Goal: Task Accomplishment & Management: Manage account settings

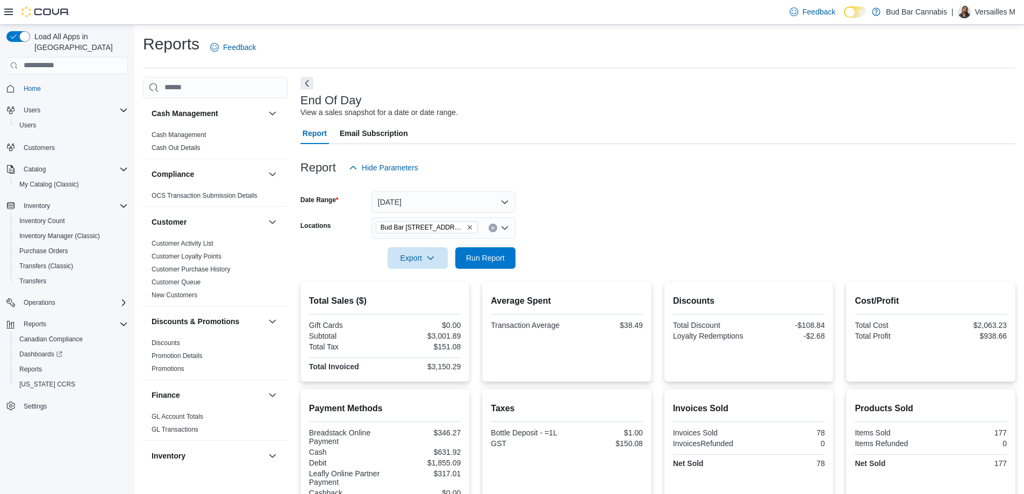
scroll to position [161, 0]
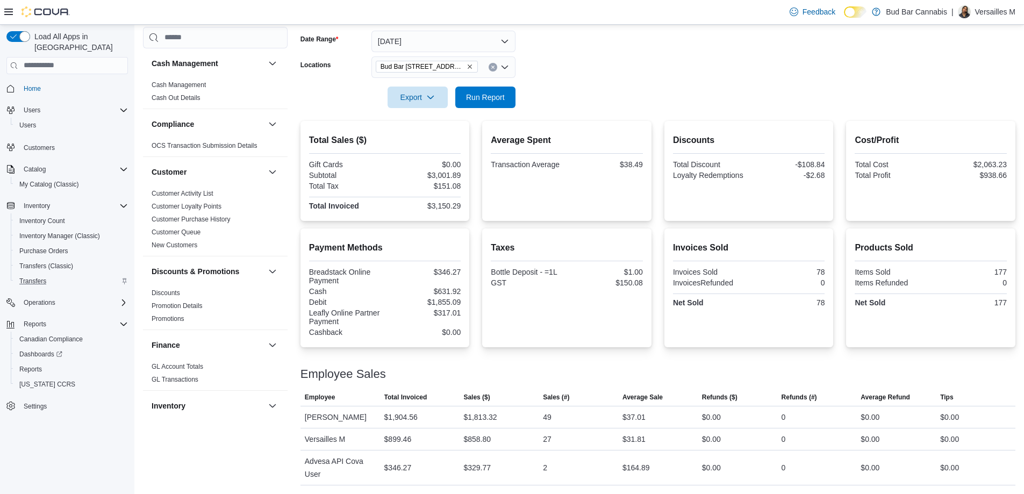
click at [66, 275] on div "Transfers" at bounding box center [71, 281] width 113 height 13
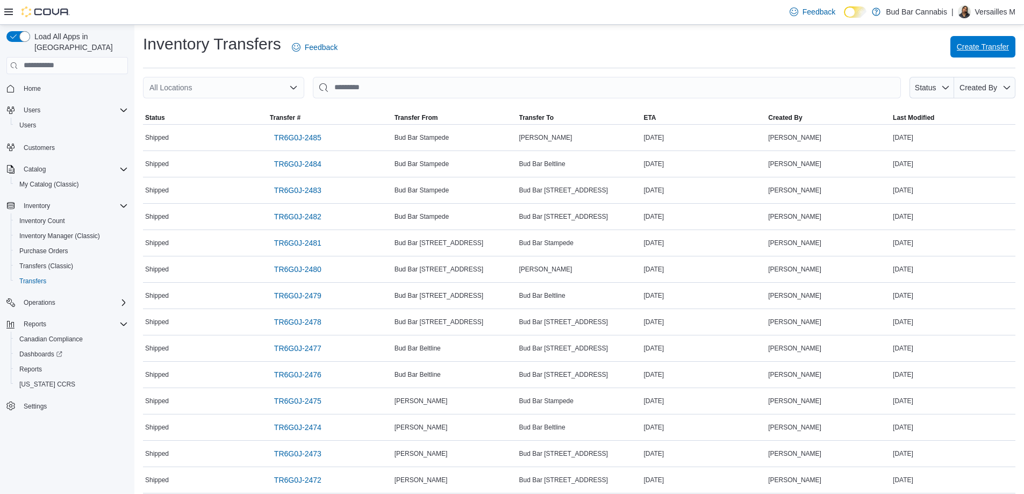
click at [1009, 55] on span "Create Transfer" at bounding box center [982, 46] width 52 height 21
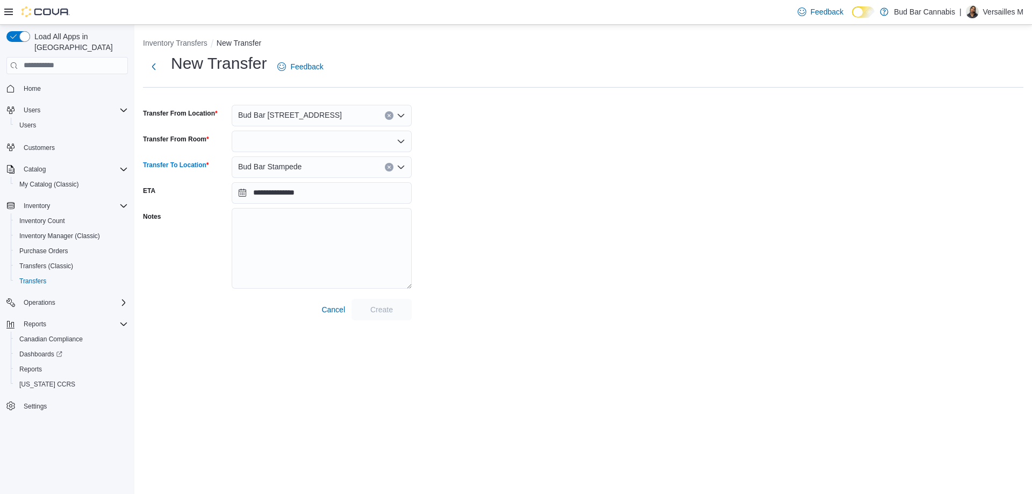
click at [392, 171] on div "Bud Bar Stampede" at bounding box center [322, 166] width 180 height 21
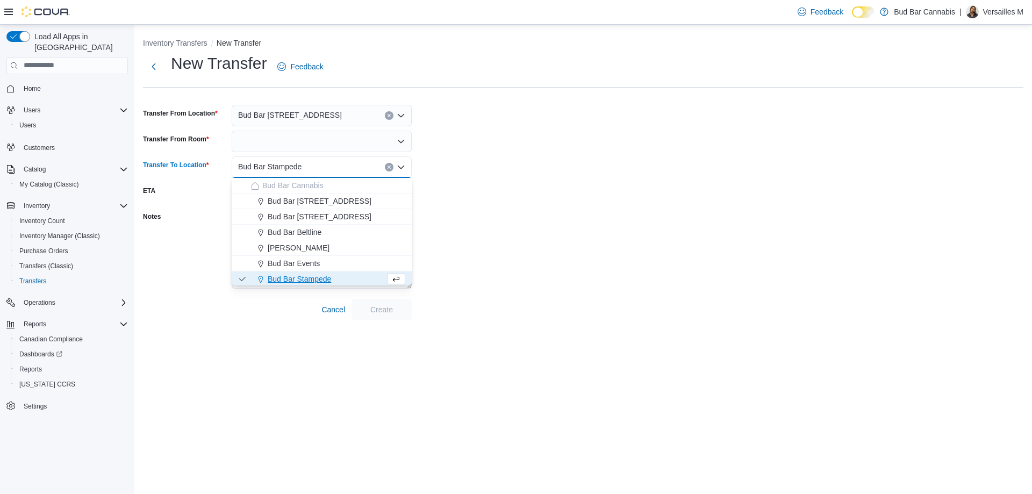
click at [388, 166] on icon "Clear input" at bounding box center [388, 167] width 3 height 3
click at [325, 204] on span "Bud Bar [STREET_ADDRESS]" at bounding box center [320, 201] width 104 height 11
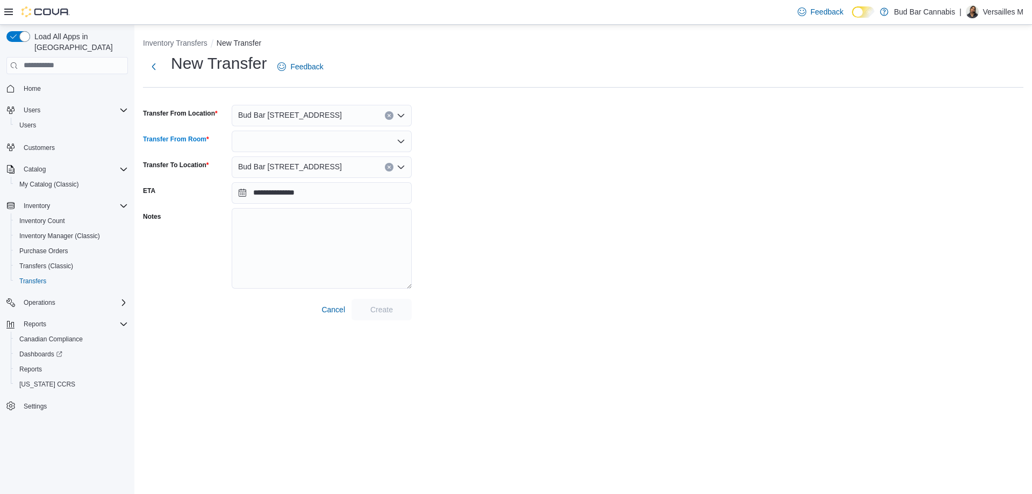
click at [406, 140] on div at bounding box center [322, 141] width 180 height 21
click at [306, 157] on span "Sales Room" at bounding box center [328, 159] width 154 height 11
click at [401, 306] on span "Create" at bounding box center [381, 308] width 47 height 21
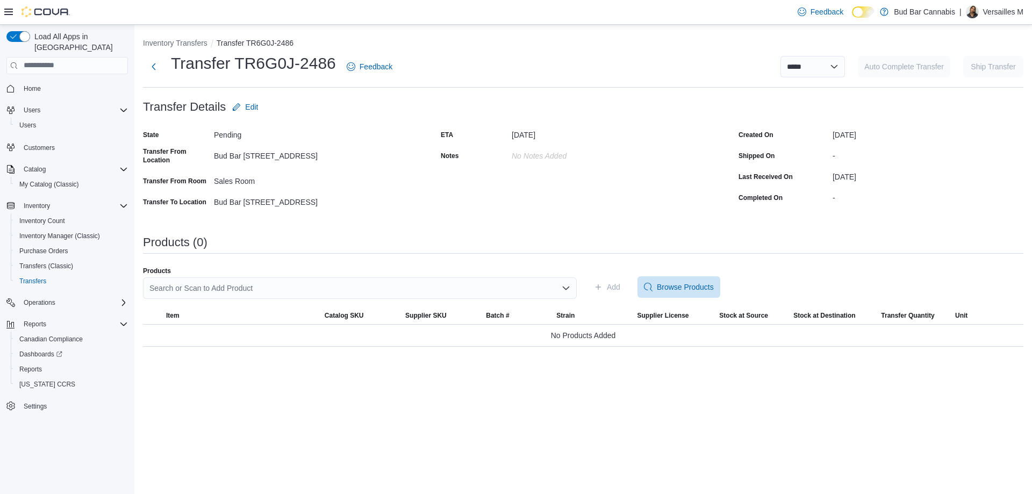
click at [572, 282] on div "Search or Scan to Add Product" at bounding box center [360, 287] width 434 height 21
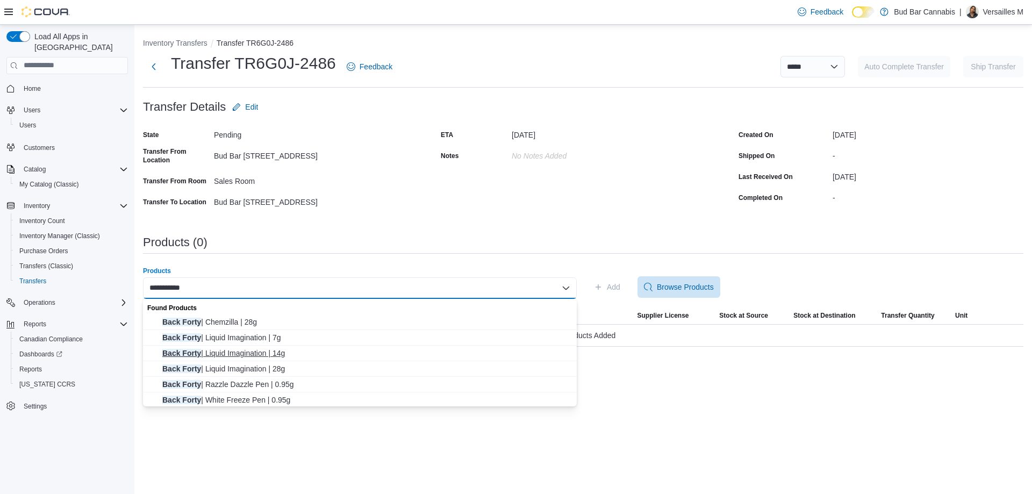
type input "**********"
click at [239, 355] on span "Back Forty | Liquid Imagination | 14g" at bounding box center [366, 353] width 408 height 11
type input "**********"
click at [274, 366] on span "Back Forty | Liquid Imagination | 28g" at bounding box center [366, 368] width 408 height 11
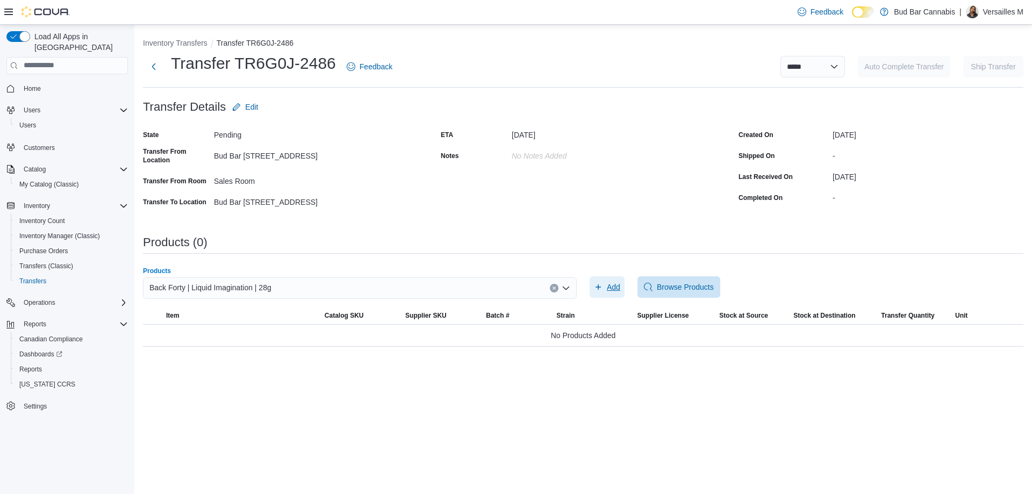
click at [607, 293] on span "Add" at bounding box center [607, 286] width 26 height 21
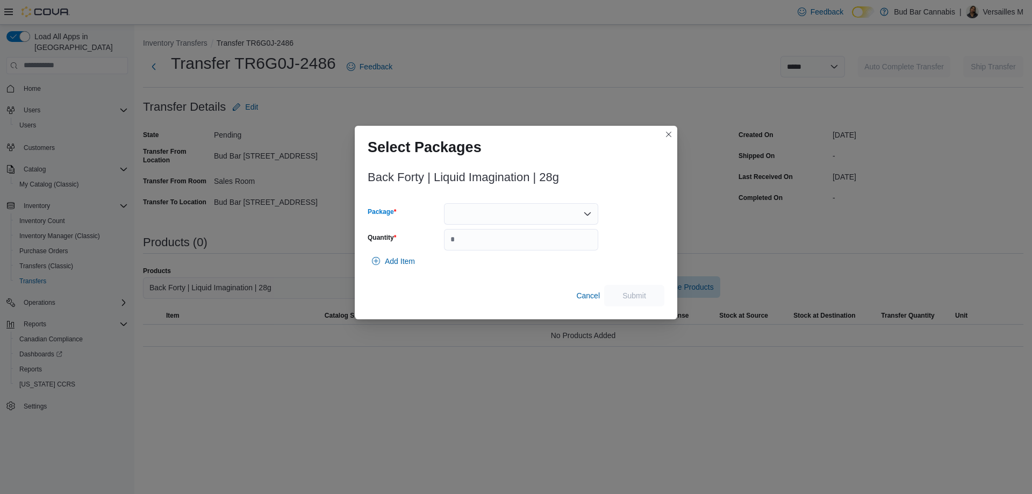
click at [523, 217] on div at bounding box center [521, 213] width 154 height 21
click at [512, 250] on span "10600611-01" at bounding box center [527, 247] width 128 height 11
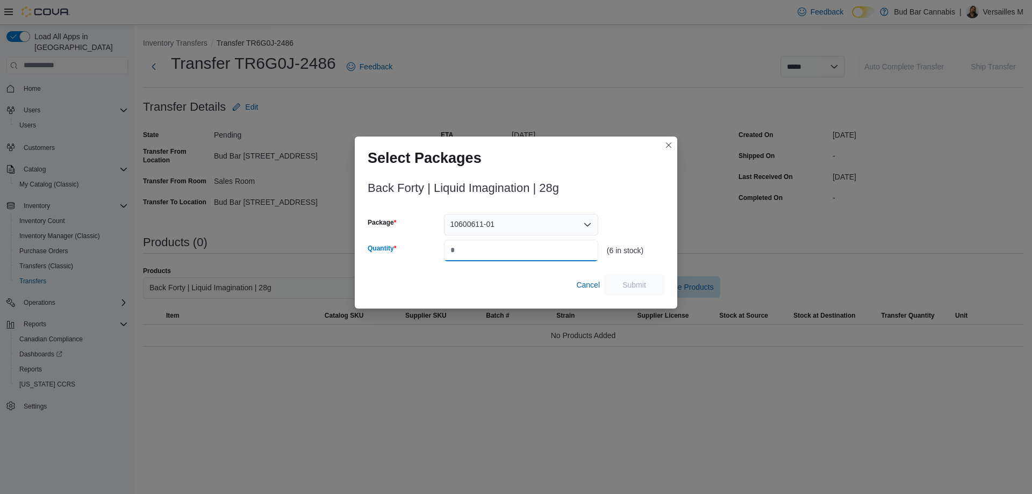
click at [512, 250] on input "Quantity" at bounding box center [521, 250] width 154 height 21
type input "*"
click at [646, 282] on span "Submit" at bounding box center [633, 284] width 47 height 21
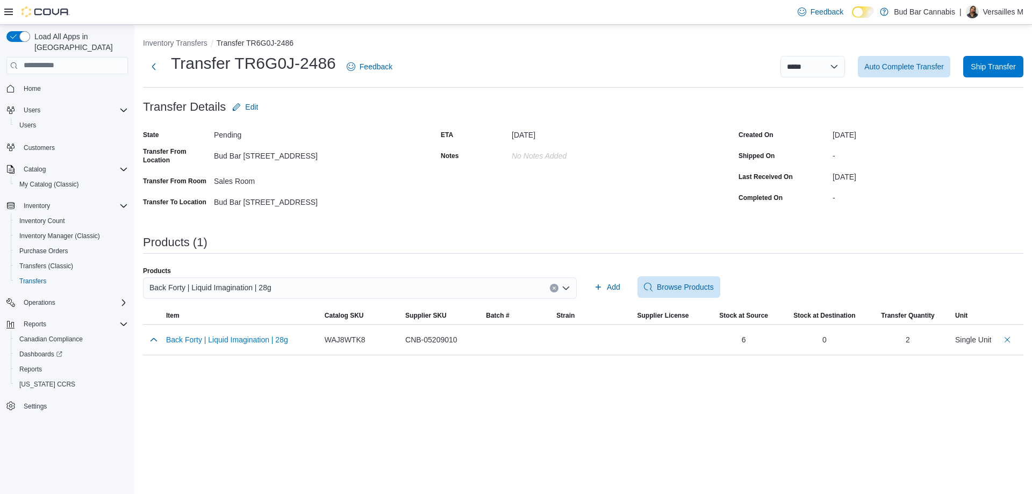
click at [551, 293] on div "Back Forty | Liquid Imagination | 28g" at bounding box center [360, 287] width 434 height 21
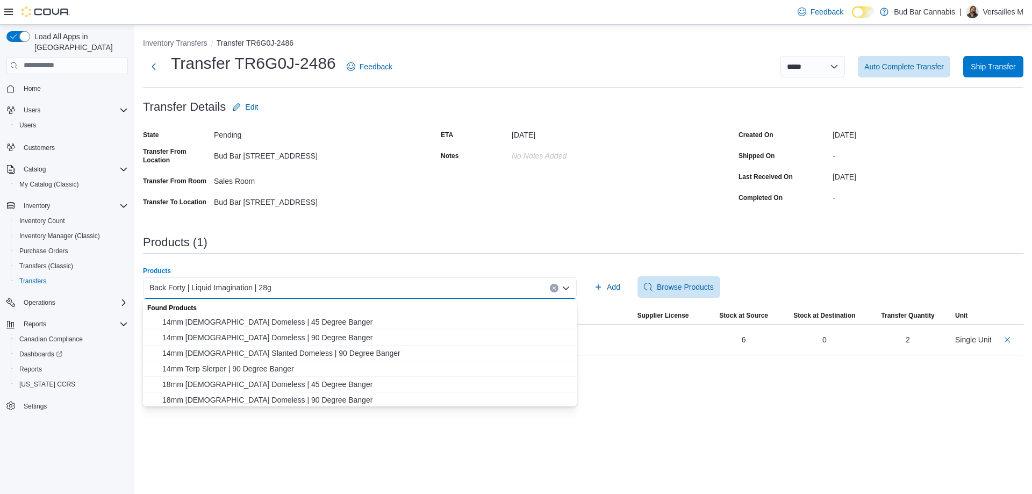
click at [552, 286] on icon "Clear input" at bounding box center [554, 288] width 4 height 4
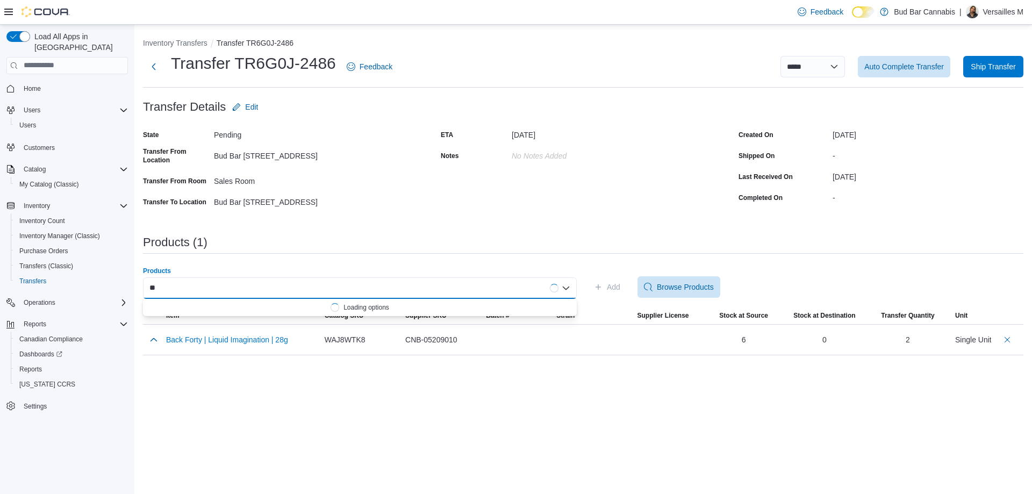
type input "*"
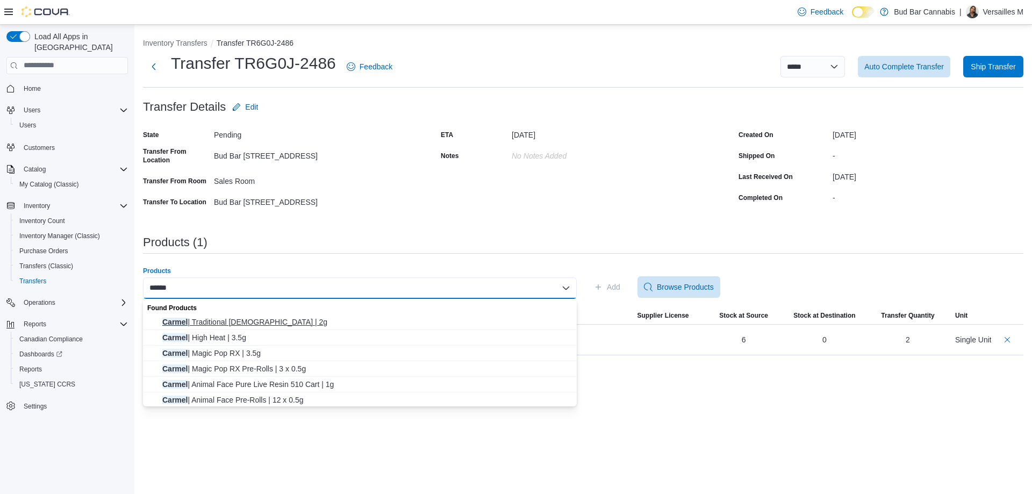
type input "******"
click at [261, 325] on span "Carmel | Traditional [DEMOGRAPHIC_DATA] | 2g" at bounding box center [366, 321] width 408 height 11
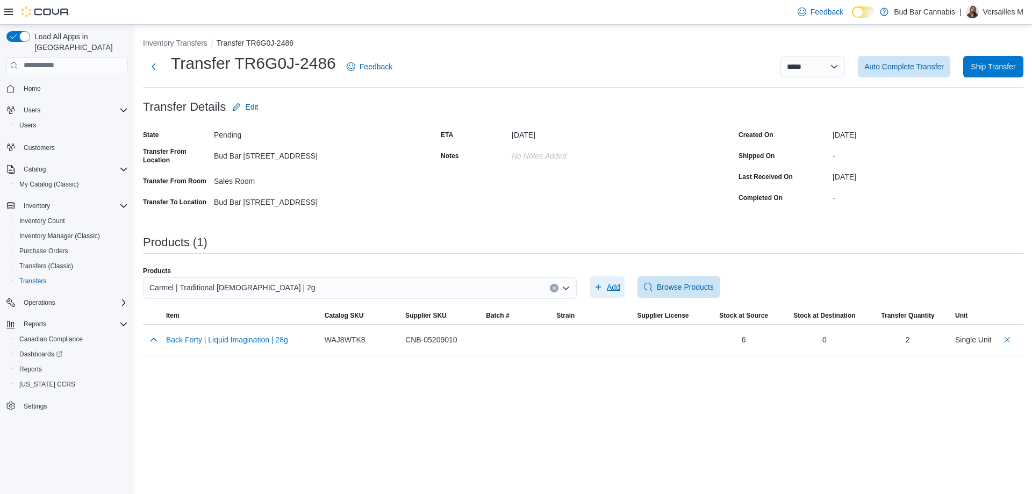
click at [597, 285] on icon "button" at bounding box center [598, 287] width 9 height 9
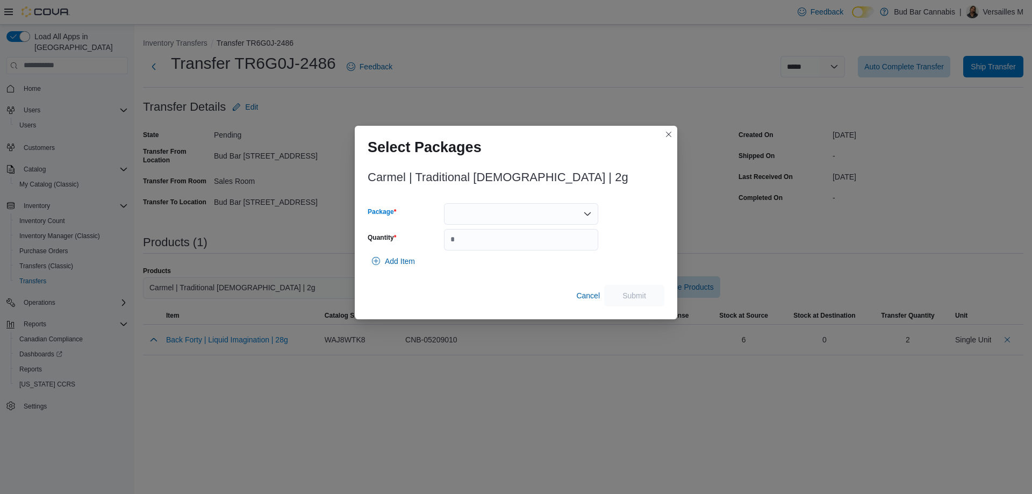
click at [464, 221] on div at bounding box center [521, 213] width 154 height 21
click at [471, 246] on span "TB24H1" at bounding box center [527, 247] width 128 height 11
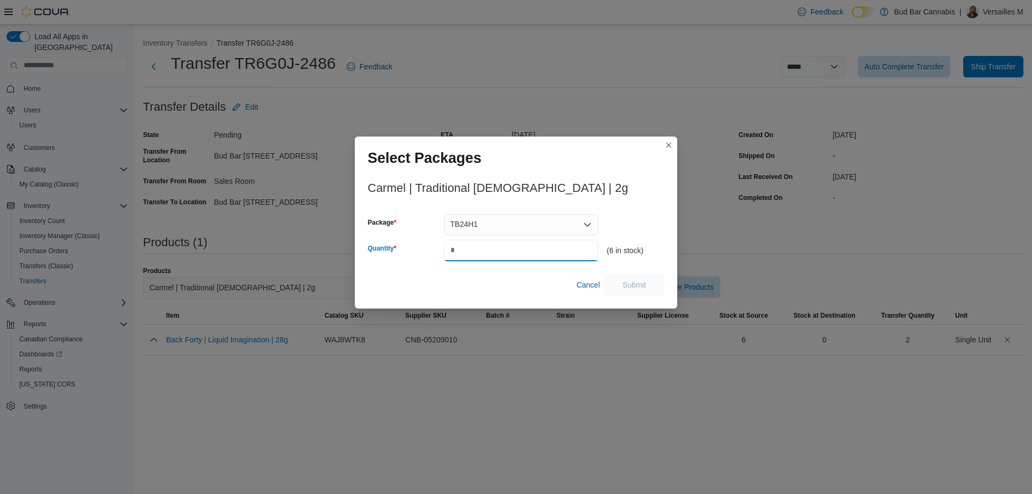
click at [471, 246] on input "Quantity" at bounding box center [521, 250] width 154 height 21
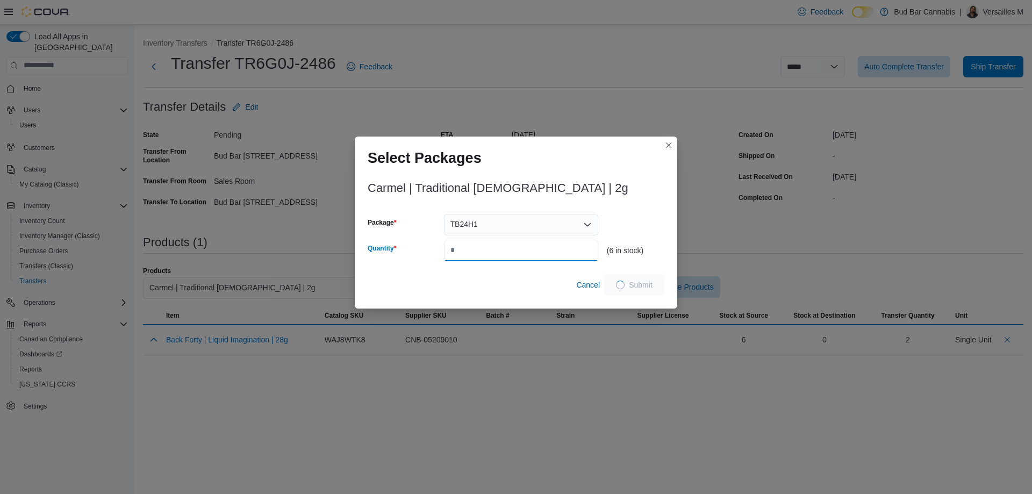
type input "*"
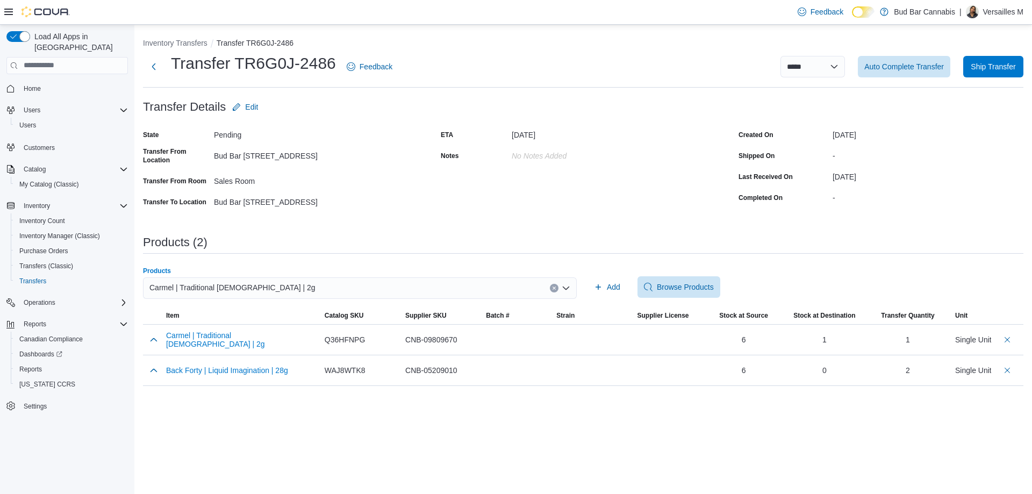
click at [553, 288] on icon "Clear input" at bounding box center [554, 288] width 4 height 4
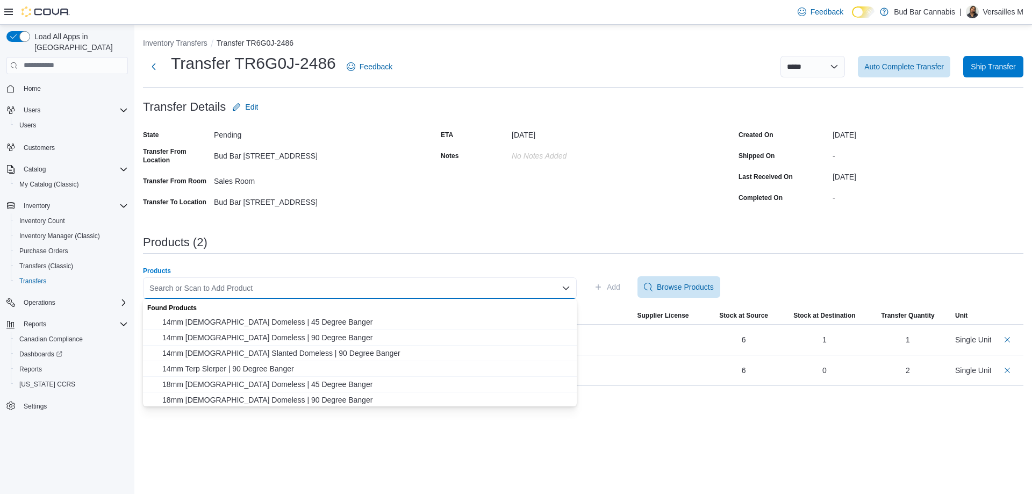
click at [520, 281] on div "Search or Scan to Add Product" at bounding box center [360, 287] width 434 height 21
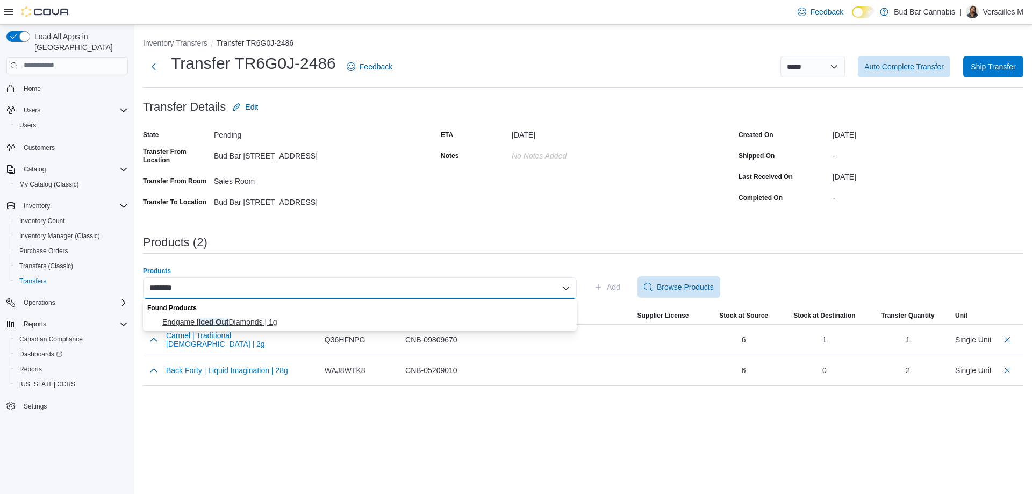
type input "********"
click at [499, 320] on span "Endgame | Iced Out Diamonds | 1g" at bounding box center [366, 321] width 408 height 11
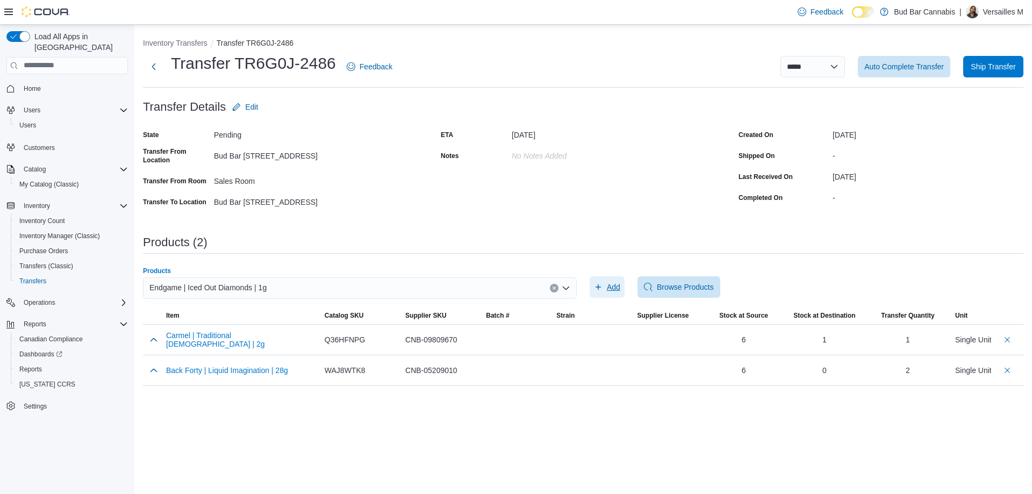
click at [592, 287] on button "Add" at bounding box center [606, 286] width 35 height 21
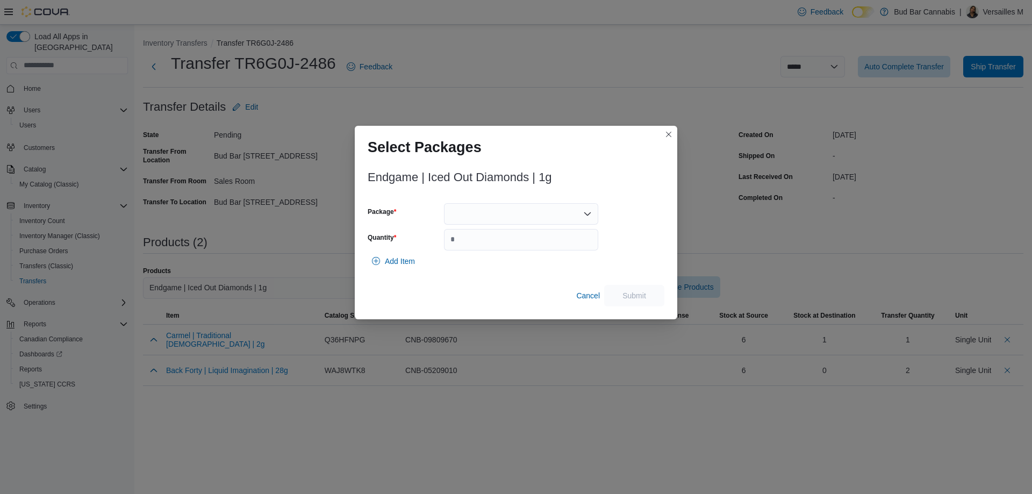
click at [506, 209] on div at bounding box center [521, 213] width 154 height 21
click at [510, 254] on button "P250327DM01" at bounding box center [521, 248] width 154 height 16
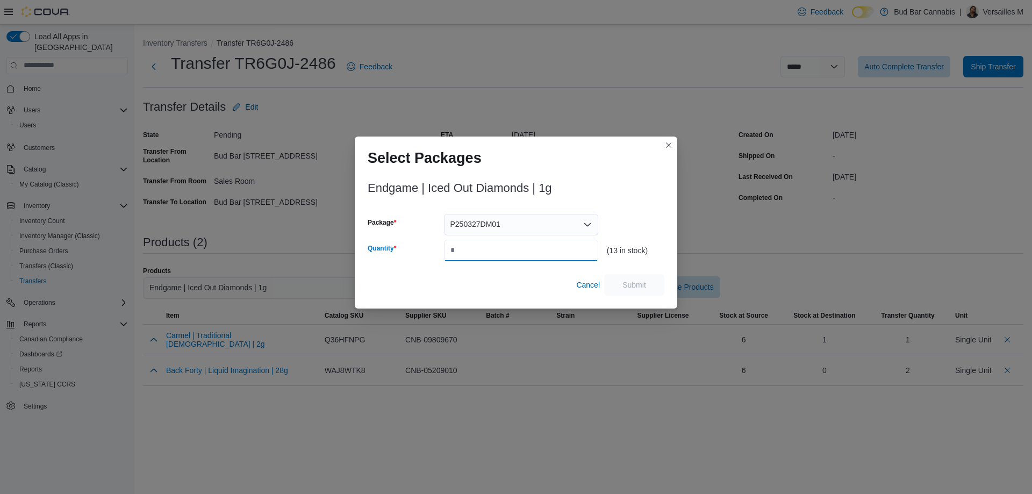
click at [510, 251] on input "Quantity" at bounding box center [521, 250] width 154 height 21
type input "*"
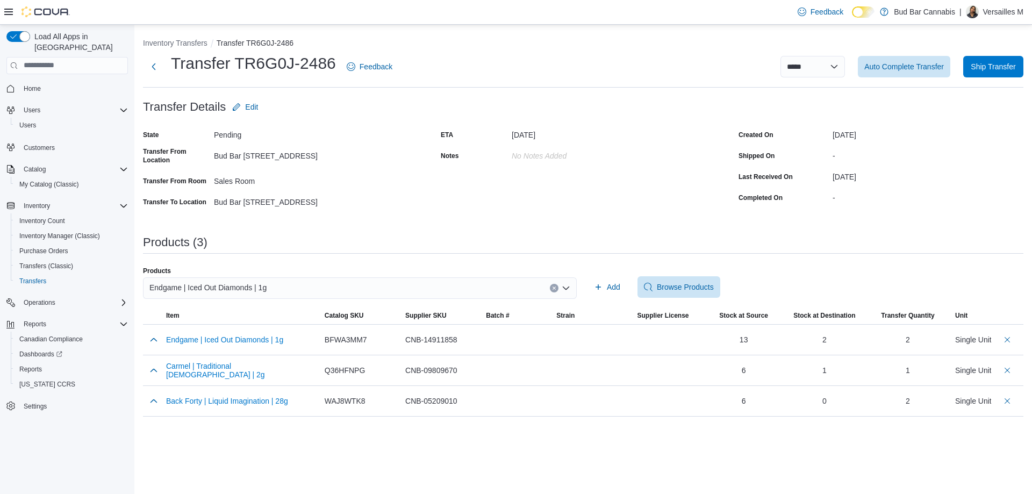
click at [556, 285] on button "Clear input" at bounding box center [554, 288] width 9 height 9
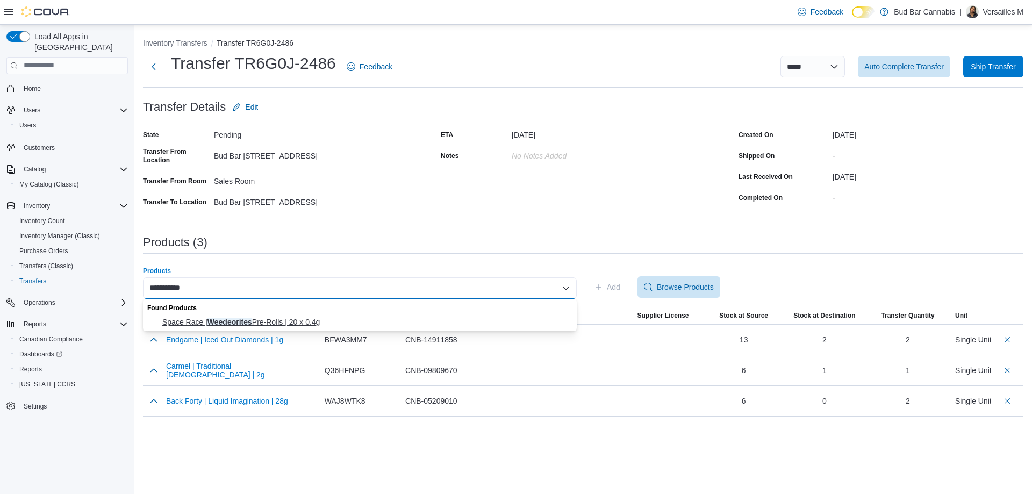
type input "**********"
click at [390, 316] on button "Space Race | Weedeorites Pre-Rolls | 20 x 0.4g" at bounding box center [360, 322] width 434 height 16
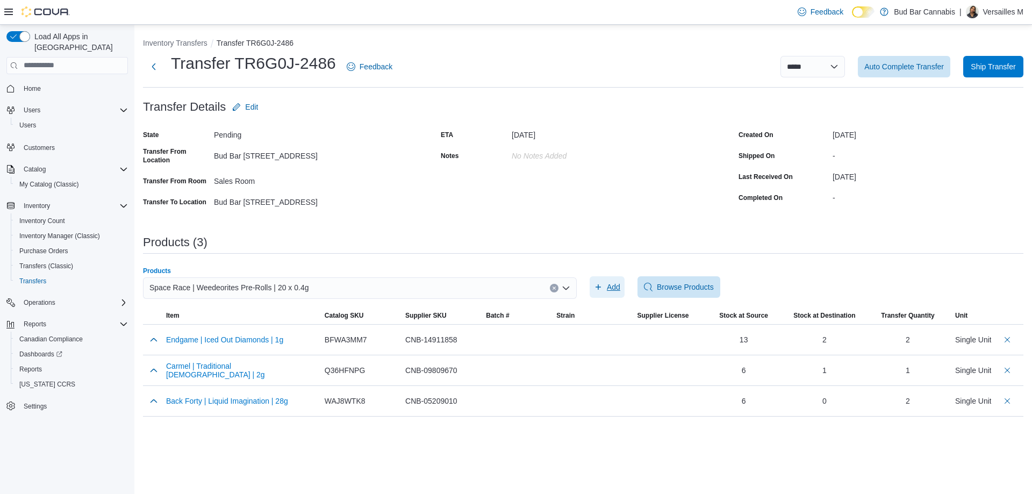
click at [596, 286] on icon "button" at bounding box center [598, 287] width 9 height 9
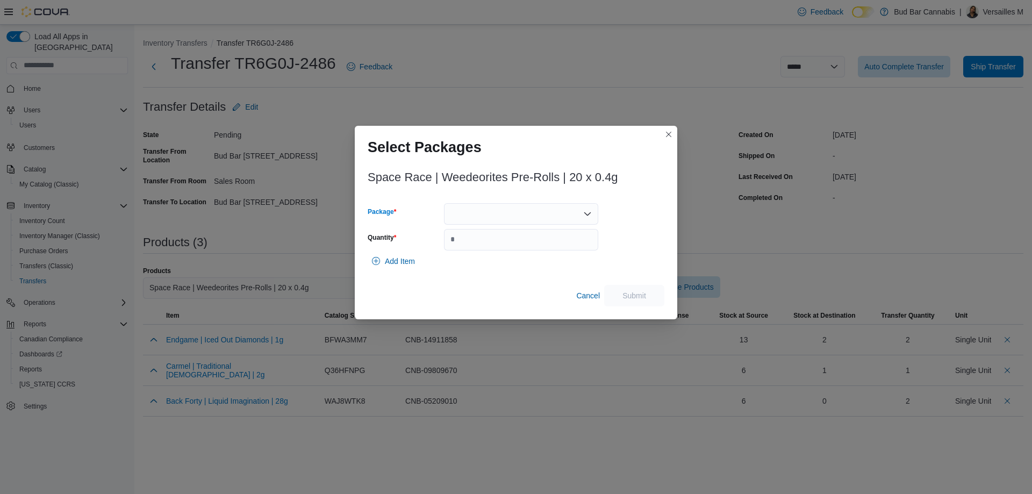
click at [515, 214] on div at bounding box center [521, 213] width 154 height 21
click at [511, 244] on span "SRC2503138" at bounding box center [527, 247] width 128 height 11
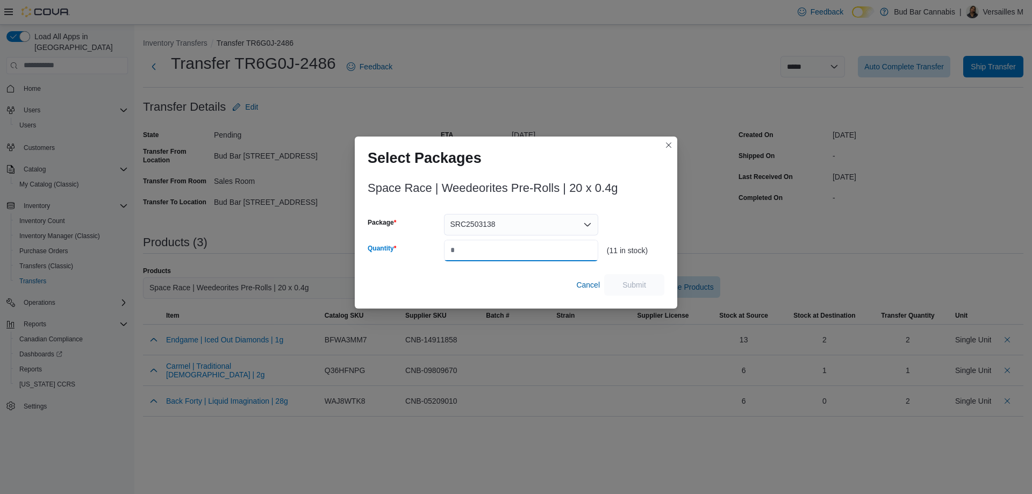
click at [511, 244] on input "Quantity" at bounding box center [521, 250] width 154 height 21
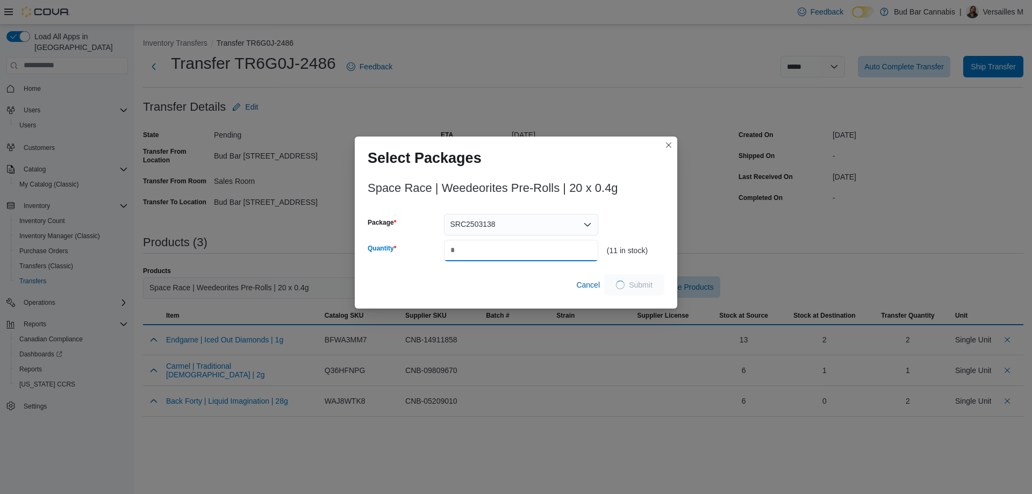
type input "*"
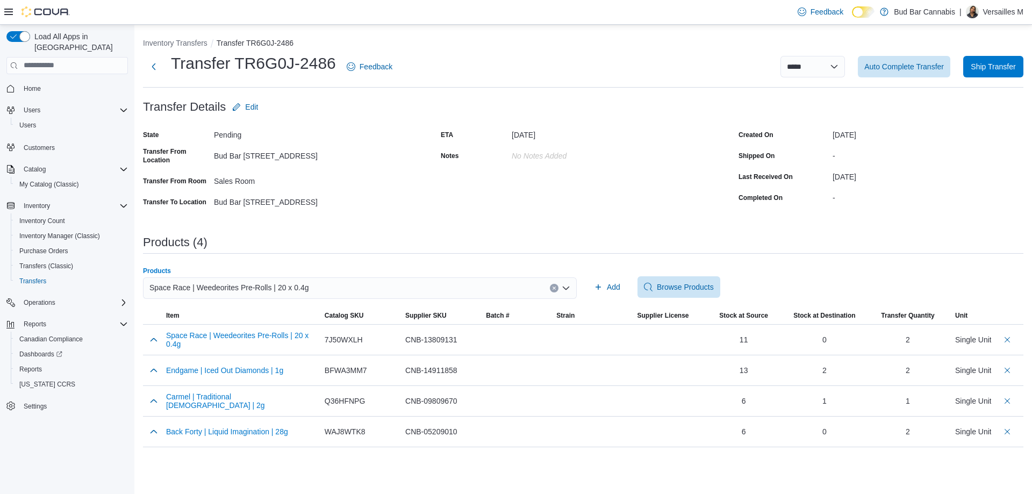
click at [478, 278] on div "Space Race | Weedeorites Pre-Rolls | 20 x 0.4g" at bounding box center [360, 287] width 434 height 21
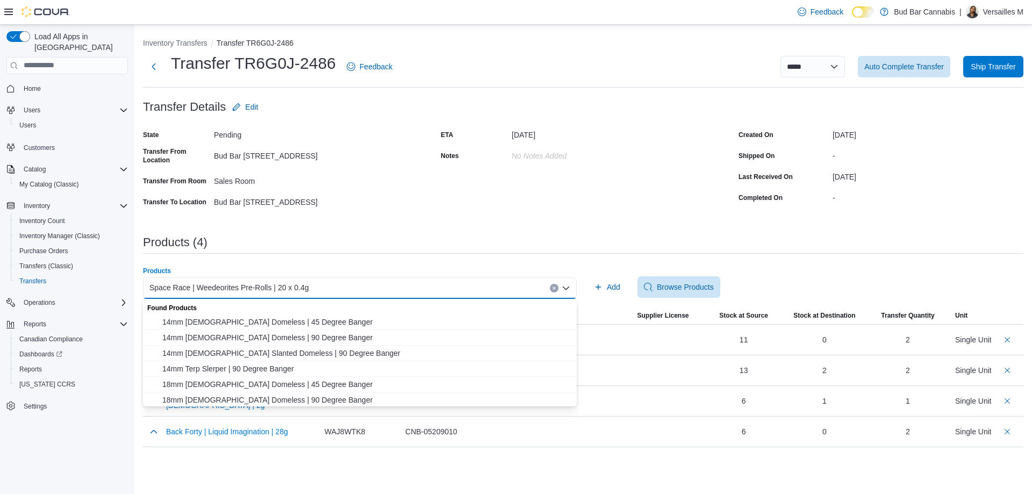
click at [557, 288] on button "Clear input" at bounding box center [554, 288] width 9 height 9
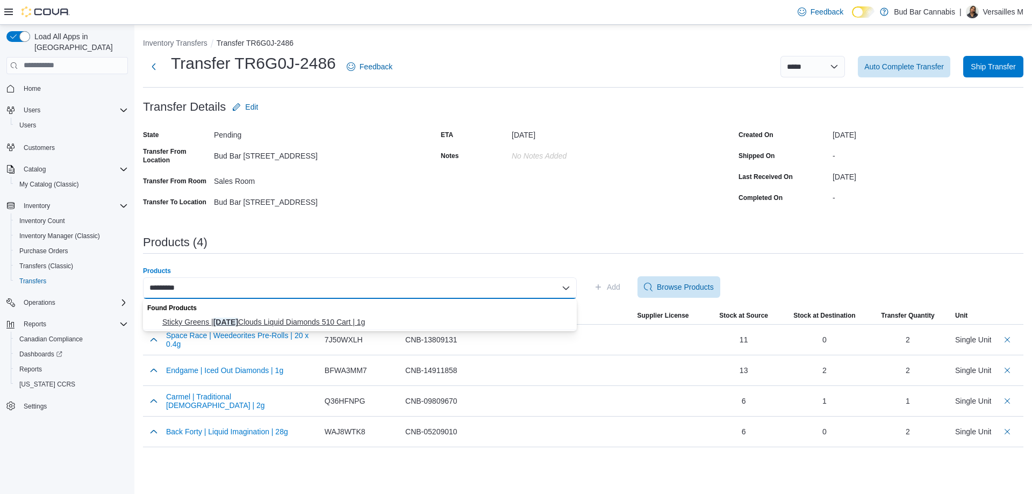
type input "********"
click at [347, 321] on span "Sticky Greens | [DATE] Clouds Liquid Diamonds 510 Cart | 1g" at bounding box center [366, 321] width 408 height 11
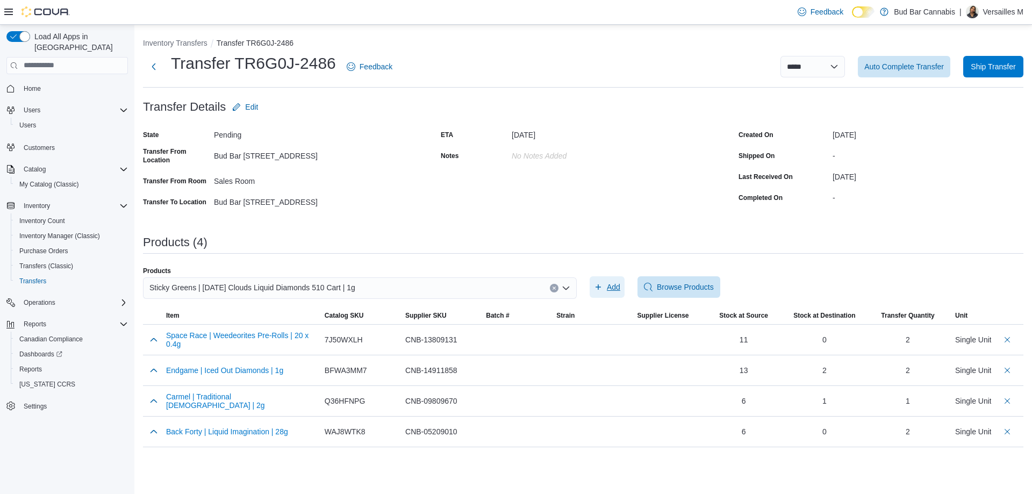
click at [613, 291] on span "Add" at bounding box center [613, 287] width 13 height 11
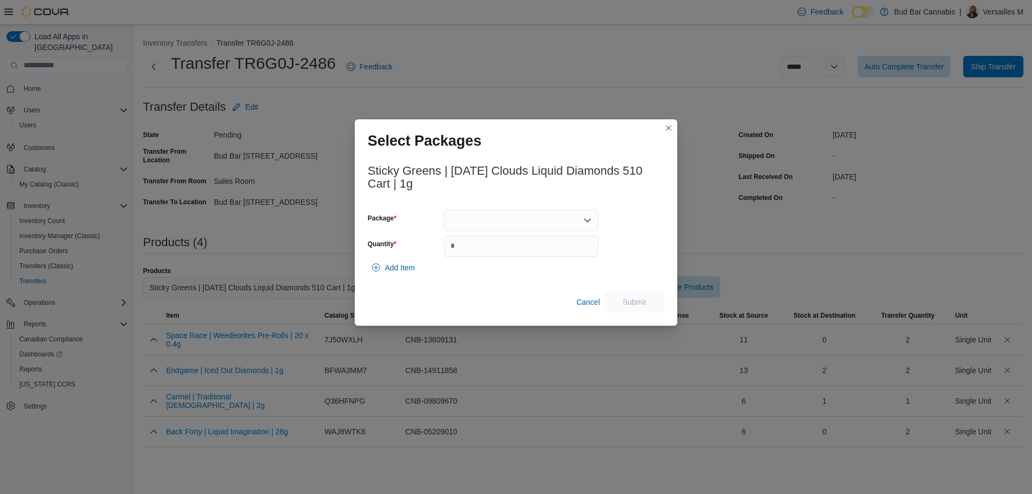
click at [510, 219] on div at bounding box center [521, 220] width 154 height 21
click at [506, 253] on span "ME250007705" at bounding box center [527, 254] width 128 height 11
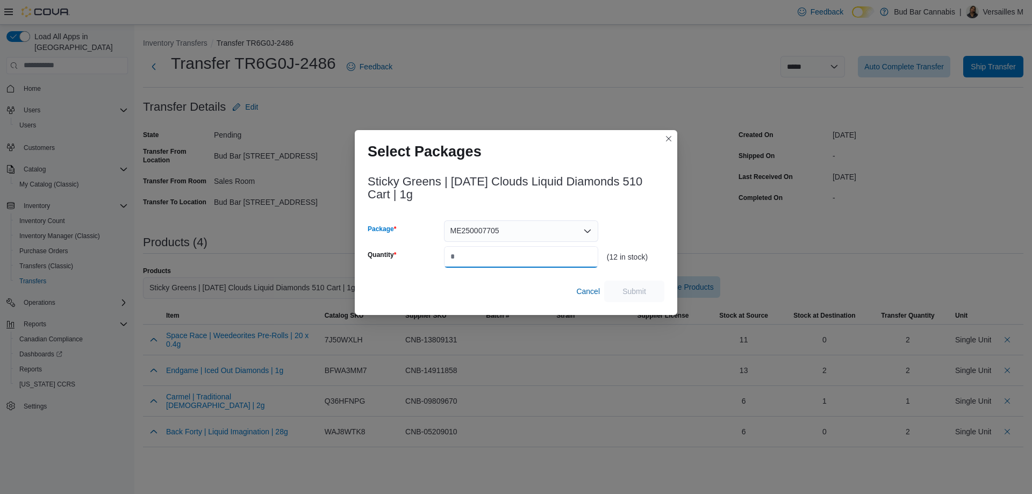
click at [506, 253] on input "Quantity" at bounding box center [521, 256] width 154 height 21
type input "*"
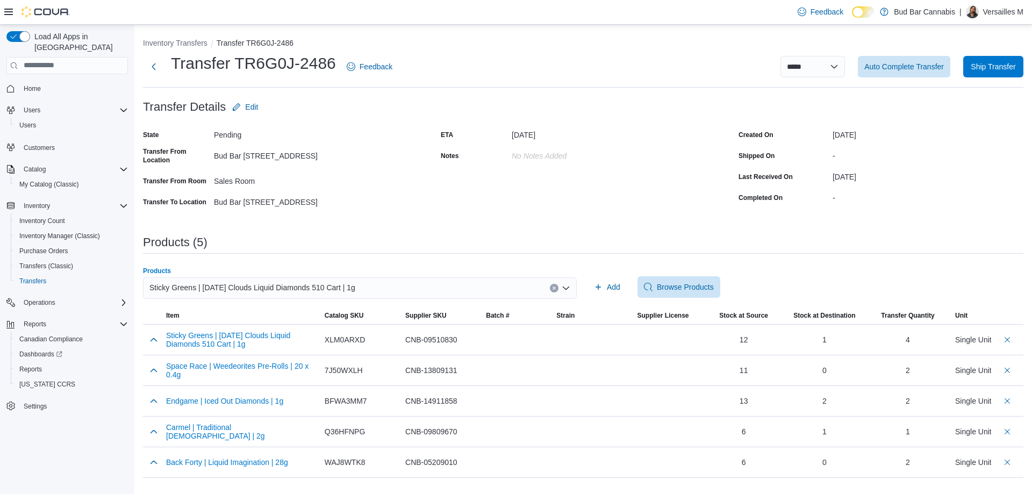
click at [557, 285] on button "Clear input" at bounding box center [554, 288] width 9 height 9
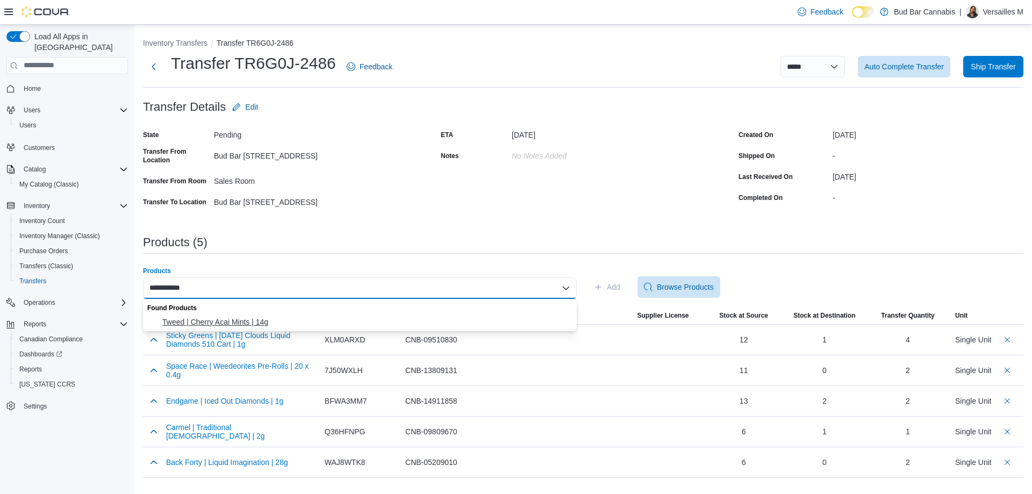
type input "**********"
click at [340, 323] on span "Tweed | Cherry Acai Mints | 14g" at bounding box center [366, 321] width 408 height 11
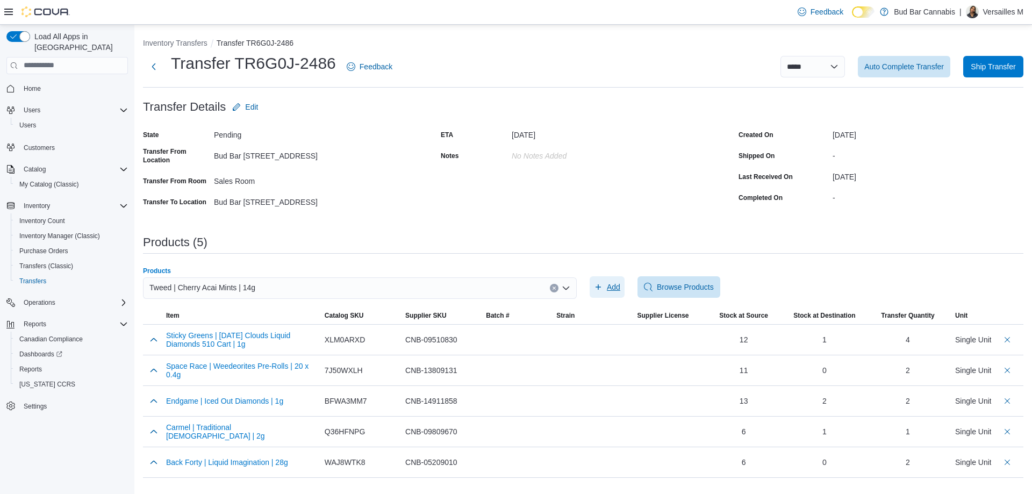
click at [624, 286] on button "Add" at bounding box center [606, 286] width 35 height 21
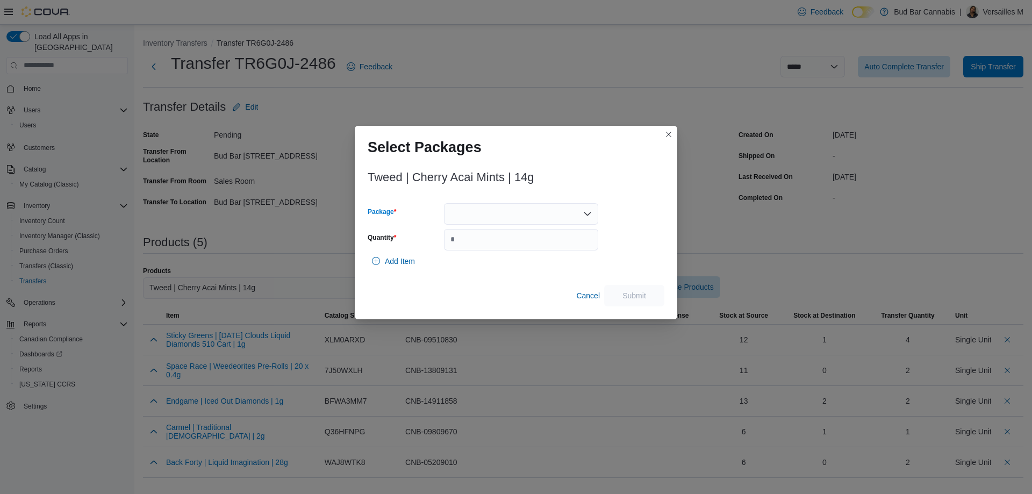
click at [502, 214] on div at bounding box center [521, 213] width 154 height 21
click at [479, 252] on span "2500000281" at bounding box center [527, 247] width 128 height 11
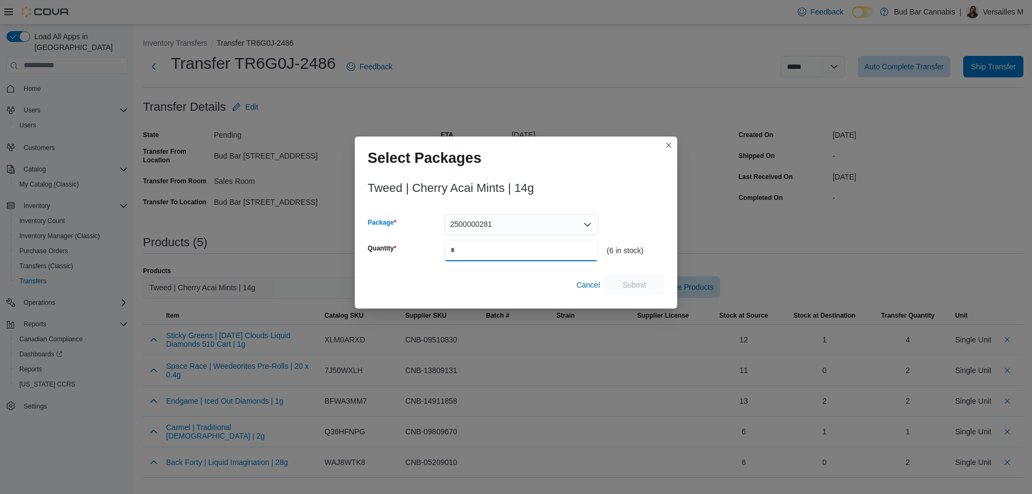
click at [471, 244] on input "Quantity" at bounding box center [521, 250] width 154 height 21
type input "*"
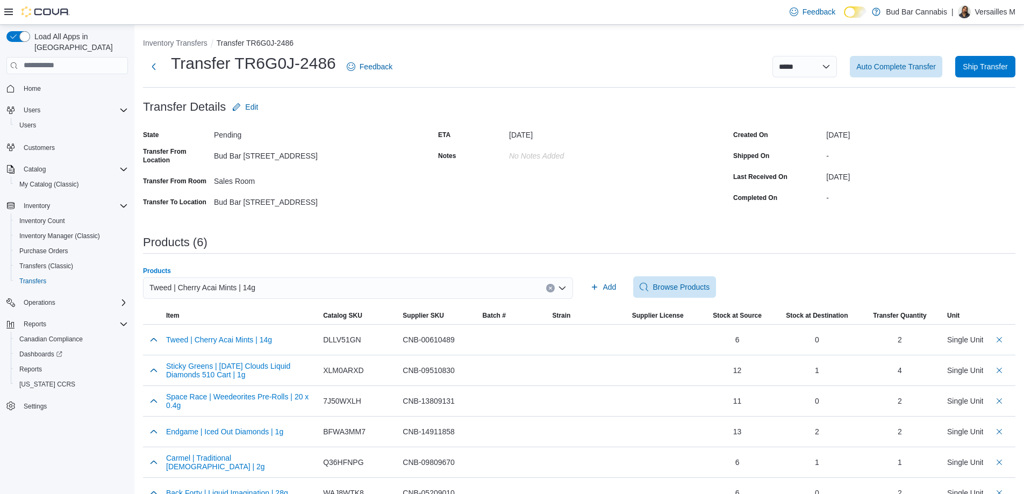
click at [297, 293] on div "Tweed | Cherry Acai Mints | 14g" at bounding box center [358, 287] width 430 height 21
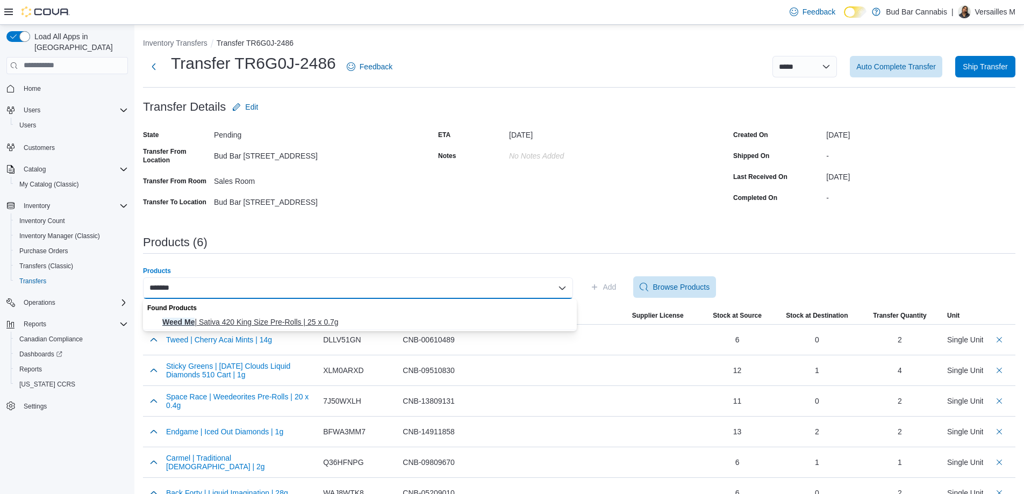
type input "*******"
click at [286, 319] on span "Weed Me | Sativa 420 King Size Pre-Rolls | 25 x 0.7g" at bounding box center [366, 321] width 408 height 11
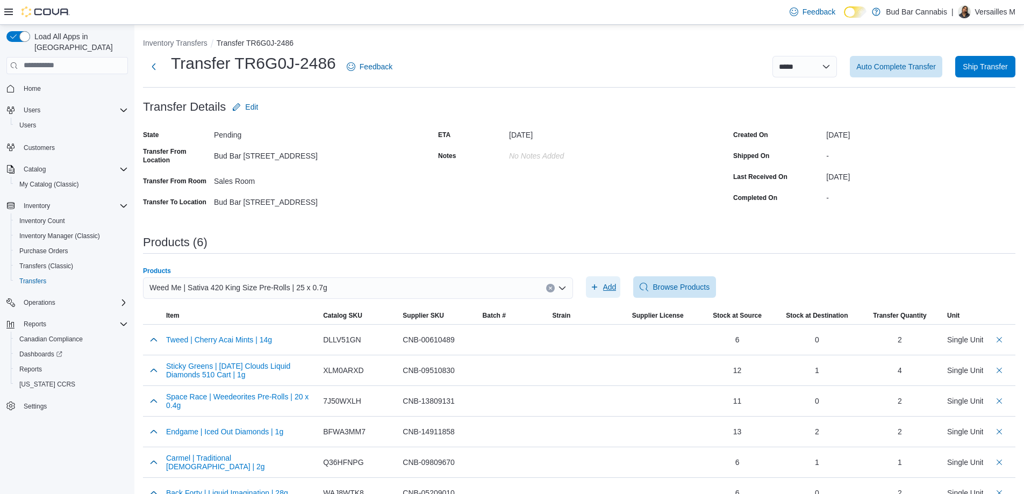
click at [595, 287] on icon "button" at bounding box center [594, 287] width 9 height 9
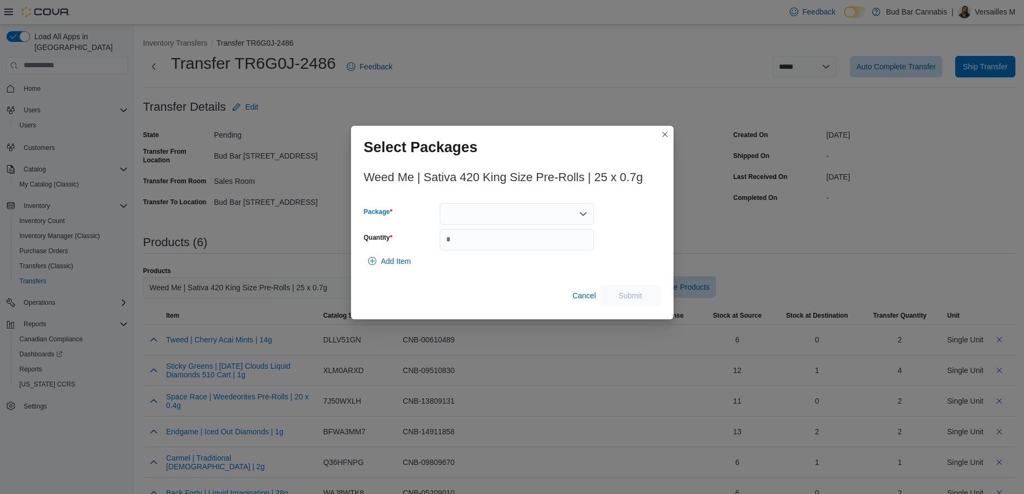
click at [464, 214] on div at bounding box center [517, 213] width 154 height 21
click at [465, 247] on span "H169MST-PR07" at bounding box center [523, 247] width 128 height 11
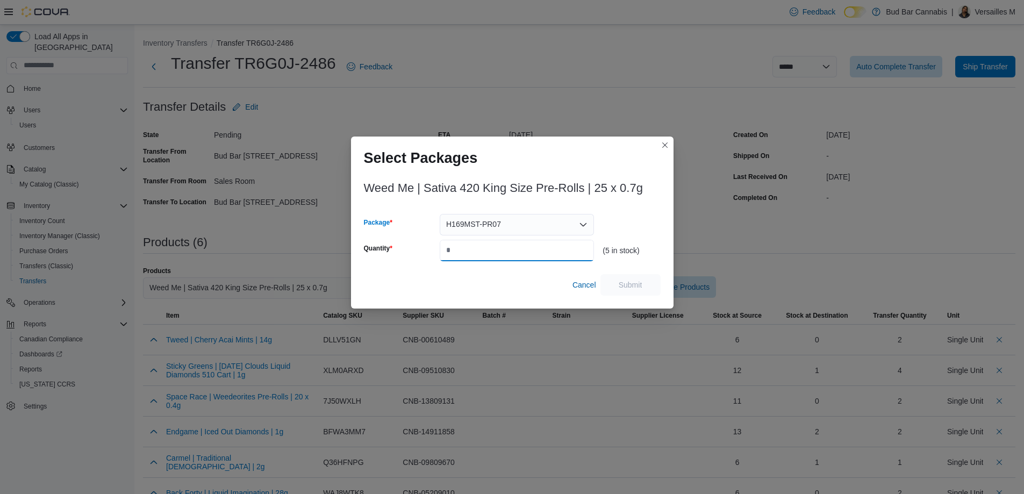
click at [461, 242] on input "Quantity" at bounding box center [517, 250] width 154 height 21
type input "*"
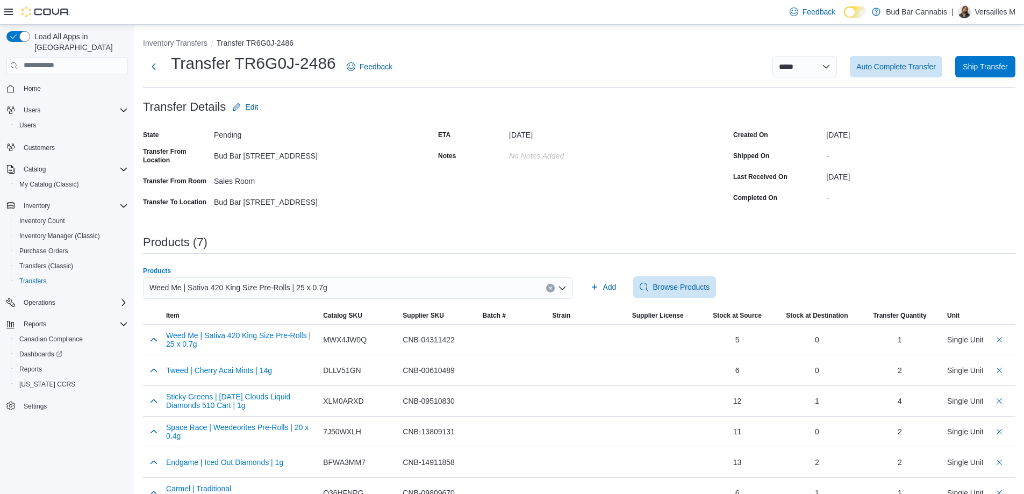
click at [558, 283] on div "Weed Me | Sativa 420 King Size Pre-Rolls | 25 x 0.7g" at bounding box center [358, 287] width 430 height 21
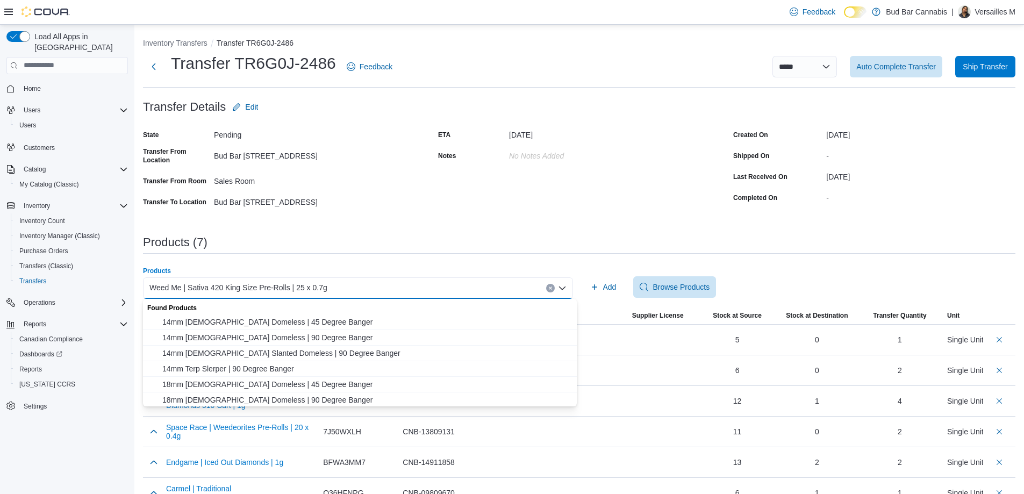
click at [552, 286] on icon "Clear input" at bounding box center [550, 288] width 4 height 4
click at [552, 286] on div "Search or Scan to Add Product" at bounding box center [358, 287] width 430 height 21
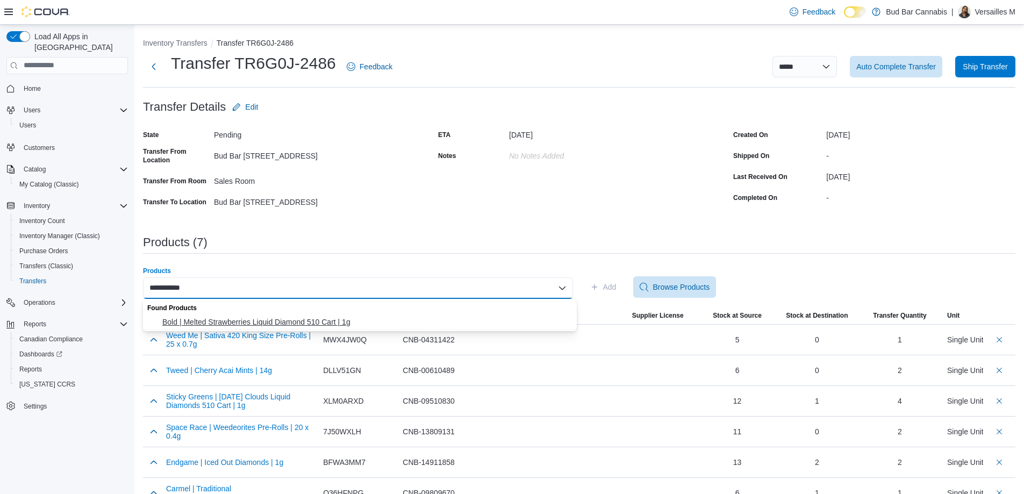
type input "**********"
click at [460, 316] on span "Bold | Melted Strawberries Liquid Diamond 510 Cart | 1g" at bounding box center [366, 321] width 408 height 11
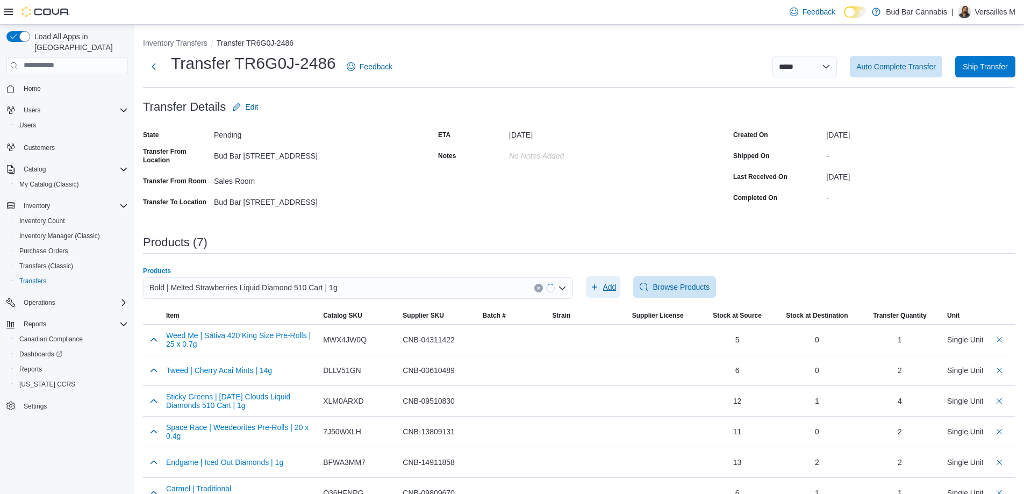
click at [611, 284] on span "Add" at bounding box center [609, 287] width 13 height 11
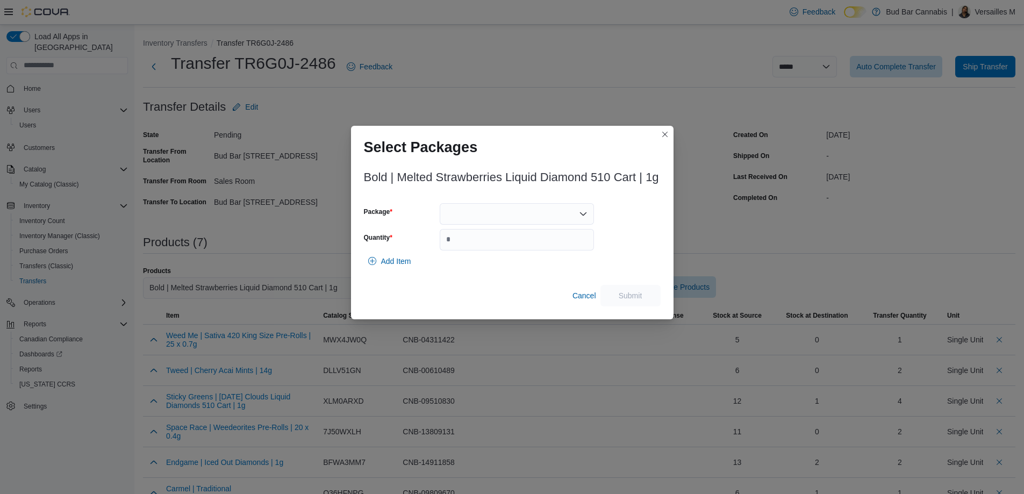
click at [508, 212] on div at bounding box center [517, 213] width 154 height 21
click at [510, 247] on span "[PHONE_NUMBER]" at bounding box center [523, 247] width 128 height 11
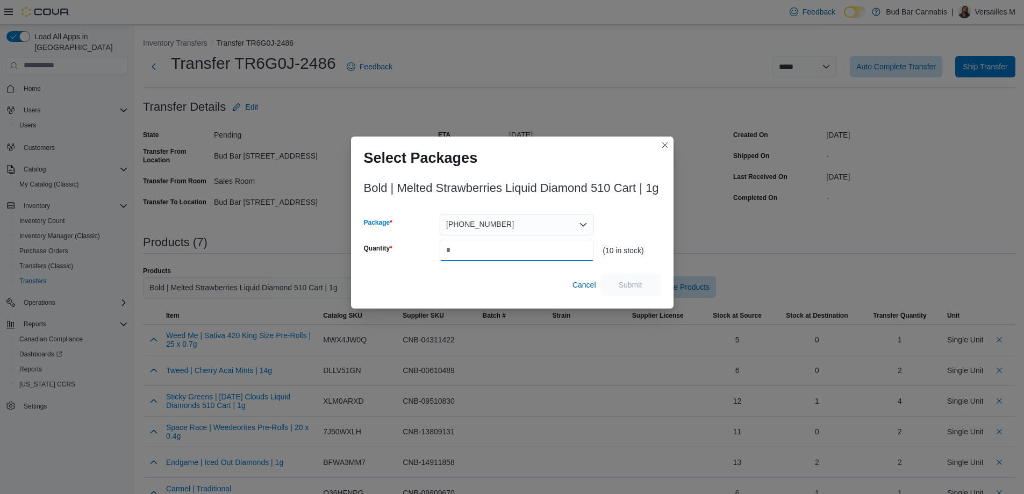
click at [510, 247] on input "Quantity" at bounding box center [517, 250] width 154 height 21
type input "*"
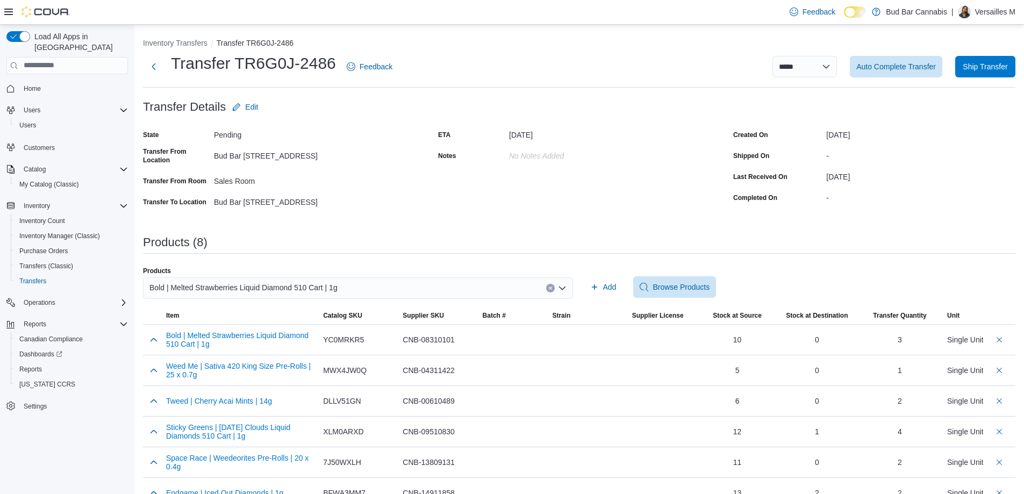
click at [445, 284] on div "Bold | Melted Strawberries Liquid Diamond 510 Cart | 1g" at bounding box center [358, 287] width 430 height 21
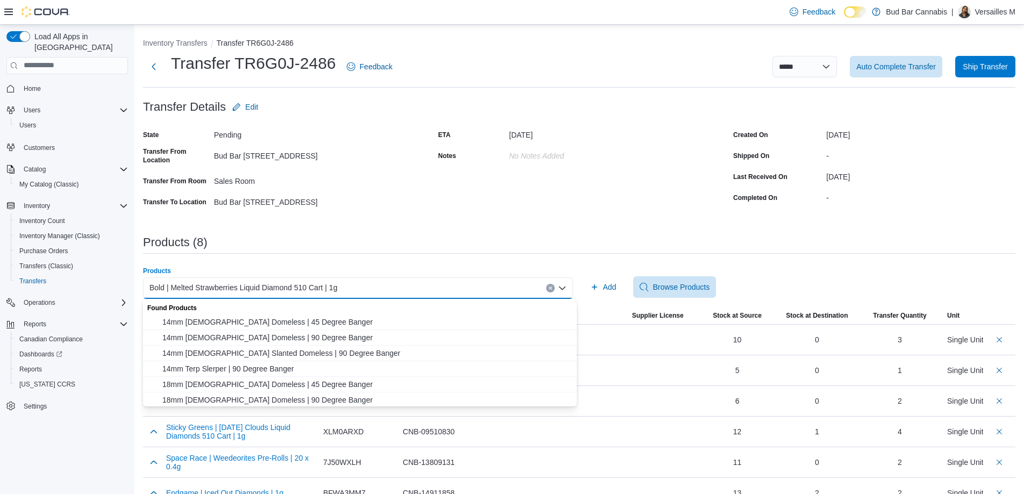
click at [550, 287] on button "Clear input" at bounding box center [550, 288] width 9 height 9
click at [546, 287] on div "Search or Scan to Add Product Combo box. Selected. Combo box input. Search or S…" at bounding box center [358, 287] width 430 height 21
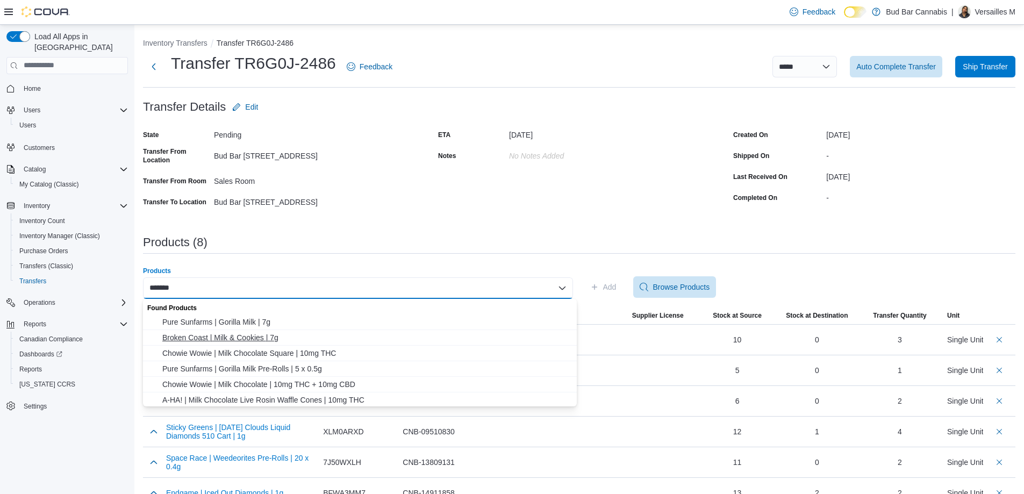
type input "*******"
click at [238, 336] on span "Broken Coast | Milk & Cookies | 7g" at bounding box center [366, 337] width 408 height 11
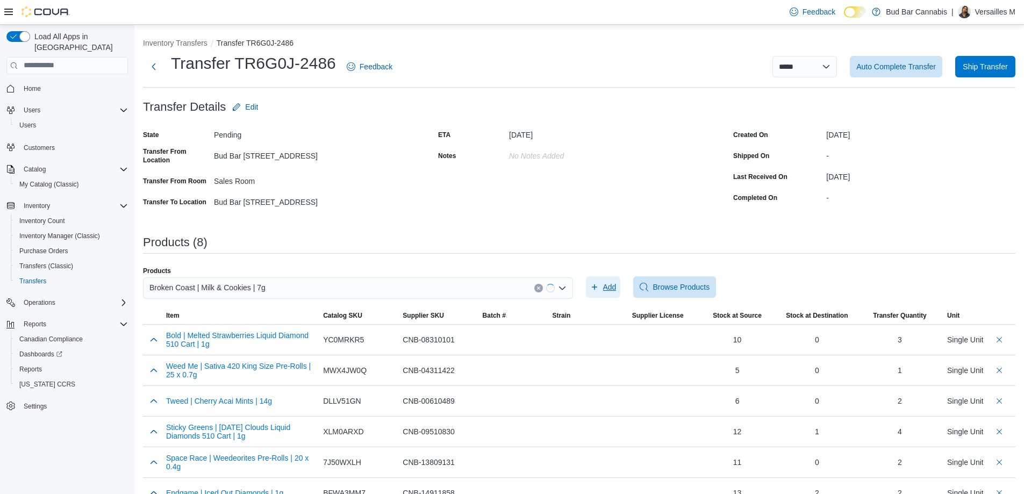
click at [610, 291] on span "Add" at bounding box center [609, 287] width 13 height 11
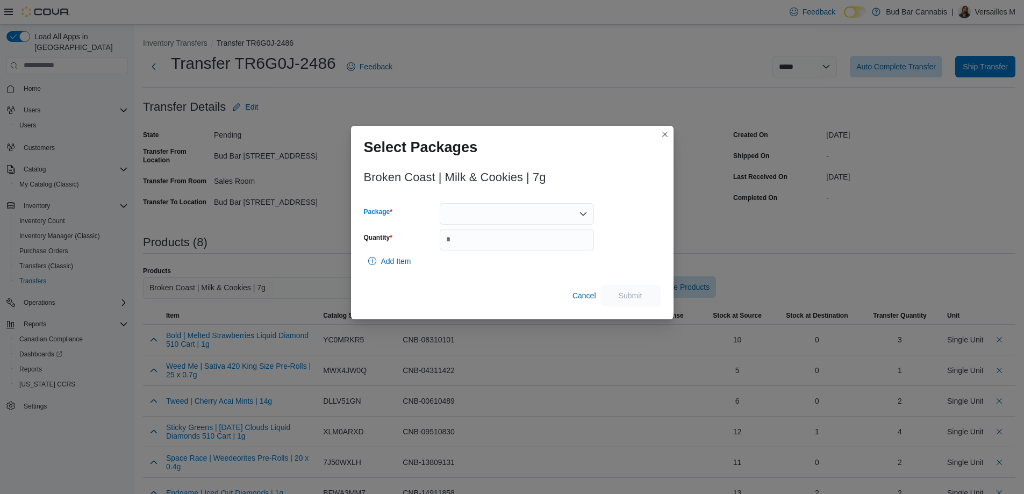
click at [478, 207] on div at bounding box center [517, 213] width 154 height 21
click at [488, 244] on span "3101737961" at bounding box center [523, 247] width 128 height 11
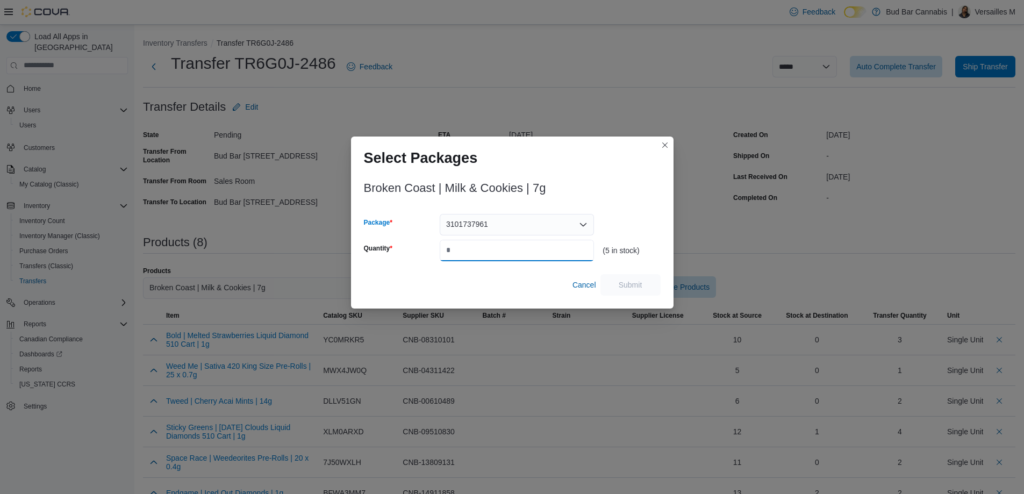
click at [488, 244] on input "Quantity" at bounding box center [517, 250] width 154 height 21
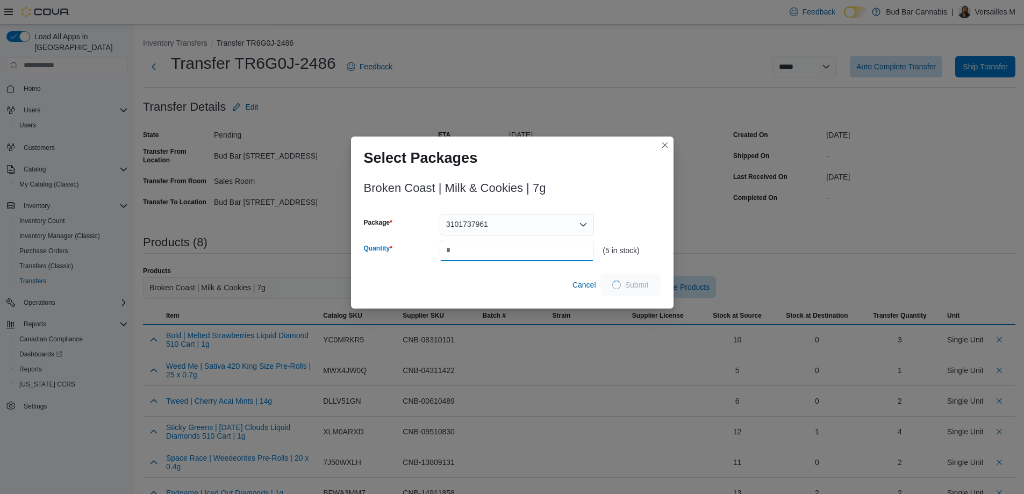
type input "*"
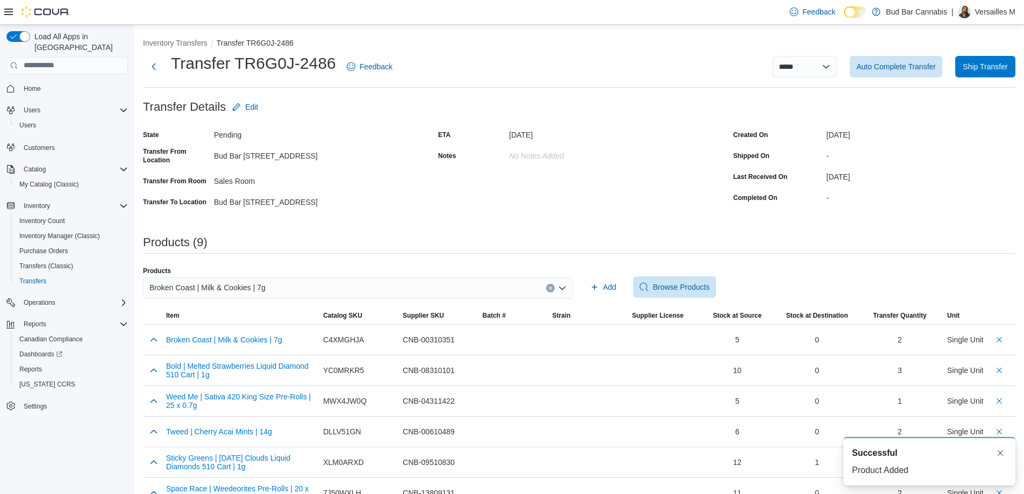
click at [548, 284] on div "Broken Coast | Milk & Cookies | 7g" at bounding box center [358, 287] width 430 height 21
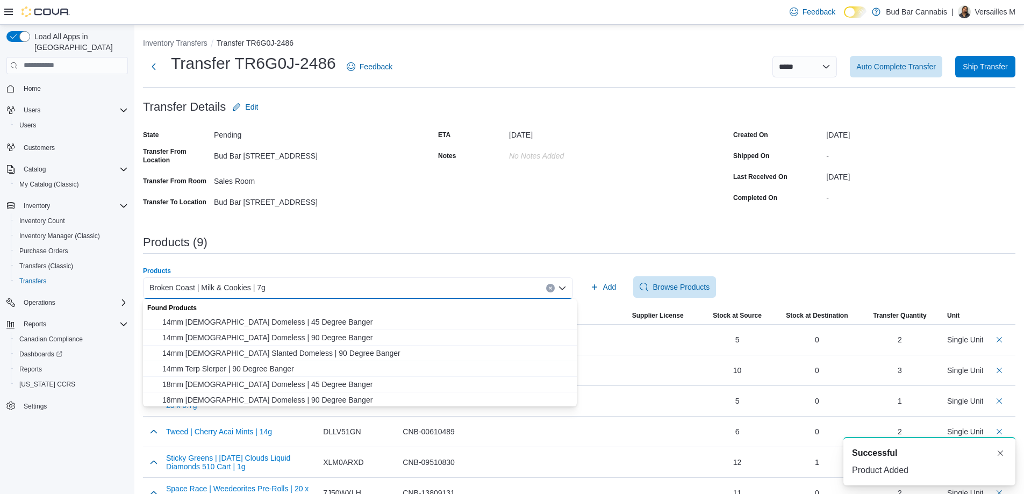
click at [551, 287] on button "Clear input" at bounding box center [550, 288] width 9 height 9
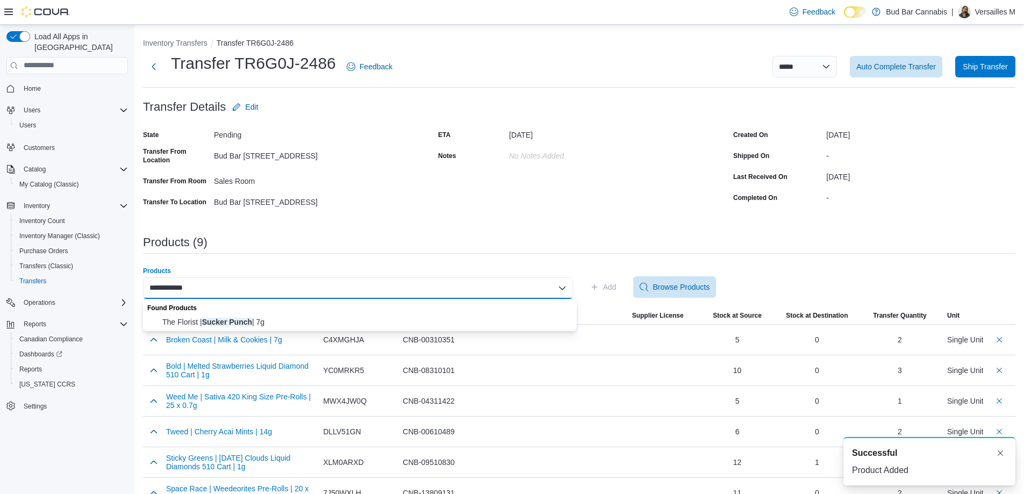
type input "**********"
click at [467, 312] on div "Found Products" at bounding box center [360, 307] width 434 height 16
click at [471, 316] on span "The Florist | Sucker Punch | 7g" at bounding box center [366, 321] width 408 height 11
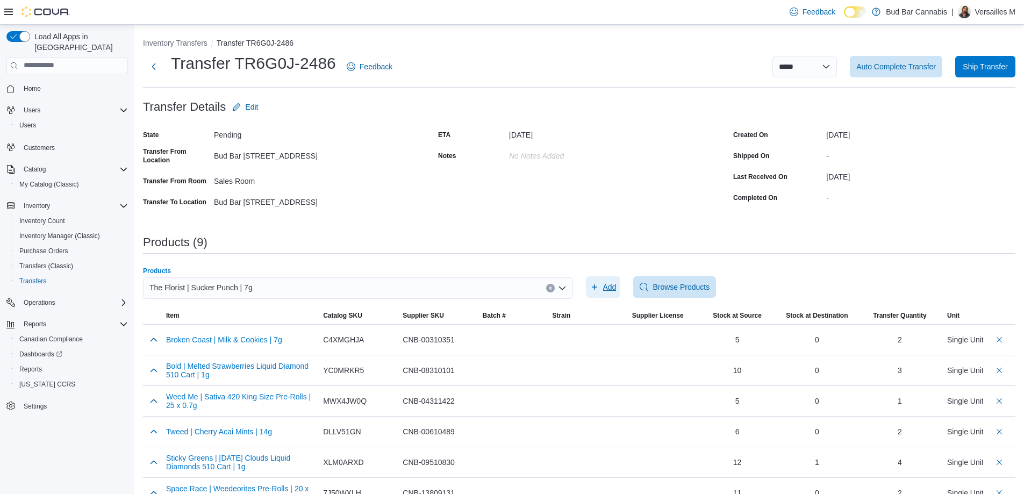
click at [612, 287] on span "Add" at bounding box center [609, 287] width 13 height 11
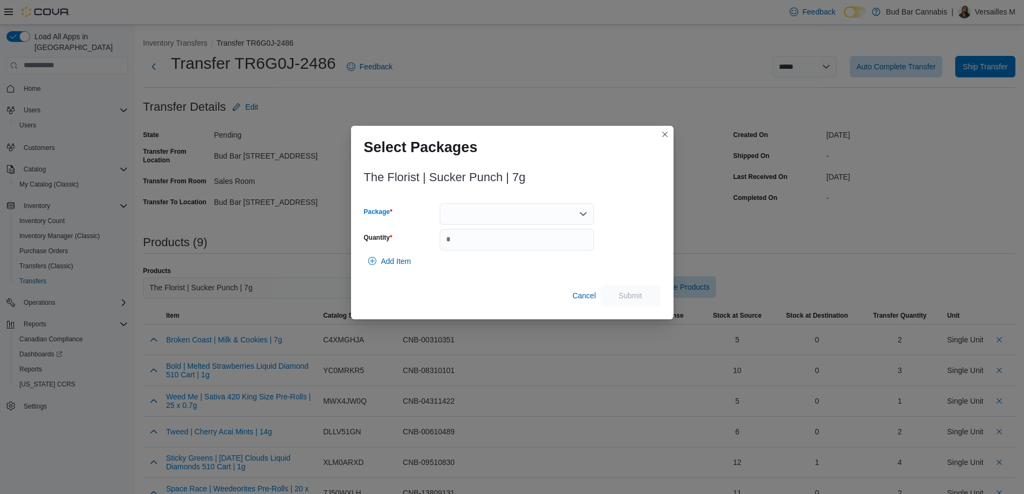
click at [474, 215] on div at bounding box center [517, 213] width 154 height 21
click at [478, 252] on span "F25F0144" at bounding box center [523, 247] width 128 height 11
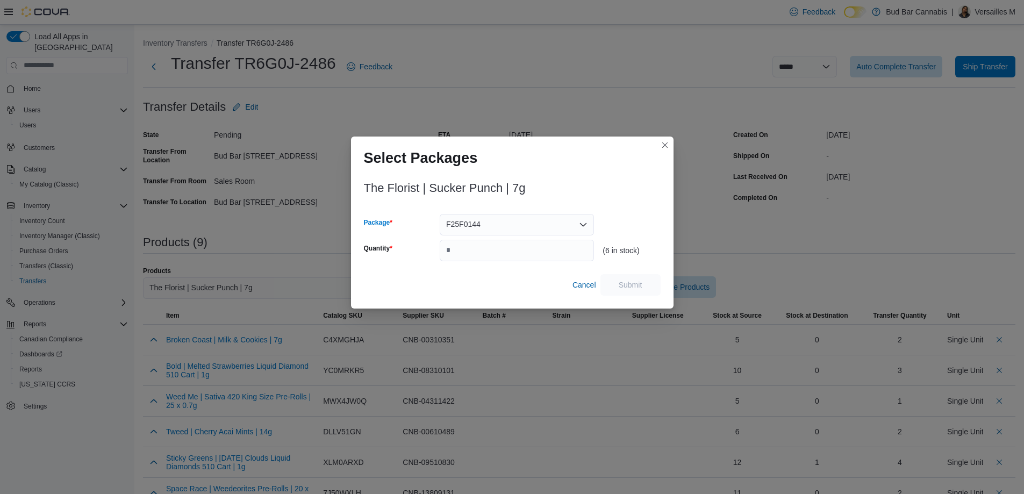
click at [477, 229] on span "F25F0144" at bounding box center [463, 224] width 34 height 13
click at [474, 259] on input "Quantity" at bounding box center [517, 250] width 154 height 21
type input "*"
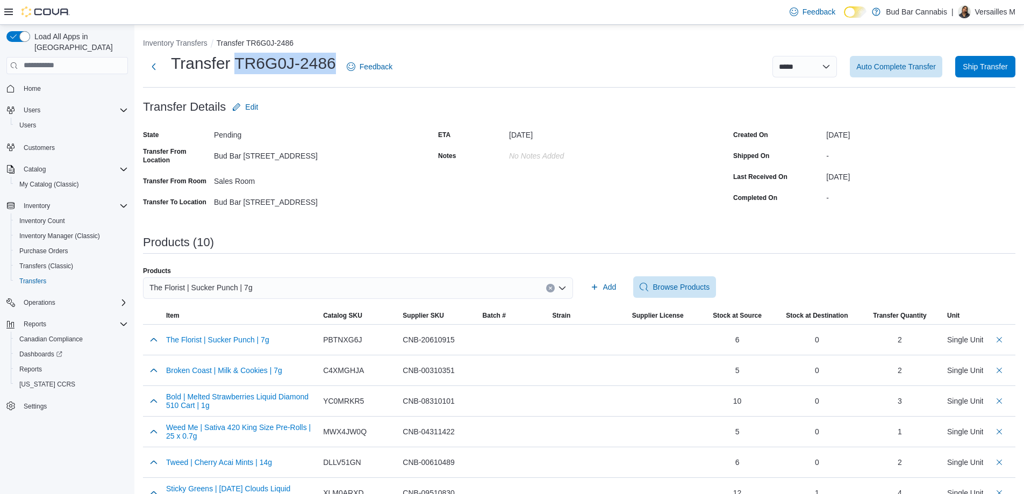
drag, startPoint x: 233, startPoint y: 59, endPoint x: 333, endPoint y: 71, distance: 100.2
click at [333, 71] on h1 "Transfer TR6G0J-2486" at bounding box center [253, 63] width 165 height 21
copy h1 "TR6G0J-2486"
click at [1007, 65] on span "Ship Transfer" at bounding box center [984, 66] width 45 height 11
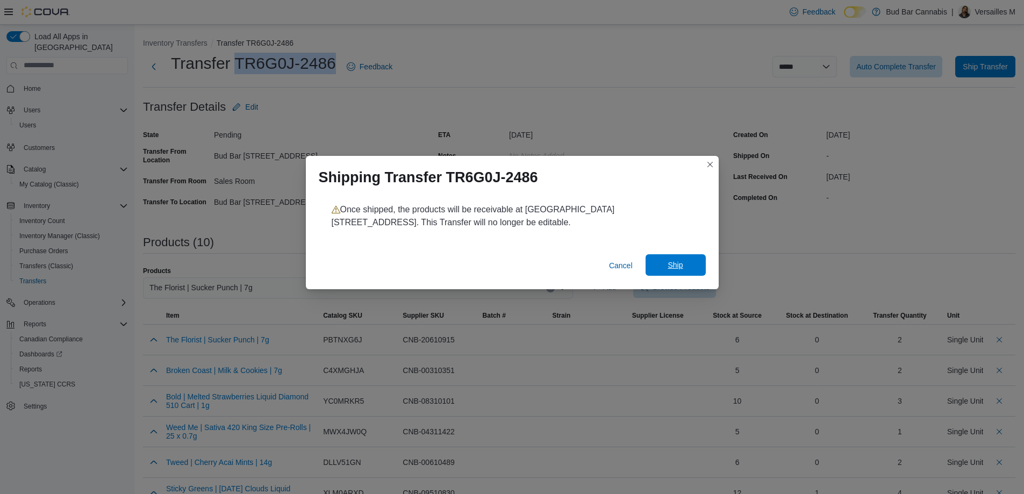
click at [679, 265] on span "Ship" at bounding box center [674, 265] width 15 height 11
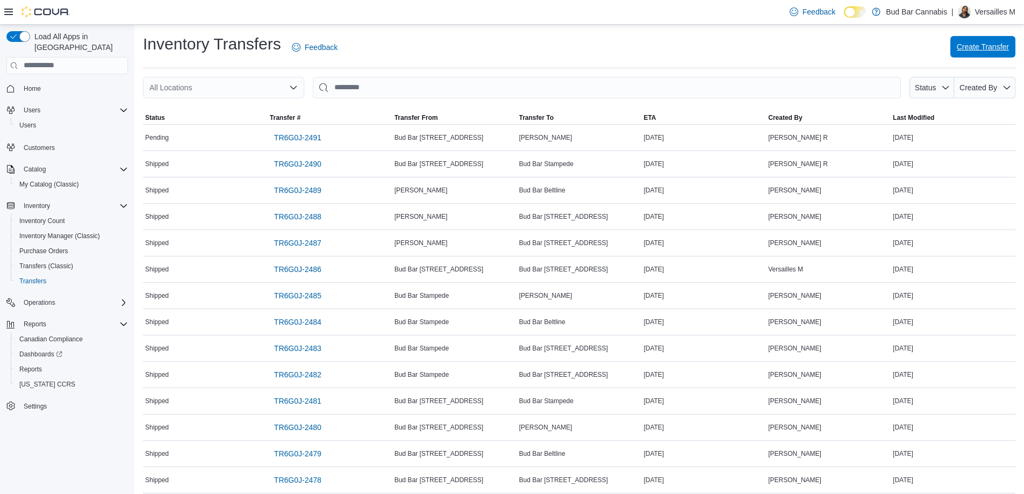
click at [992, 42] on span "Create Transfer" at bounding box center [982, 46] width 52 height 11
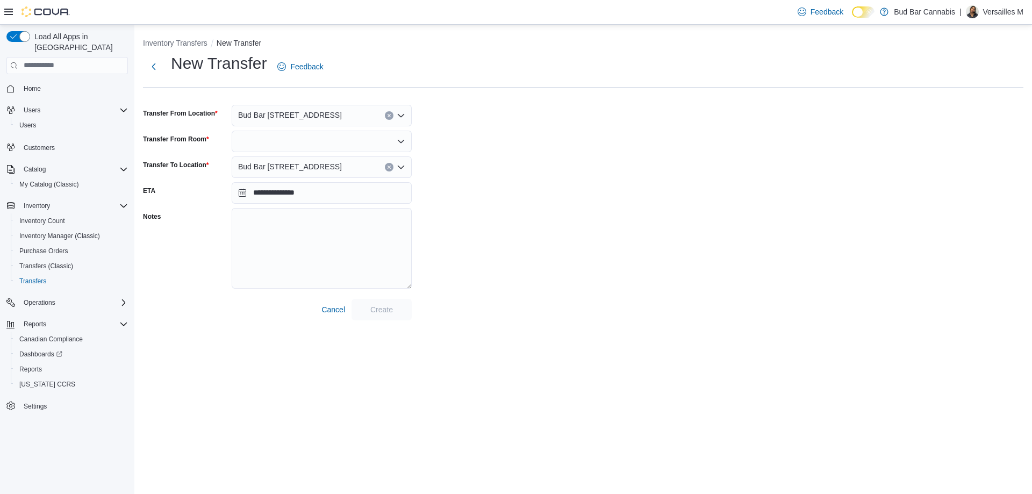
click at [386, 169] on button "Clear input" at bounding box center [389, 167] width 9 height 9
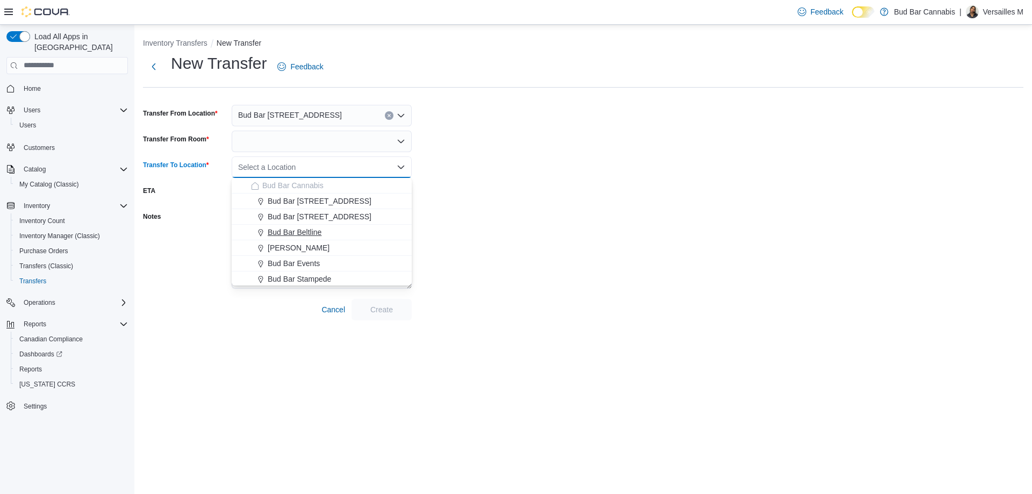
click at [322, 234] on div "Bud Bar Beltline" at bounding box center [328, 232] width 154 height 11
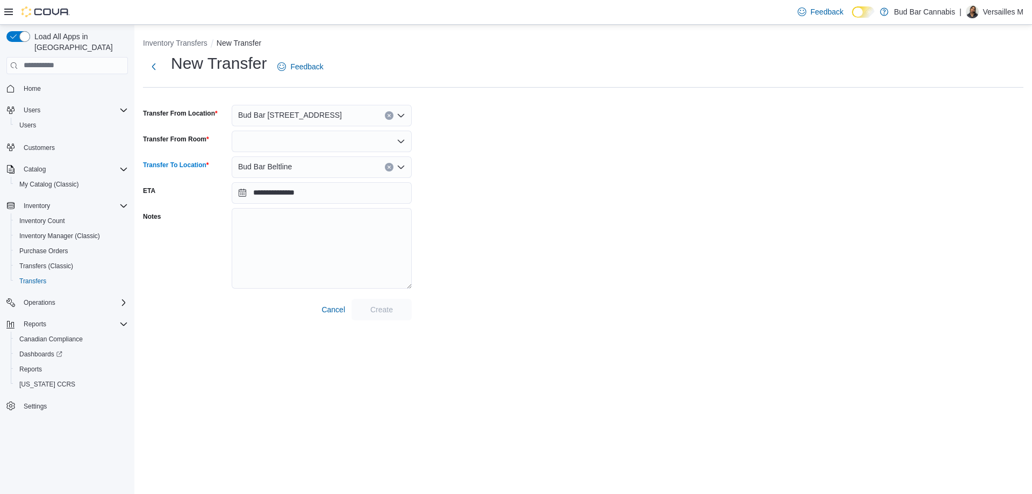
click at [330, 131] on div at bounding box center [322, 141] width 180 height 21
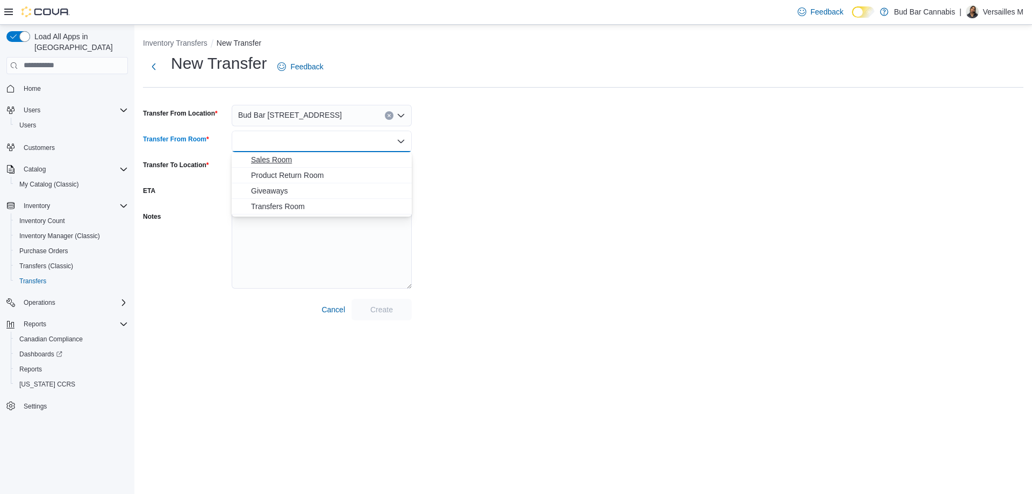
click at [316, 160] on span "Sales Room" at bounding box center [328, 159] width 154 height 11
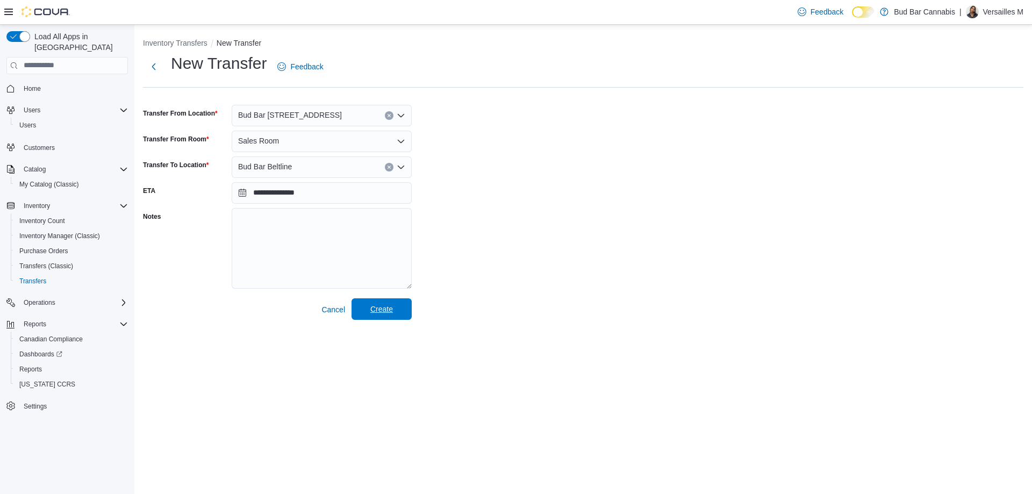
click at [404, 313] on span "Create" at bounding box center [381, 308] width 47 height 21
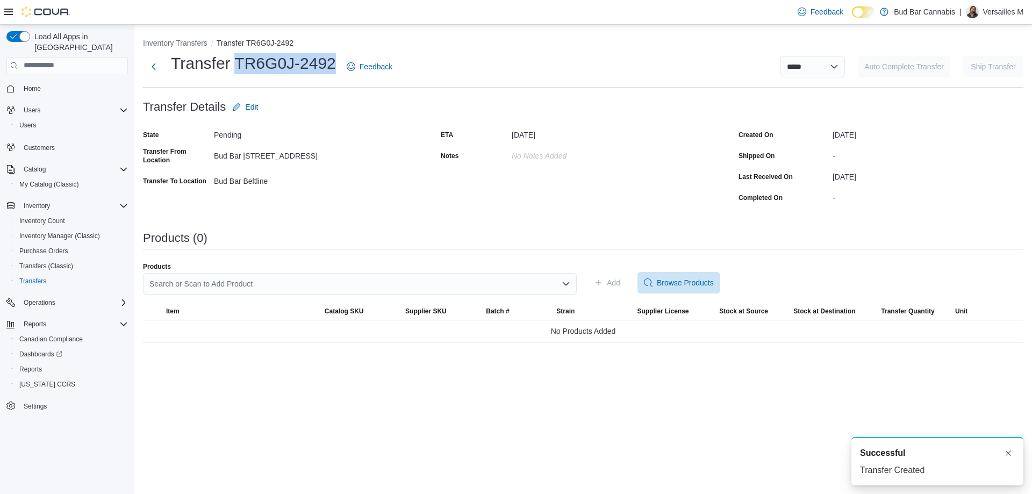
drag, startPoint x: 235, startPoint y: 64, endPoint x: 335, endPoint y: 74, distance: 100.4
click at [335, 74] on div "Transfer TR6G0J-2492 Feedback" at bounding box center [270, 67] width 254 height 28
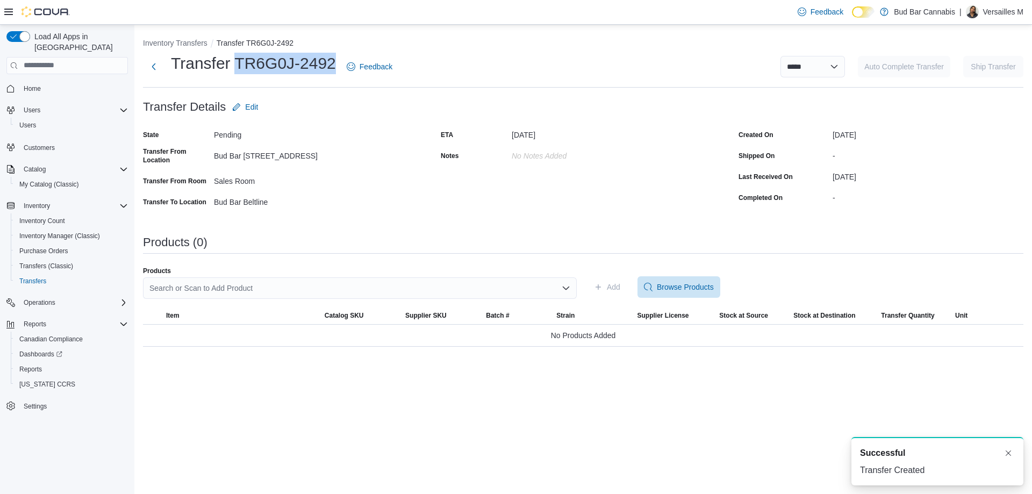
copy h1 "TR6G0J-2492"
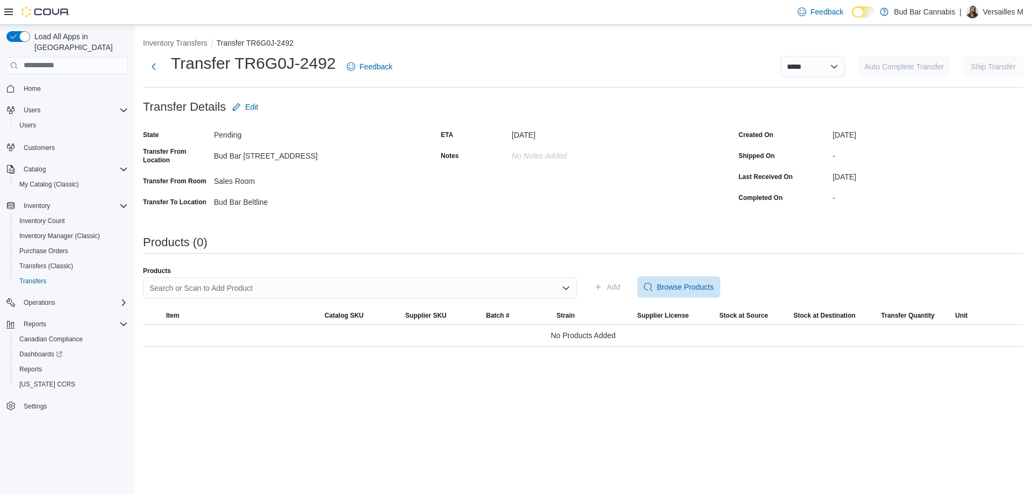
click at [355, 297] on div "Search or Scan to Add Product" at bounding box center [360, 287] width 434 height 21
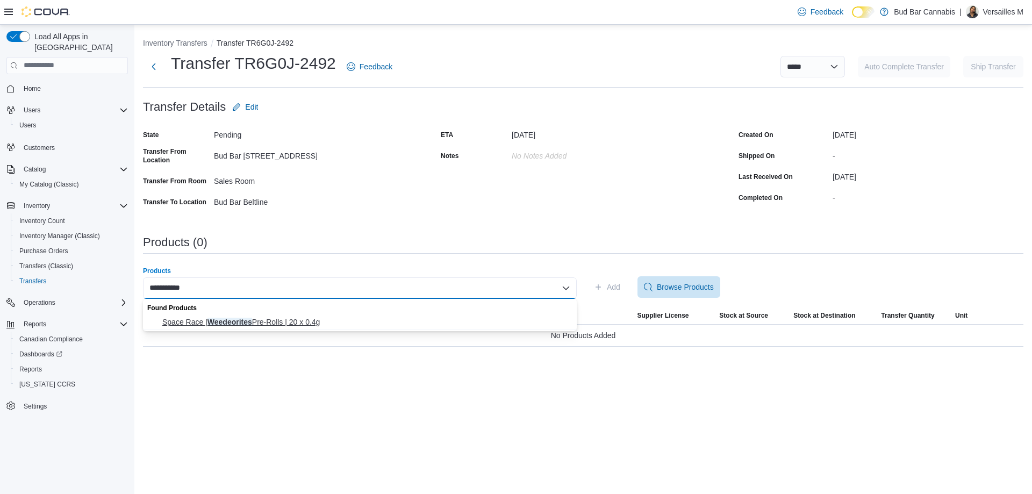
type input "**********"
click at [341, 316] on span "Space Race | Weedeorites Pre-Rolls | 20 x 0.4g" at bounding box center [366, 321] width 408 height 11
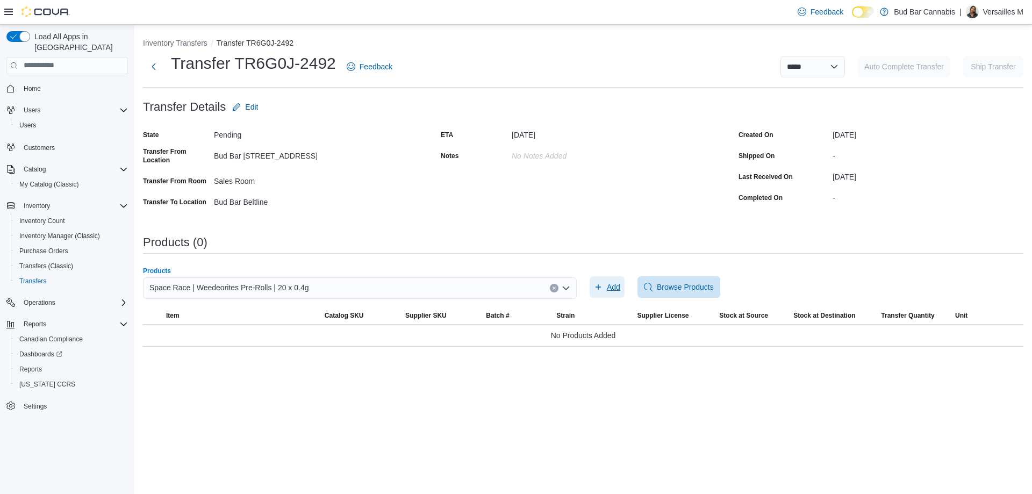
click at [594, 281] on span "Add" at bounding box center [607, 286] width 26 height 21
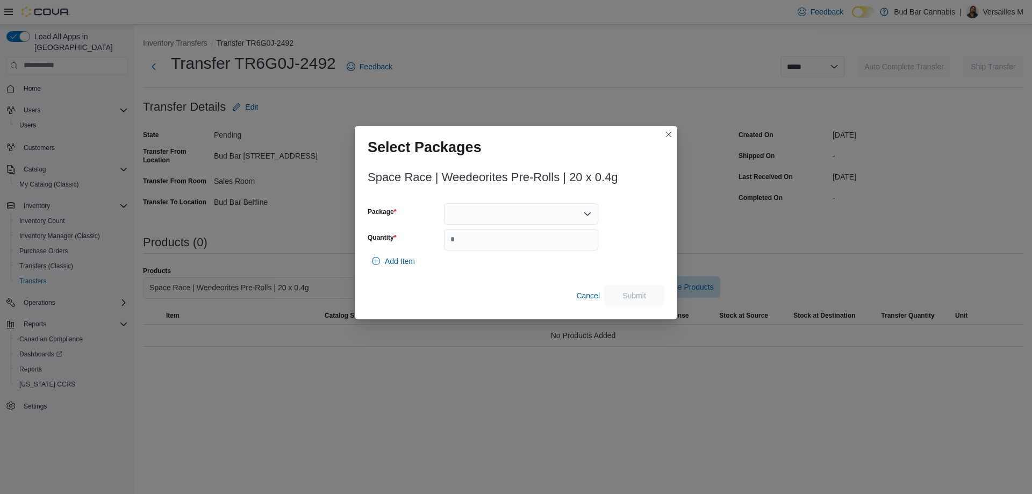
click at [539, 226] on div "Package Quantity" at bounding box center [483, 226] width 231 height 47
click at [539, 213] on div at bounding box center [521, 213] width 154 height 21
click at [528, 241] on button "SRC2503138" at bounding box center [521, 248] width 154 height 16
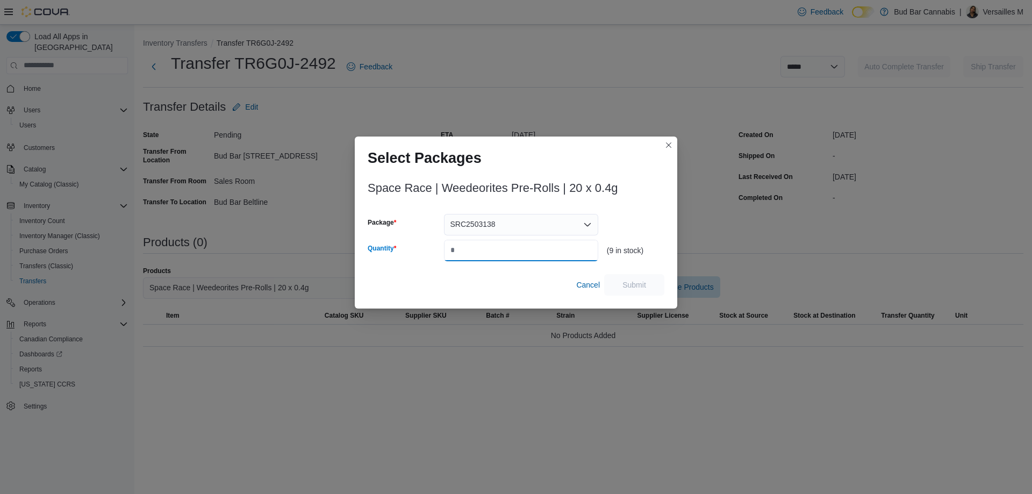
click at [528, 241] on input "Quantity" at bounding box center [521, 250] width 154 height 21
type input "*"
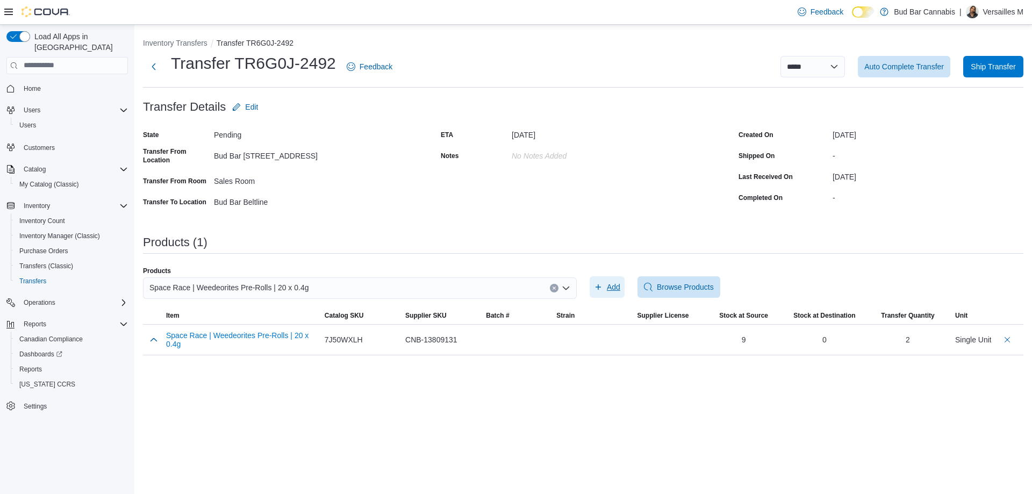
click at [594, 289] on icon "button" at bounding box center [598, 287] width 9 height 9
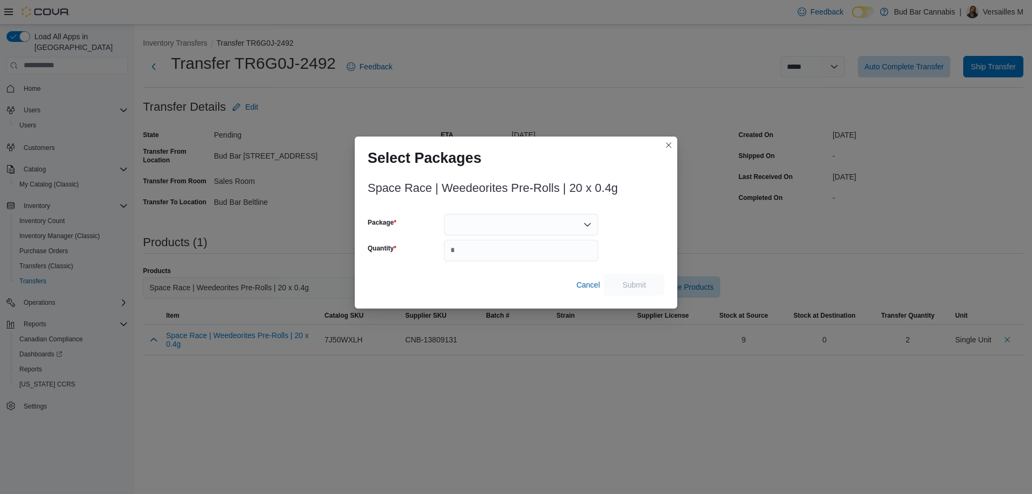
click at [527, 227] on div at bounding box center [521, 224] width 154 height 21
type input "**********"
click at [682, 126] on div "**********" at bounding box center [516, 247] width 1032 height 494
click at [667, 142] on button "Closes this modal window" at bounding box center [668, 145] width 13 height 13
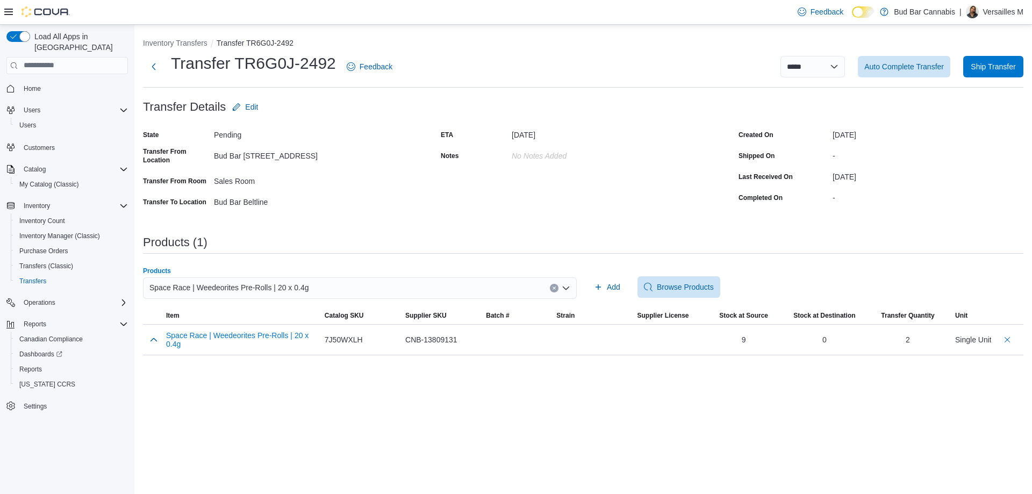
click at [550, 286] on button "Clear input" at bounding box center [554, 288] width 9 height 9
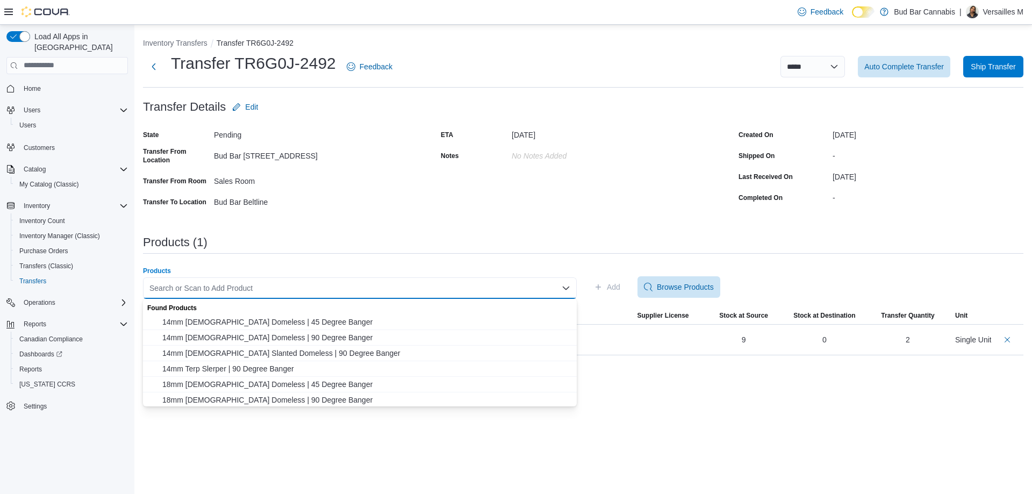
click at [508, 278] on div "Search or Scan to Add Product Combo box. Selected. Combo box input. Search or S…" at bounding box center [360, 287] width 434 height 21
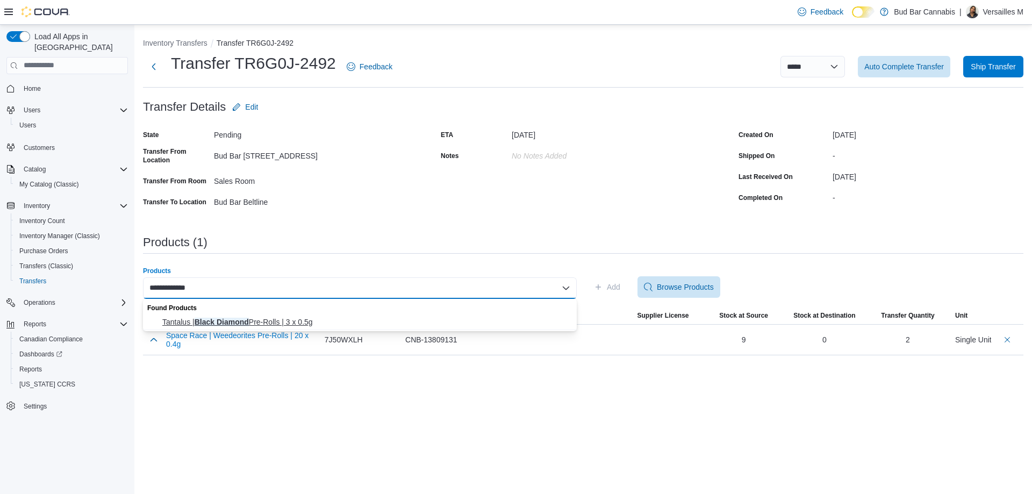
type input "**********"
click at [509, 321] on span "Tantalus | Black Diamond Pre-Rolls | 3 x 0.5g" at bounding box center [366, 321] width 408 height 11
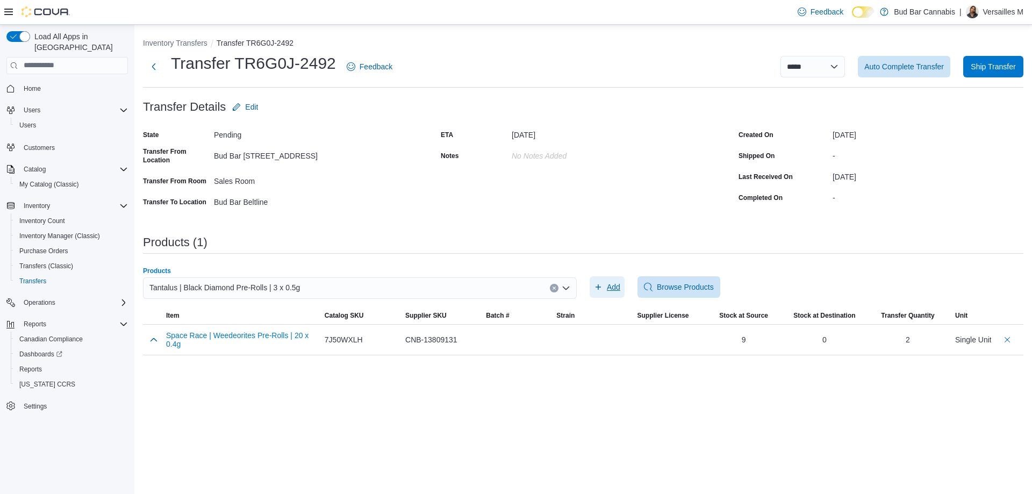
click at [599, 284] on icon "button" at bounding box center [598, 287] width 9 height 9
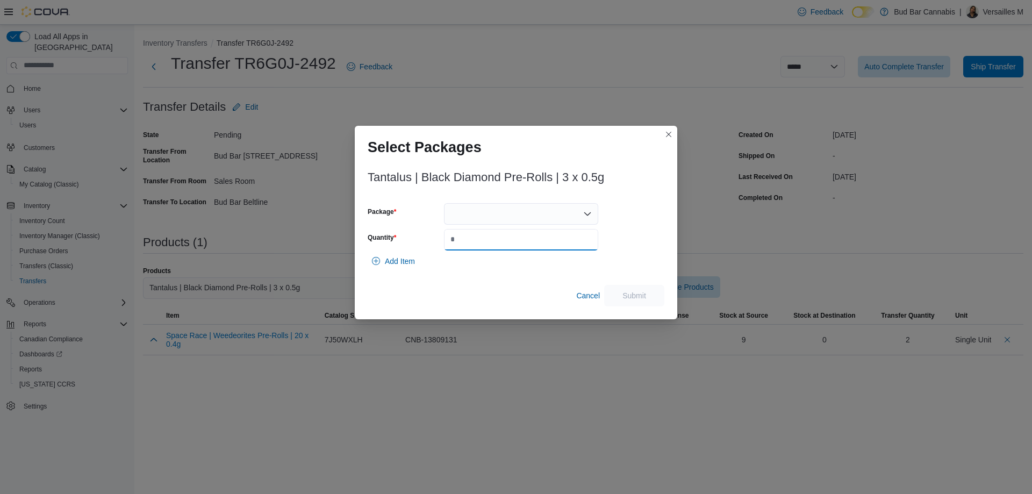
click at [523, 239] on input "Quantity" at bounding box center [521, 239] width 154 height 21
type input "*"
click at [515, 212] on div at bounding box center [521, 213] width 154 height 21
click at [516, 248] on span "24418" at bounding box center [527, 247] width 128 height 11
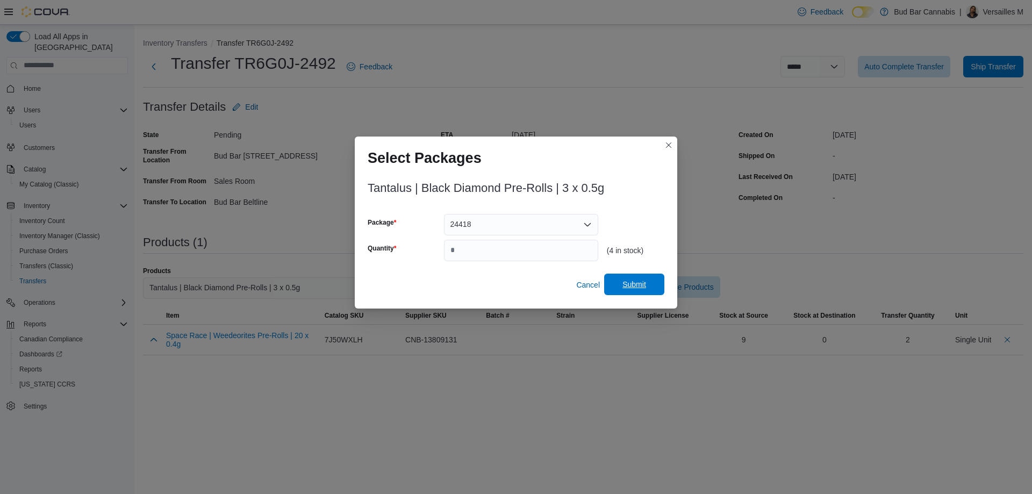
click at [627, 282] on span "Submit" at bounding box center [634, 284] width 24 height 11
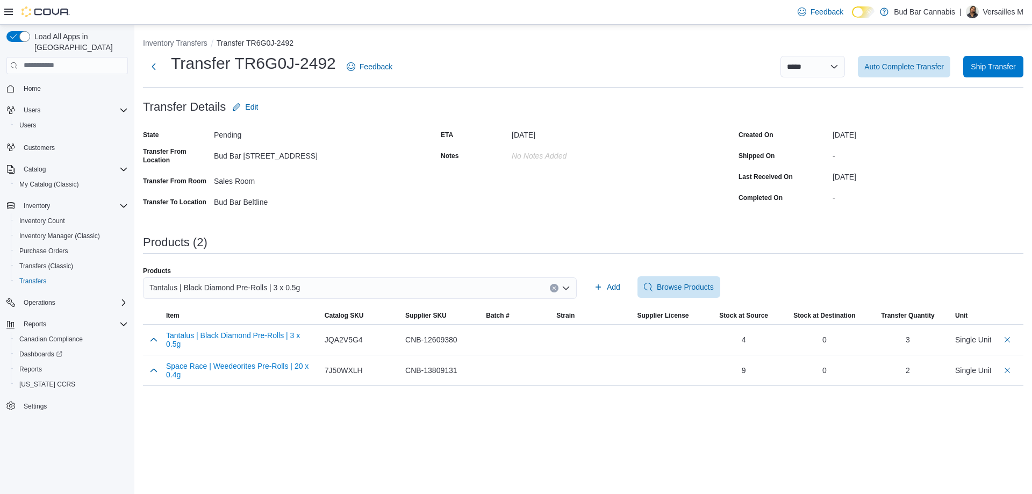
click at [549, 286] on div "Tantalus | Black Diamond Pre-Rolls | 3 x 0.5g" at bounding box center [360, 287] width 434 height 21
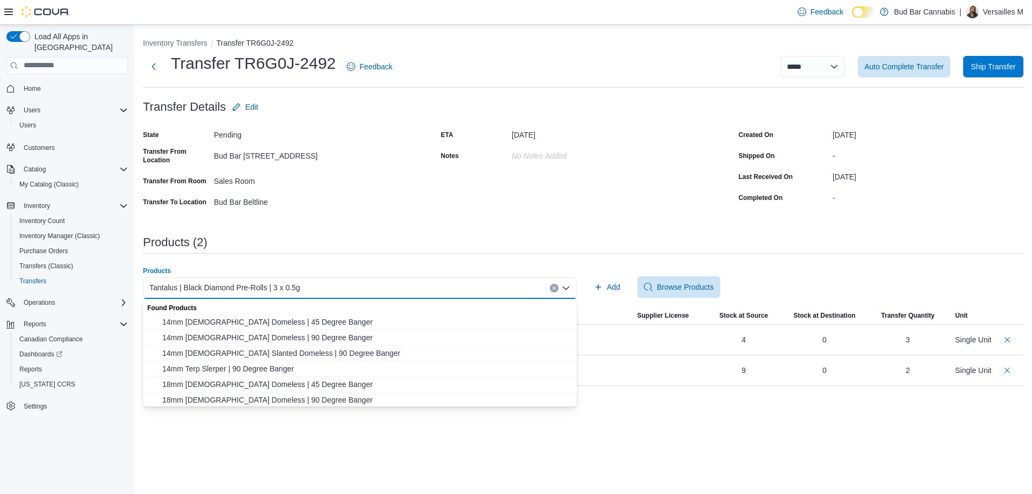
click at [556, 282] on div "Tantalus | Black Diamond Pre-Rolls | 3 x 0.5g Combo box. Selected. Tantalus | B…" at bounding box center [360, 287] width 434 height 21
click at [554, 282] on div "Tantalus | Black Diamond Pre-Rolls | 3 x 0.5g Combo box. Selected. Tantalus | B…" at bounding box center [360, 287] width 434 height 21
click at [550, 287] on button "Clear input" at bounding box center [554, 288] width 9 height 9
click at [543, 287] on div "Search or Scan to Add Product Combo box. Selected. Combo box input. Search or S…" at bounding box center [360, 287] width 434 height 21
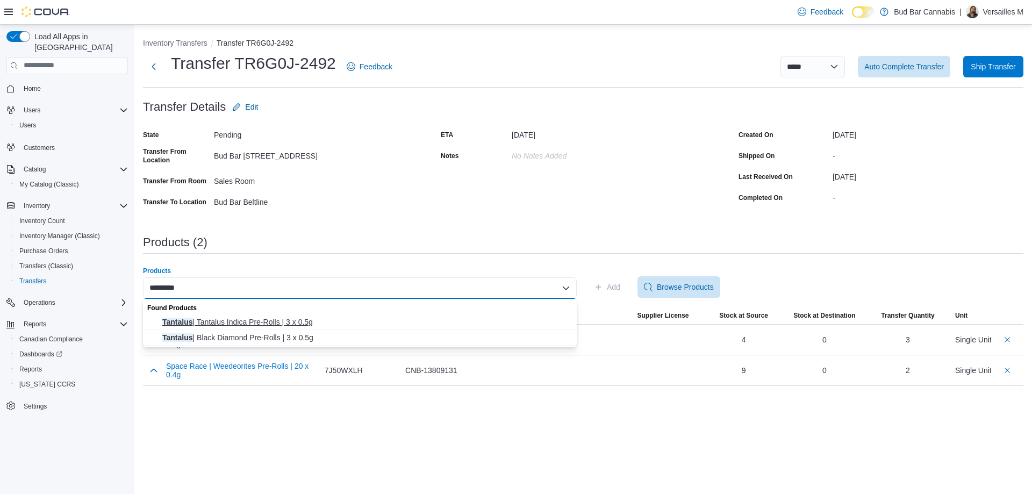
type input "********"
click at [278, 316] on span "Tantalus | Tantalus Indica Pre-Rolls | 3 x 0.5g" at bounding box center [366, 321] width 408 height 11
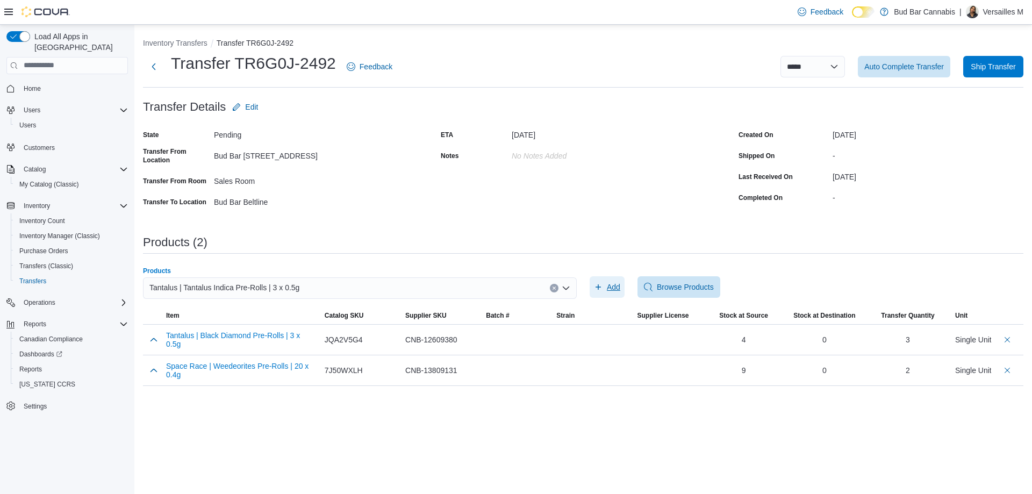
click at [608, 285] on span "Add" at bounding box center [613, 287] width 13 height 11
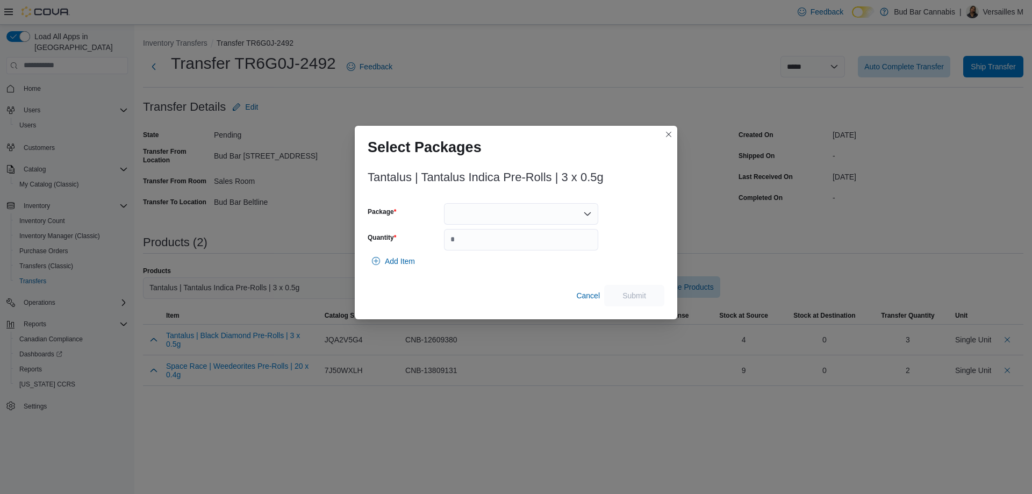
click at [549, 202] on div "Tantalus | Tantalus Indica Pre-Rolls | 3 x 0.5g Package Quantity Add Item Cance…" at bounding box center [516, 235] width 297 height 142
click at [551, 216] on div at bounding box center [521, 213] width 154 height 21
drag, startPoint x: 539, startPoint y: 231, endPoint x: 535, endPoint y: 243, distance: 13.1
click at [535, 243] on div "Packages In Stock 24356" at bounding box center [521, 240] width 154 height 31
click at [535, 243] on span "24356" at bounding box center [527, 247] width 128 height 11
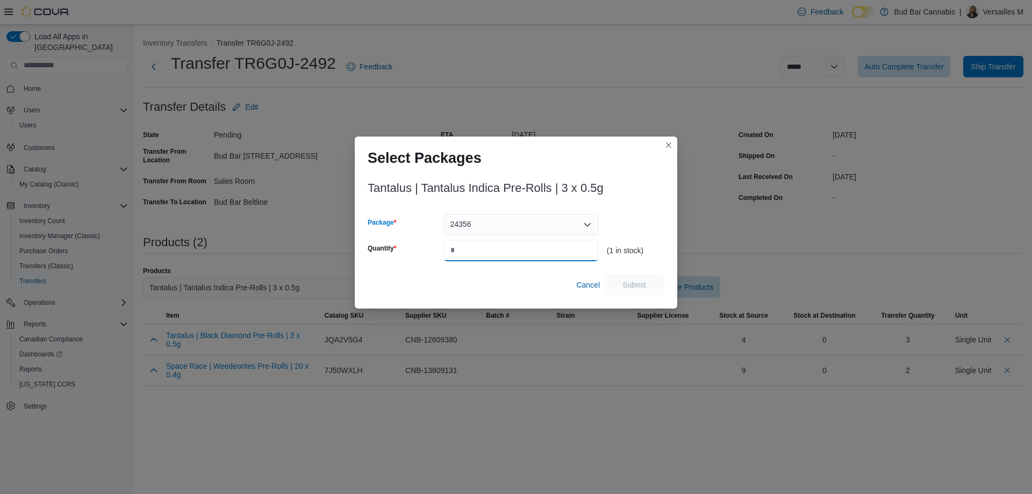
click at [535, 243] on input "Quantity" at bounding box center [521, 250] width 154 height 21
type input "*"
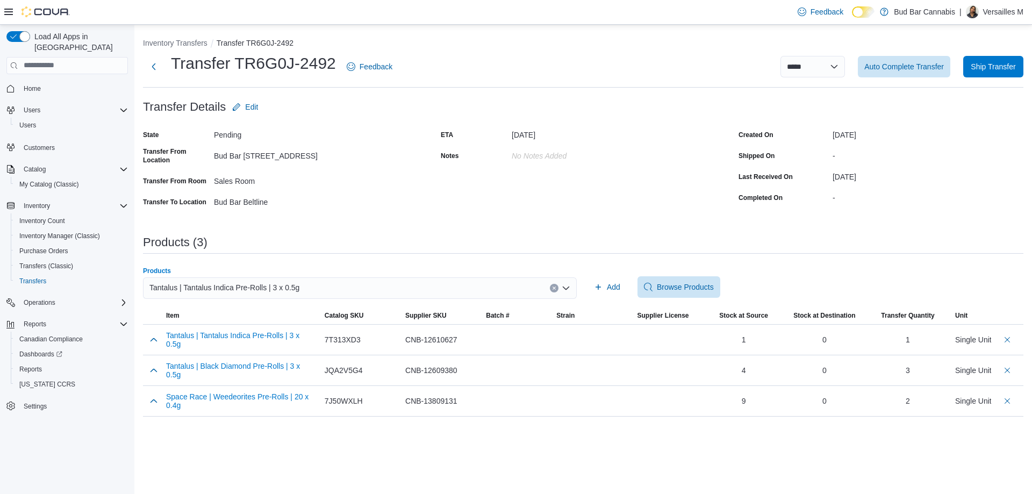
click at [555, 288] on icon "Clear input" at bounding box center [554, 288] width 4 height 4
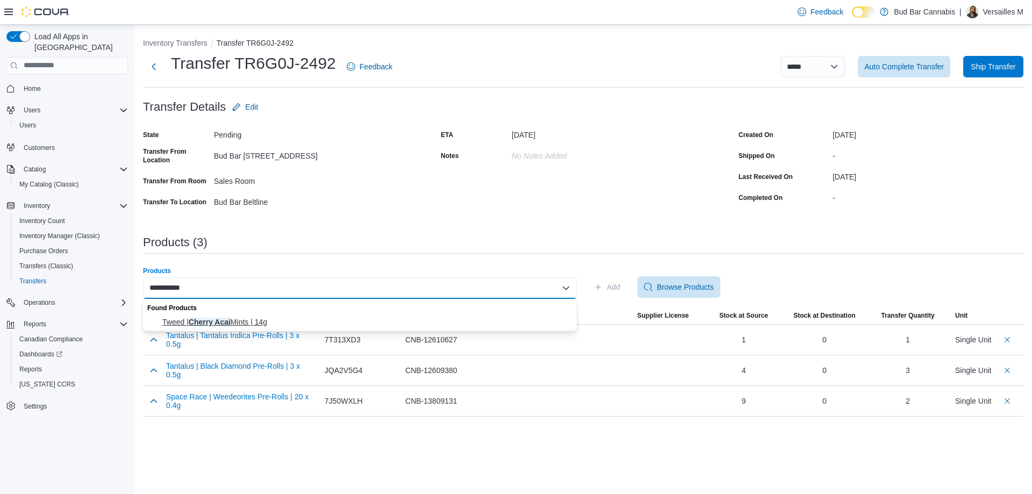
type input "**********"
click at [407, 324] on span "Tweed | Cherry Acai Mints | 14g" at bounding box center [366, 321] width 408 height 11
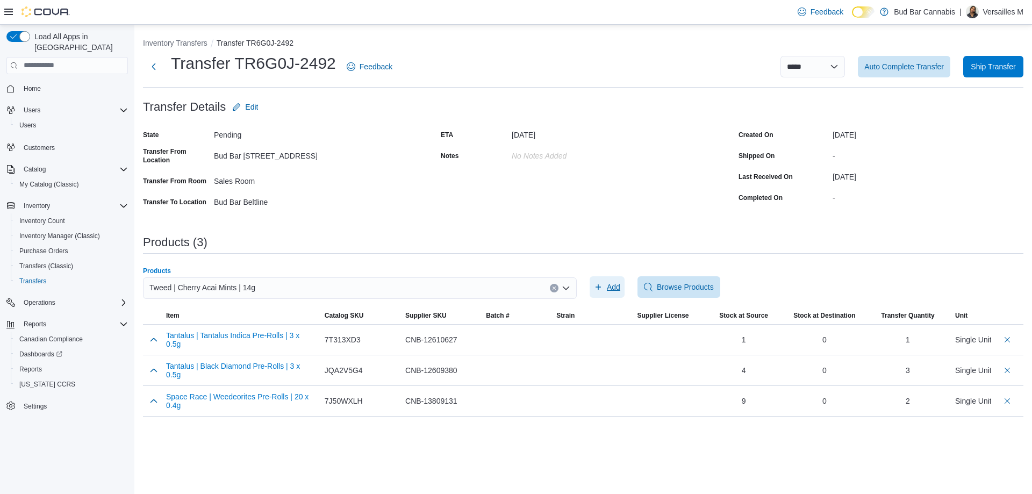
click at [612, 287] on span "Add" at bounding box center [613, 287] width 13 height 11
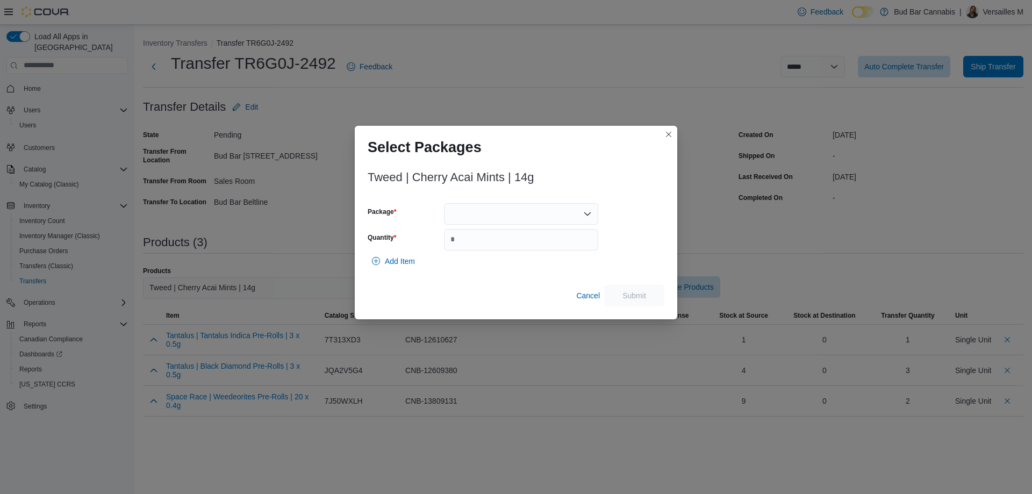
click at [517, 216] on div at bounding box center [521, 213] width 154 height 21
click at [523, 246] on span "2500000281" at bounding box center [527, 247] width 128 height 11
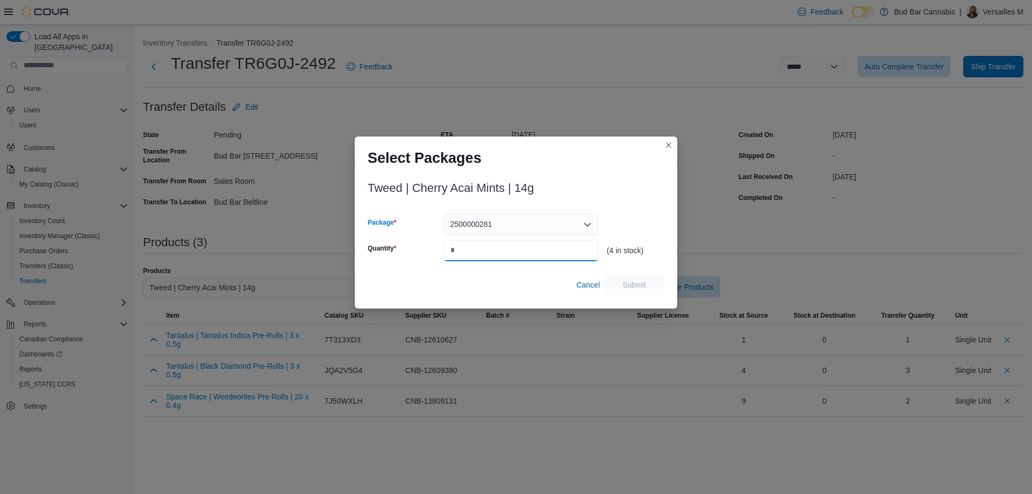
click at [523, 246] on input "Quantity" at bounding box center [521, 250] width 154 height 21
type input "*"
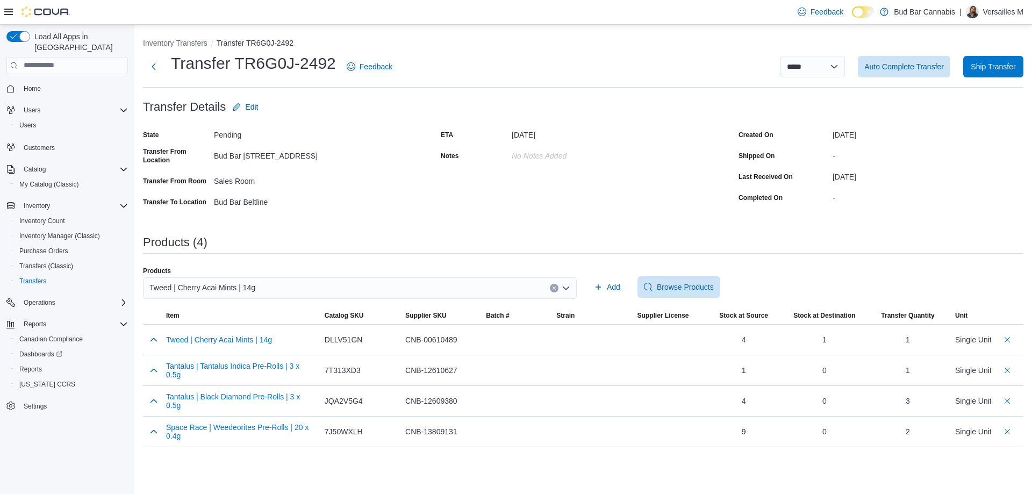
click at [552, 286] on icon "Clear input" at bounding box center [554, 288] width 4 height 4
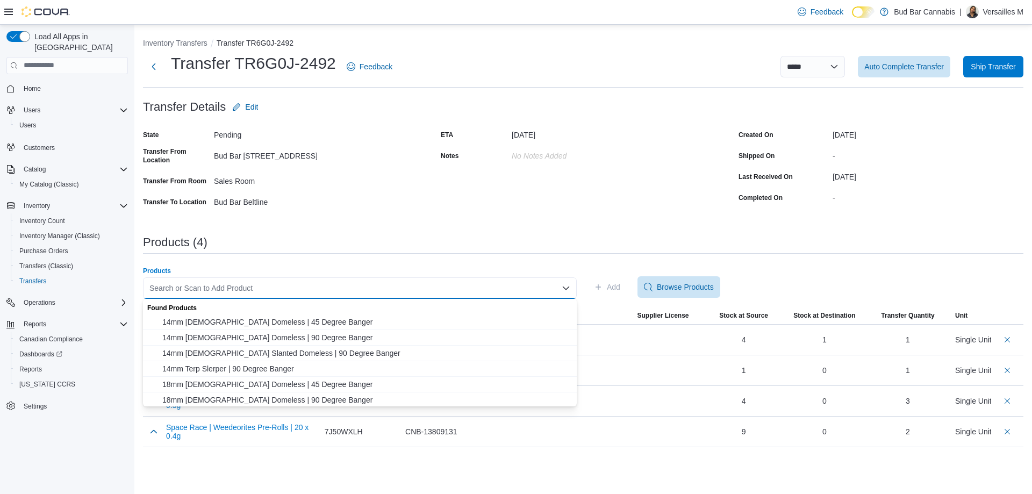
click at [533, 286] on div "Search or Scan to Add Product Combo box. Selected. Combo box input. Search or S…" at bounding box center [360, 287] width 434 height 21
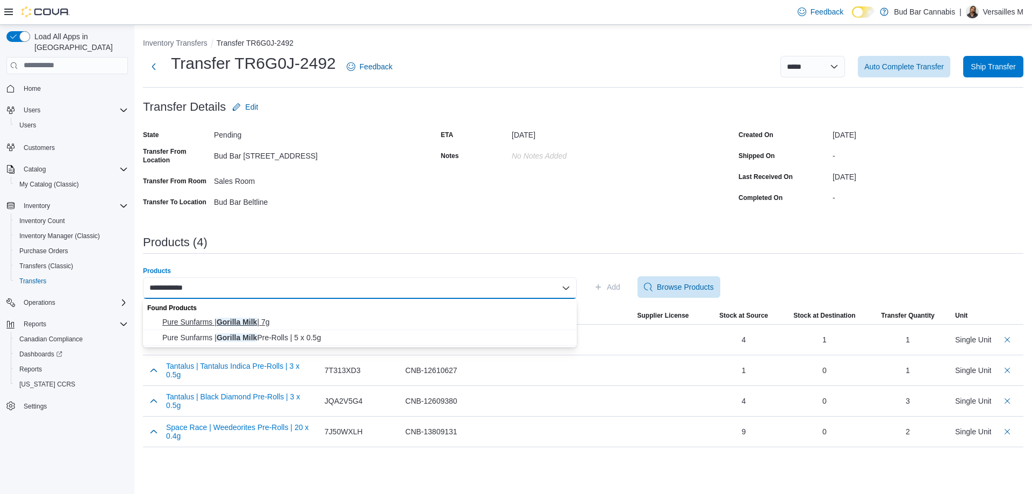
type input "**********"
click at [266, 321] on span "Pure Sunfarms | Gorilla Milk | 7g" at bounding box center [366, 321] width 408 height 11
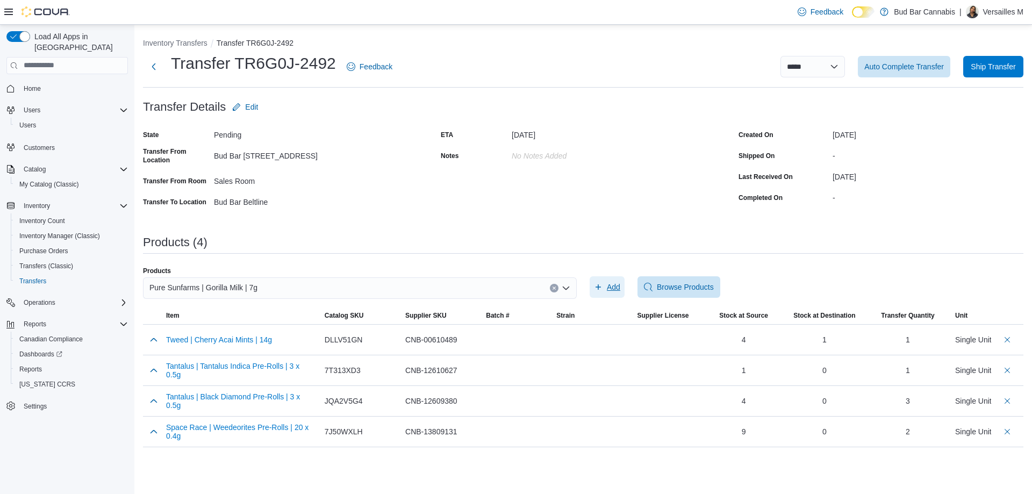
click at [601, 287] on icon "button" at bounding box center [598, 287] width 9 height 9
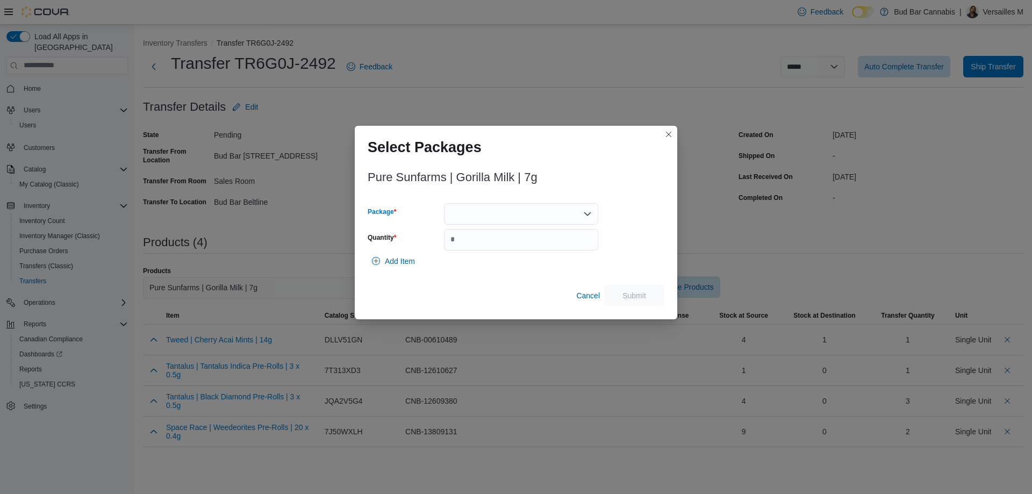
click at [544, 214] on div at bounding box center [521, 213] width 154 height 21
click at [538, 243] on span "00008415" at bounding box center [527, 247] width 128 height 11
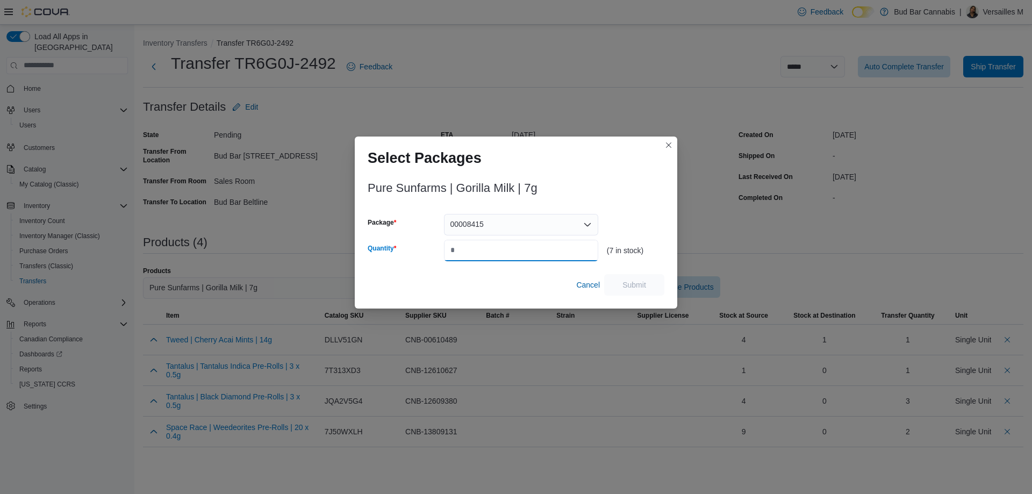
click at [538, 243] on input "Quantity" at bounding box center [521, 250] width 154 height 21
type input "*"
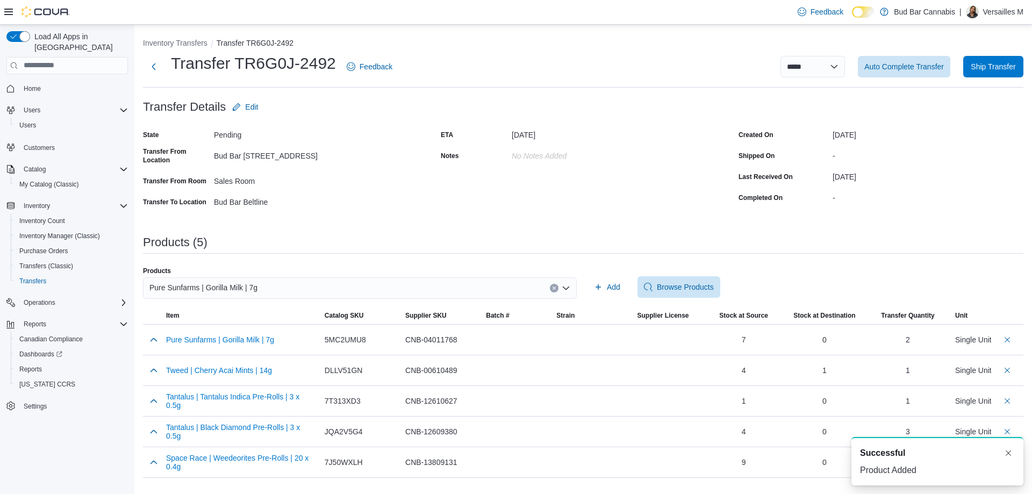
click at [551, 287] on button "Clear input" at bounding box center [554, 288] width 9 height 9
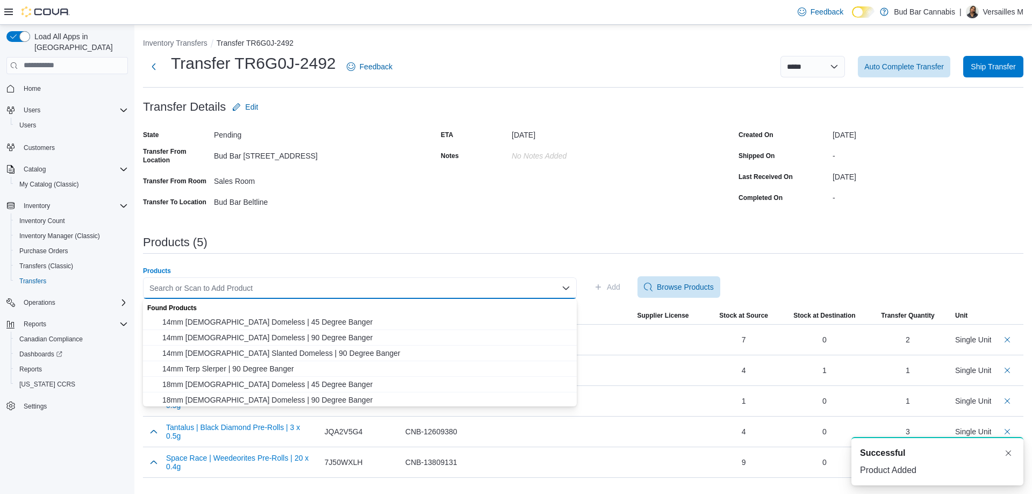
click at [529, 287] on div "Search or Scan to Add Product Combo box. Selected. Combo box input. Search or S…" at bounding box center [360, 287] width 434 height 21
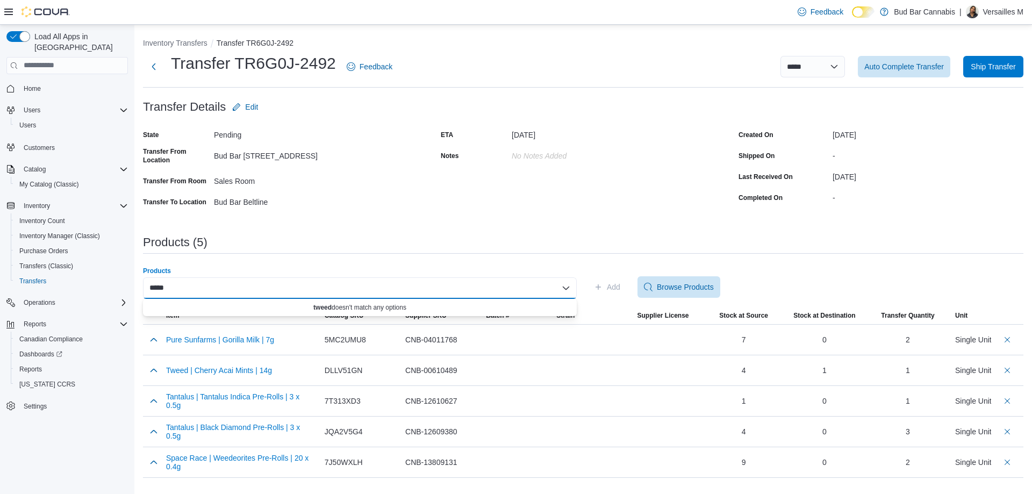
click at [530, 287] on div "***** Combo box. Selected. tweed. Selected. Combo box input. Search or Scan to …" at bounding box center [360, 287] width 434 height 21
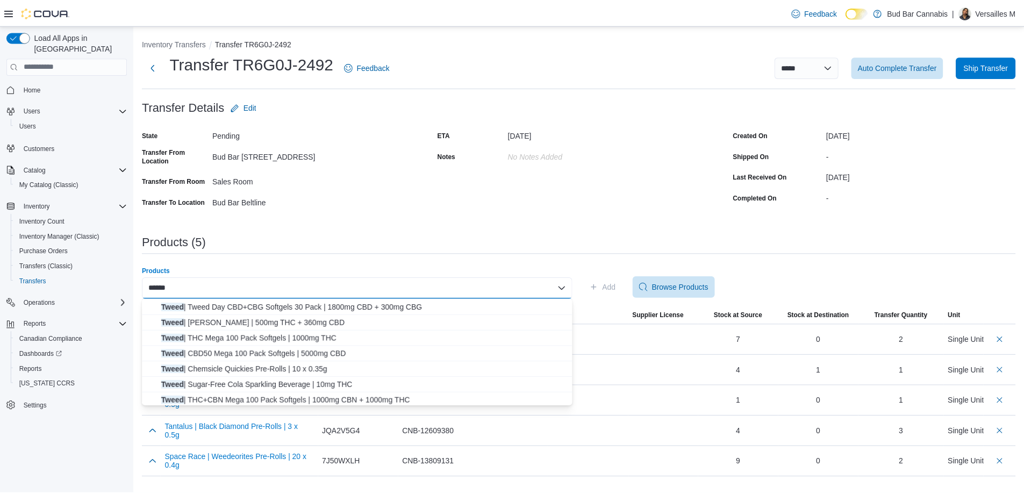
scroll to position [64, 0]
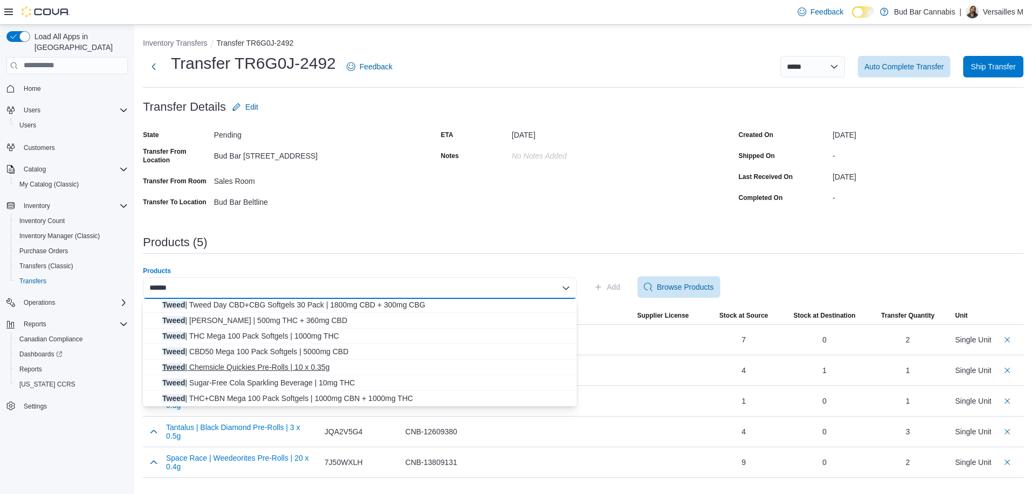
type input "*****"
click at [295, 361] on button "Tweed | Chemsicle Quickies Pre-Rolls | 10 x 0.35g" at bounding box center [360, 367] width 434 height 16
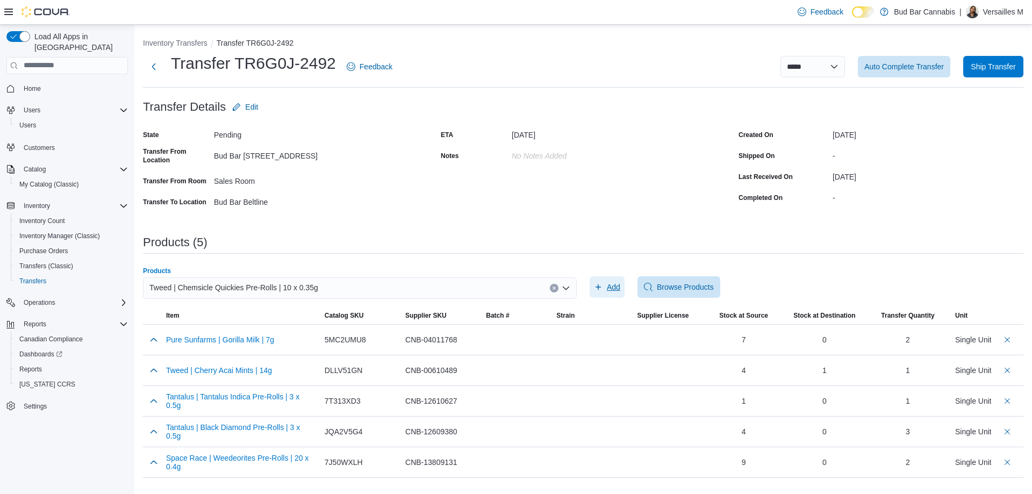
click at [601, 284] on icon "button" at bounding box center [598, 287] width 9 height 9
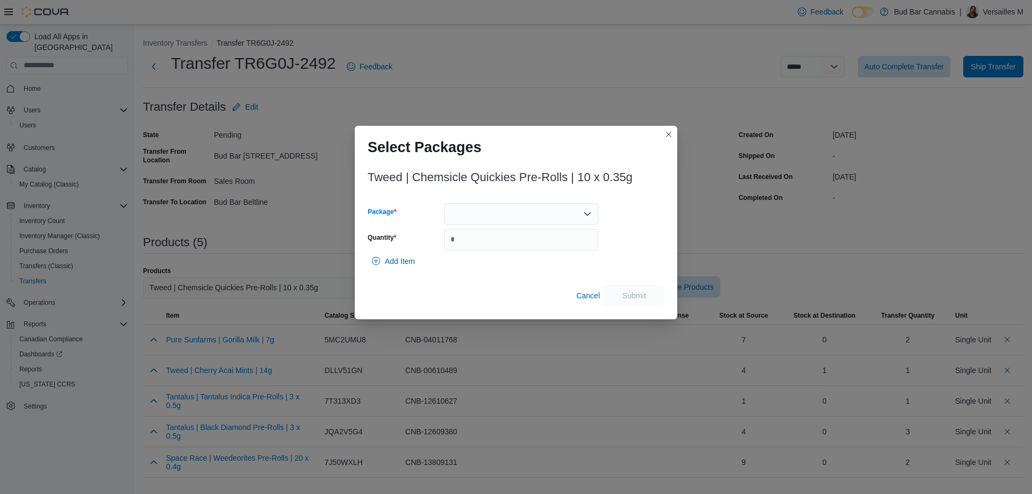
click at [500, 221] on div at bounding box center [521, 213] width 154 height 21
click at [501, 260] on div "Add Item" at bounding box center [516, 260] width 297 height 21
click at [496, 213] on div at bounding box center [521, 213] width 154 height 21
click at [495, 249] on span "2500003350" at bounding box center [527, 247] width 128 height 11
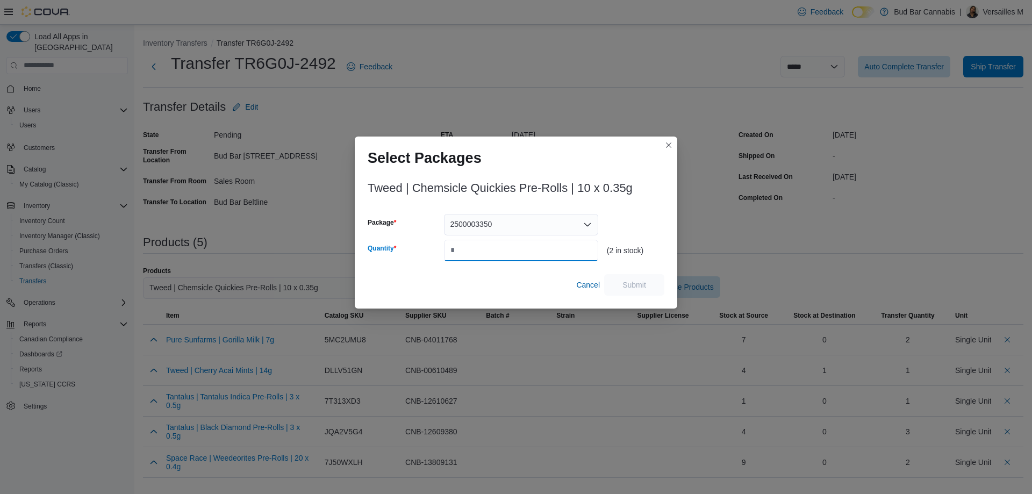
click at [495, 249] on input "Quantity" at bounding box center [521, 250] width 154 height 21
type input "*"
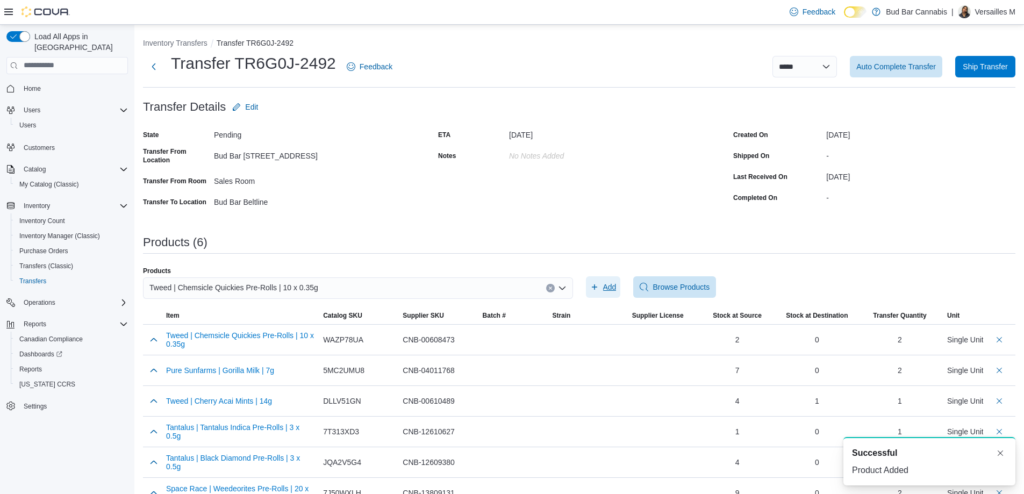
scroll to position [0, 0]
click at [557, 282] on div "Tweed | Chemsicle Quickies Pre-Rolls | 10 x 0.35g" at bounding box center [358, 287] width 430 height 21
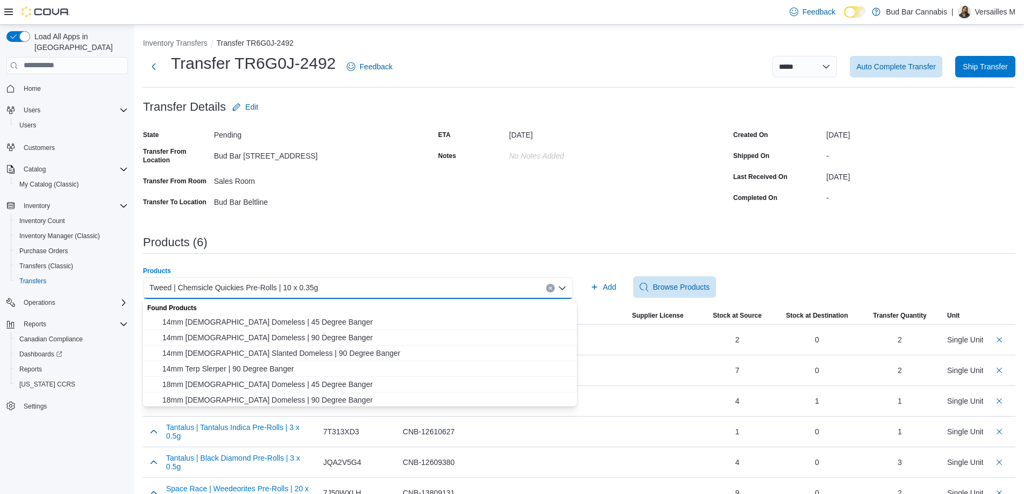
click at [552, 286] on icon "Clear input" at bounding box center [550, 288] width 4 height 4
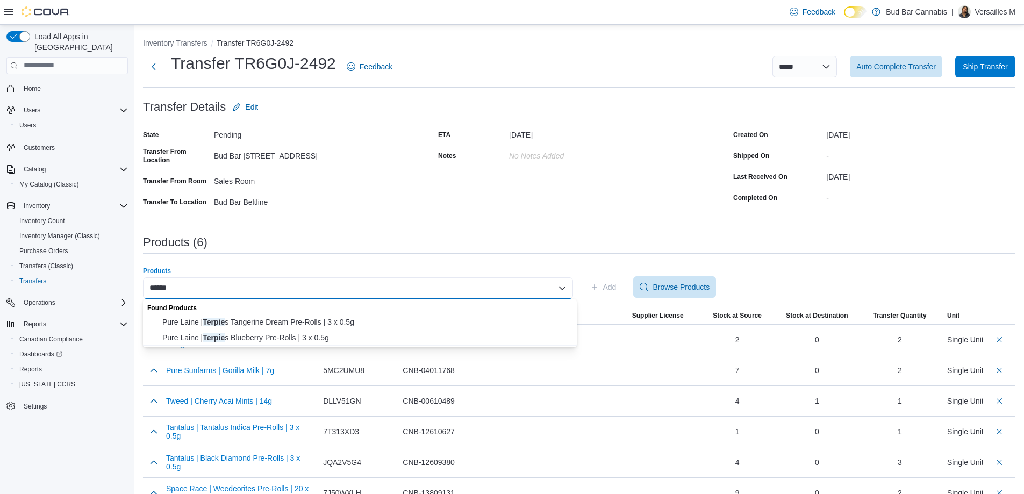
type input "******"
click at [332, 334] on span "Pure Laine | Terpie s Blueberry Pre-Rolls | 3 x 0.5g" at bounding box center [366, 337] width 408 height 11
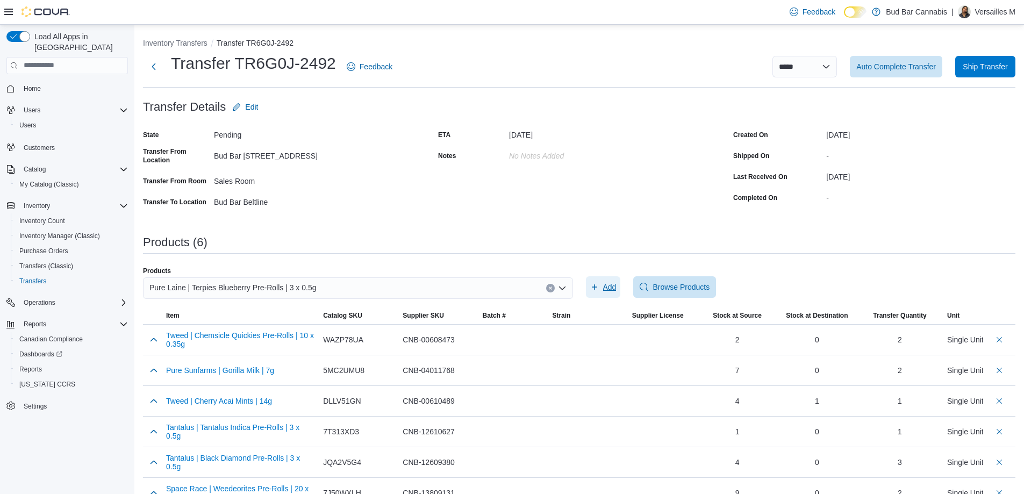
click at [599, 286] on icon "button" at bounding box center [594, 287] width 9 height 9
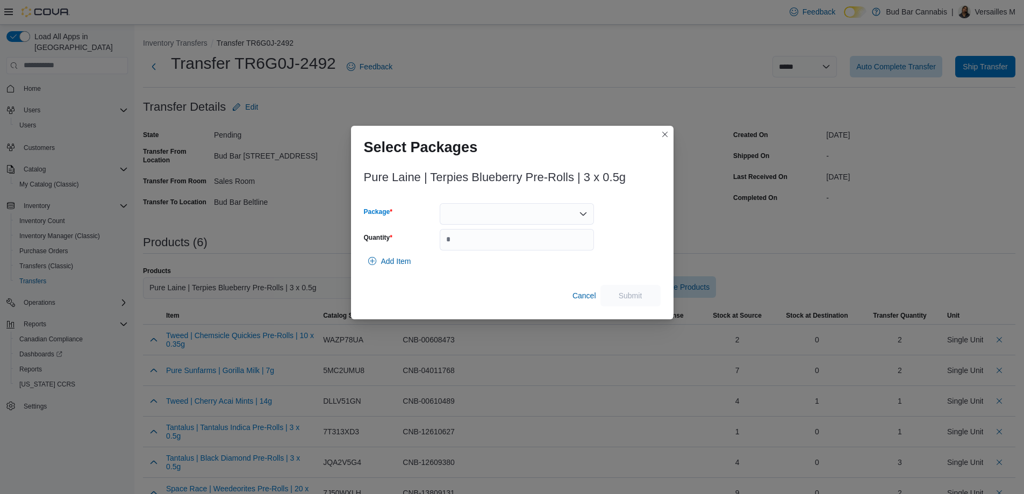
click at [481, 204] on div at bounding box center [517, 213] width 154 height 21
click at [476, 244] on span "1004145" at bounding box center [523, 247] width 128 height 11
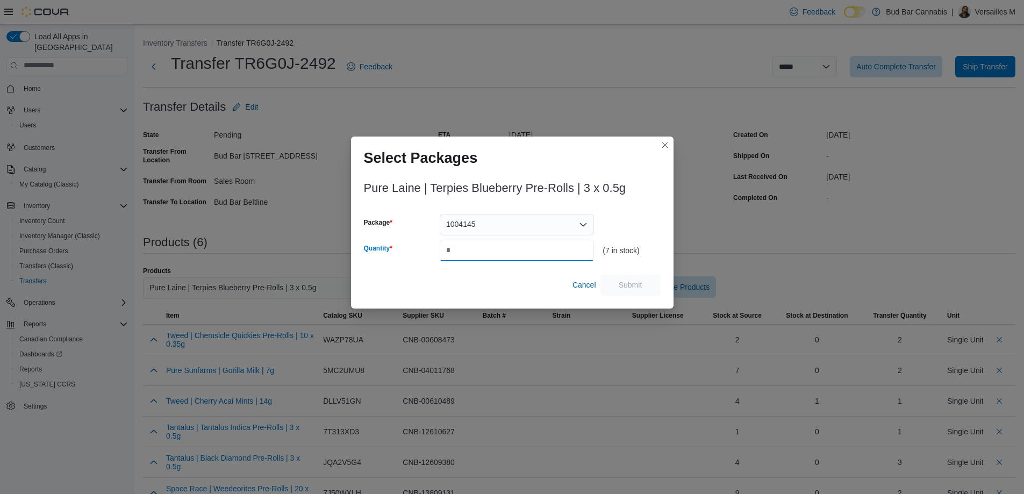
click at [476, 244] on input "Quantity" at bounding box center [517, 250] width 154 height 21
type input "*"
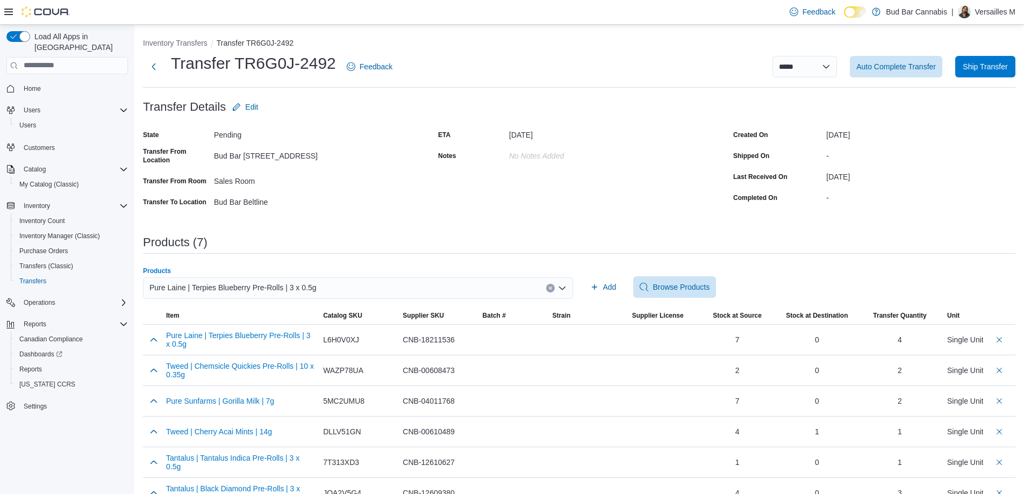
click at [555, 291] on button "Clear input" at bounding box center [550, 288] width 9 height 9
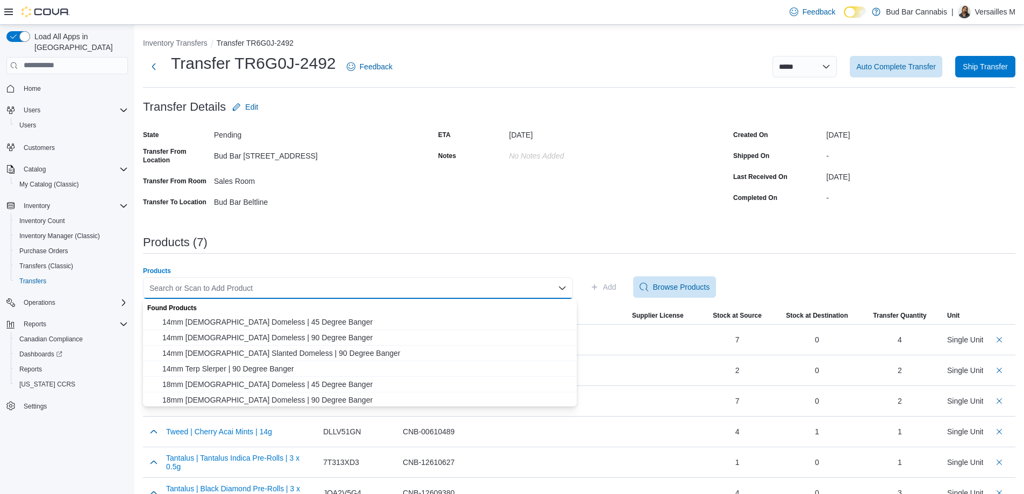
click at [506, 285] on div "Search or Scan to Add Product" at bounding box center [358, 287] width 430 height 21
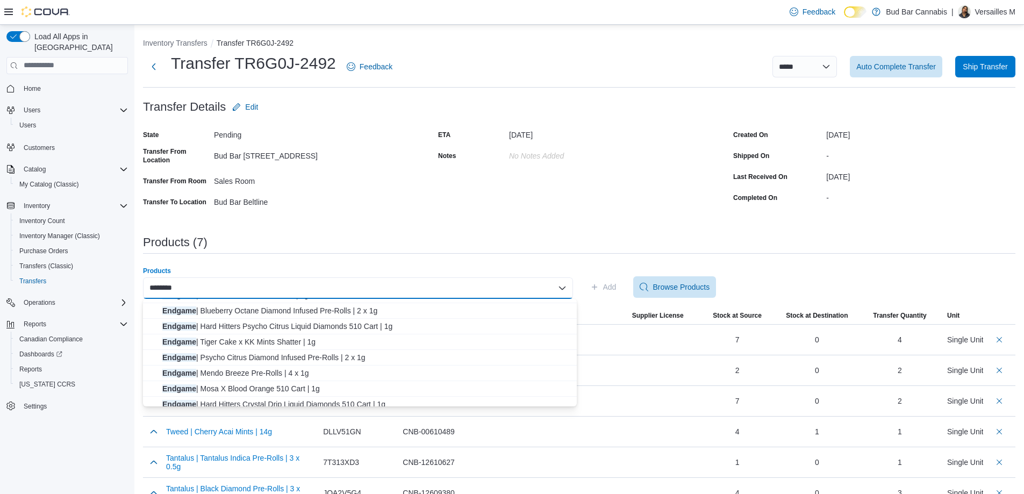
scroll to position [251, 0]
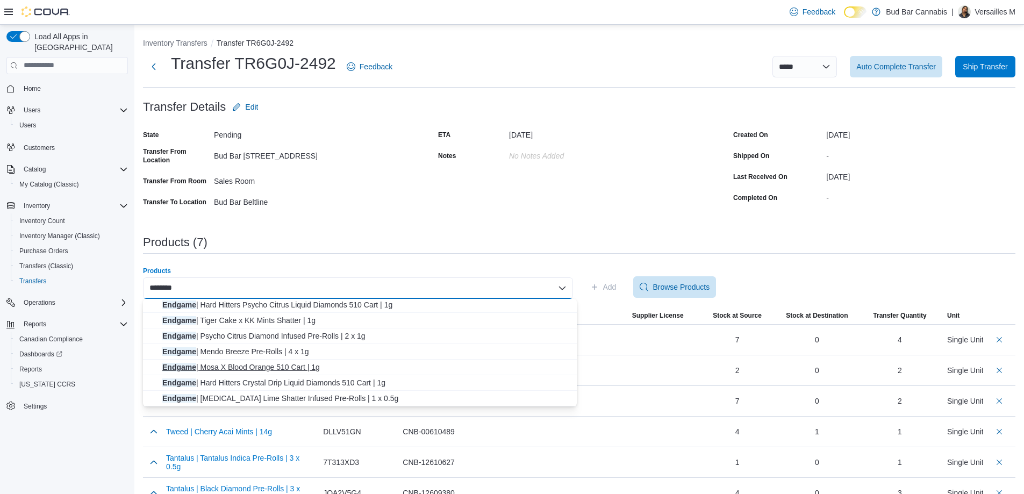
type input "*******"
click at [247, 362] on span "Endgame | Mosa X Blood Orange 510 Cart | 1g" at bounding box center [366, 367] width 408 height 11
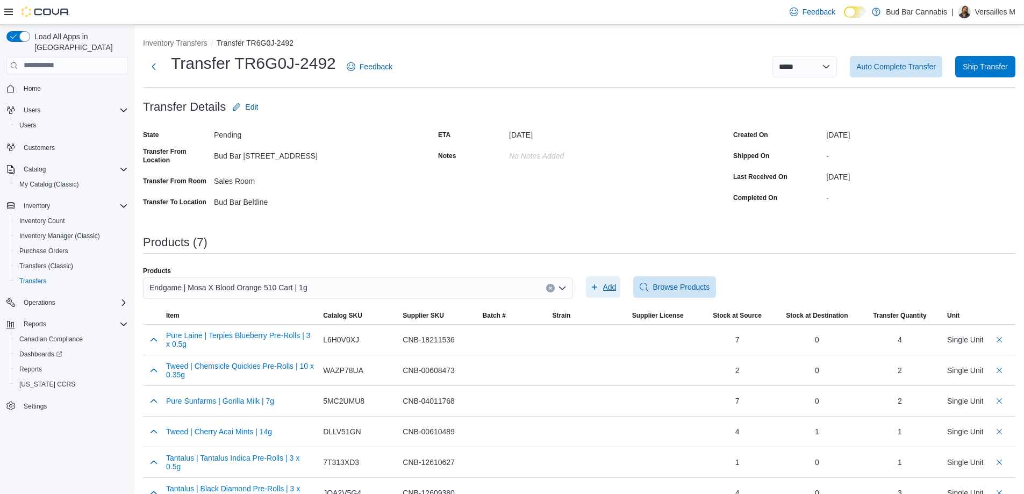
click at [603, 290] on span "Add" at bounding box center [603, 286] width 26 height 21
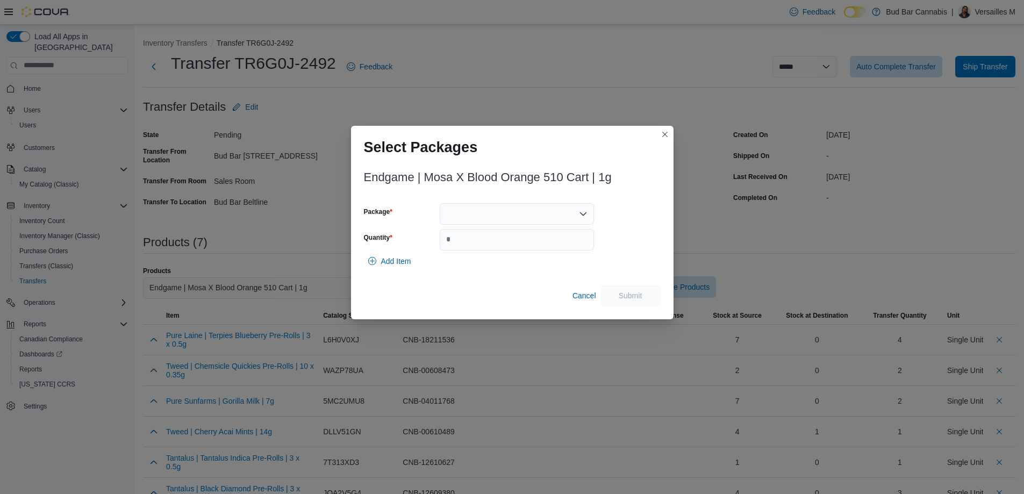
click at [452, 216] on div at bounding box center [517, 213] width 154 height 21
click at [452, 247] on icon "Choose from the following options" at bounding box center [450, 247] width 9 height 9
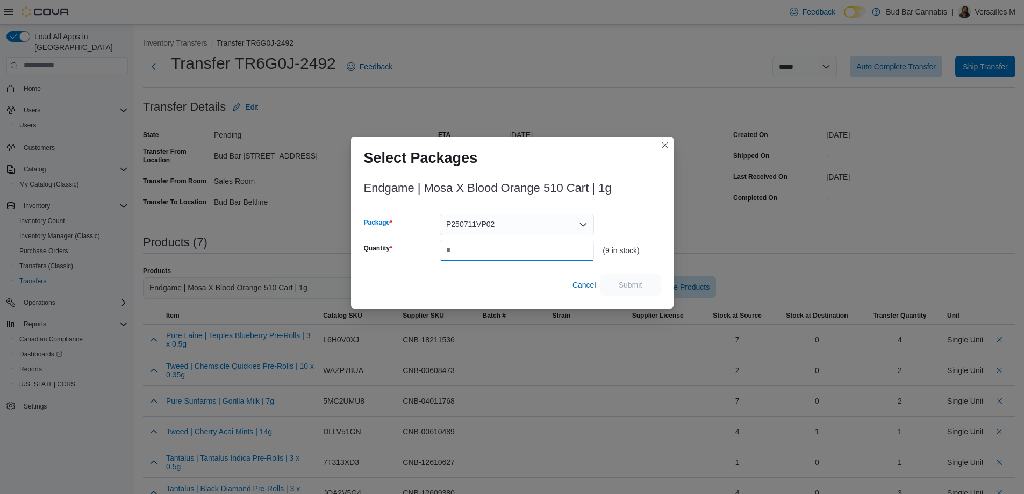
click at [458, 244] on input "Quantity" at bounding box center [517, 250] width 154 height 21
type input "*"
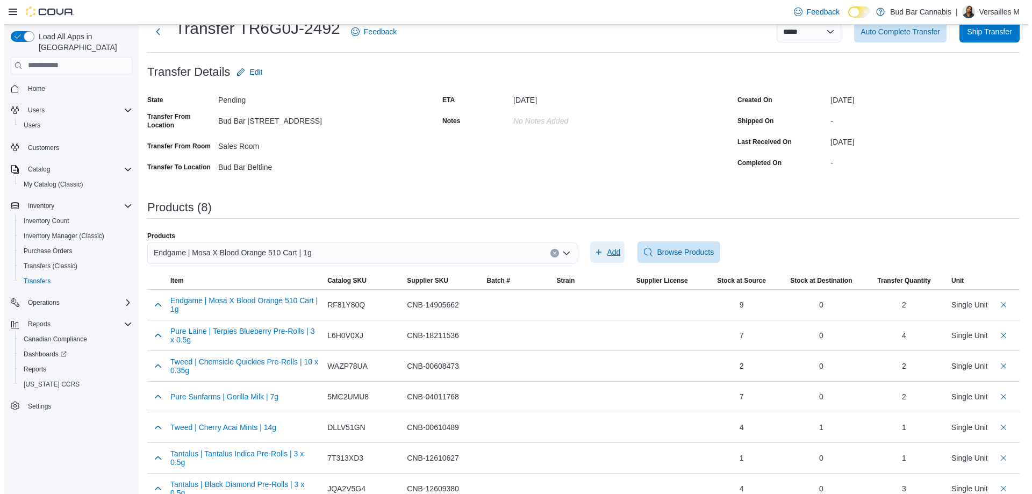
scroll to position [0, 0]
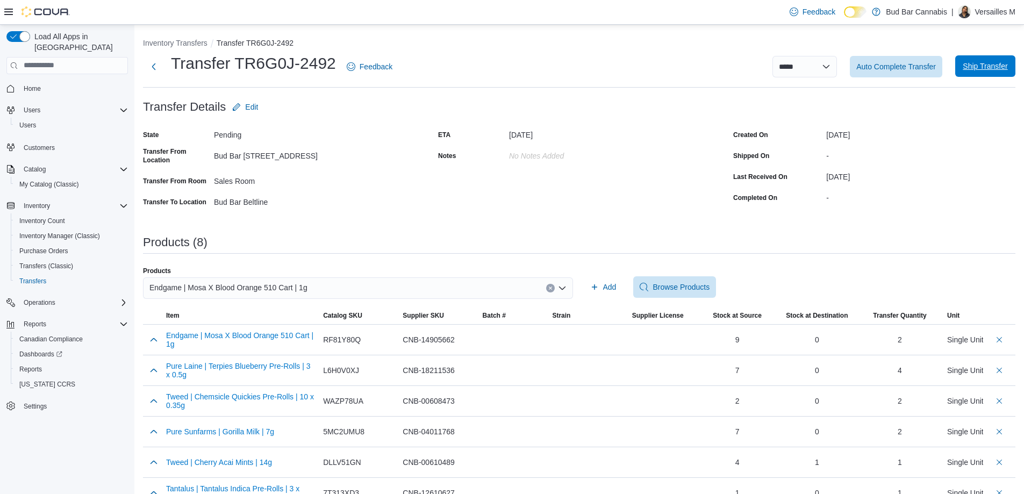
click at [992, 64] on span "Ship Transfer" at bounding box center [984, 66] width 45 height 11
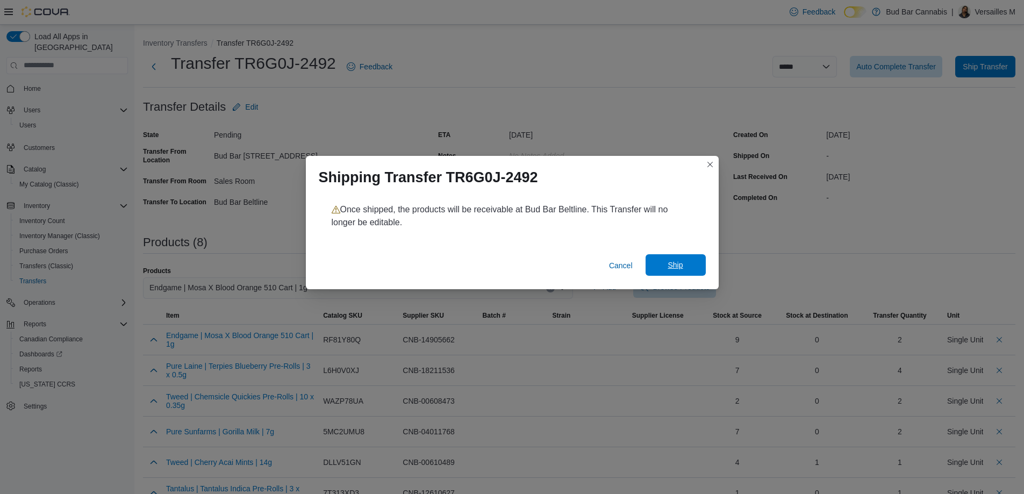
click at [687, 267] on span "Ship" at bounding box center [675, 264] width 47 height 21
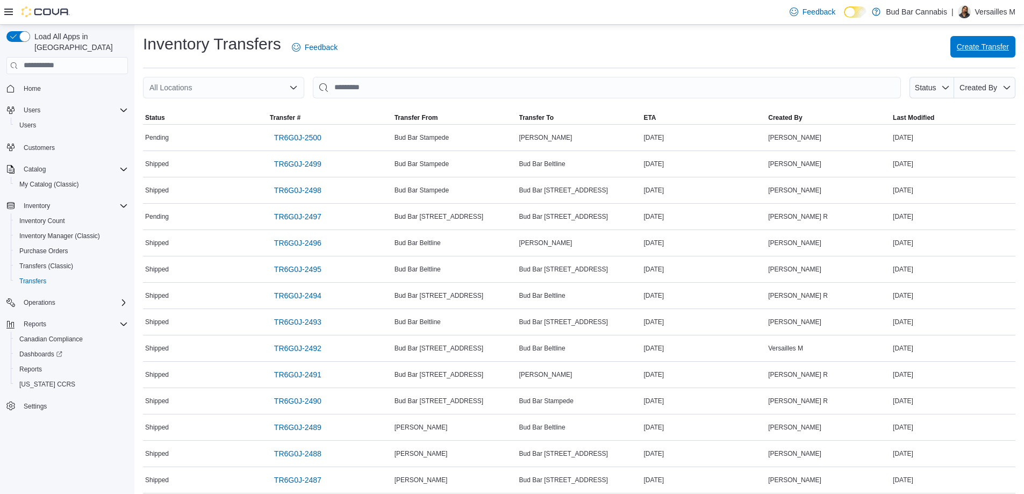
click at [1009, 51] on span "Create Transfer" at bounding box center [982, 46] width 52 height 11
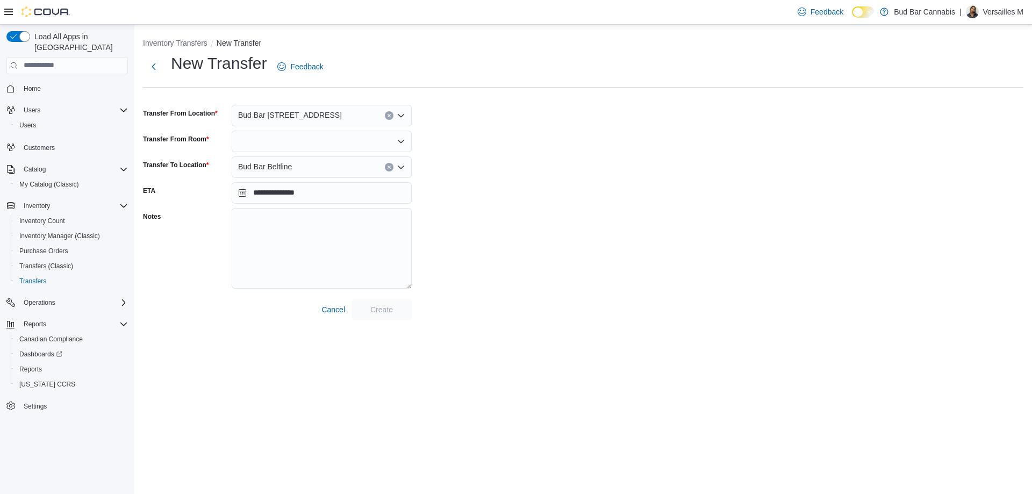
click at [385, 168] on button "Clear input" at bounding box center [389, 167] width 9 height 9
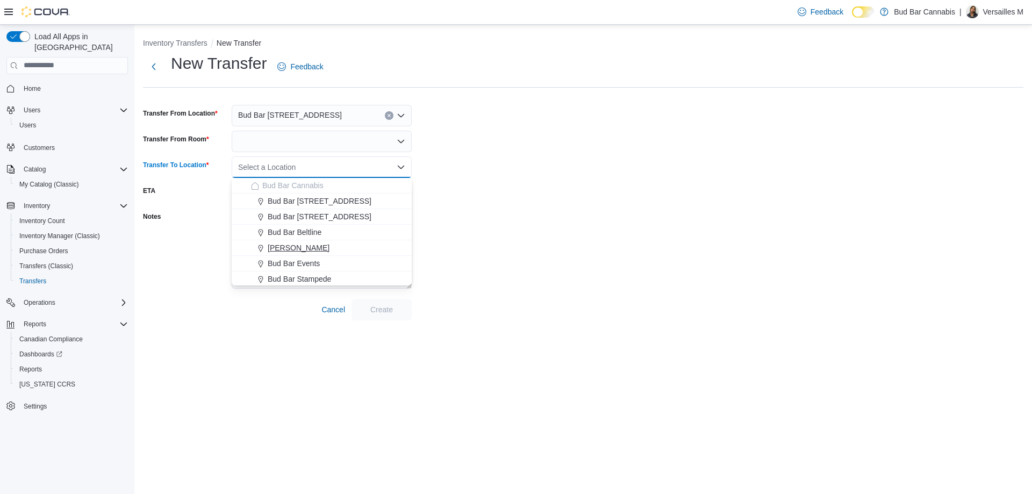
click at [326, 245] on span "[PERSON_NAME]" at bounding box center [299, 247] width 62 height 11
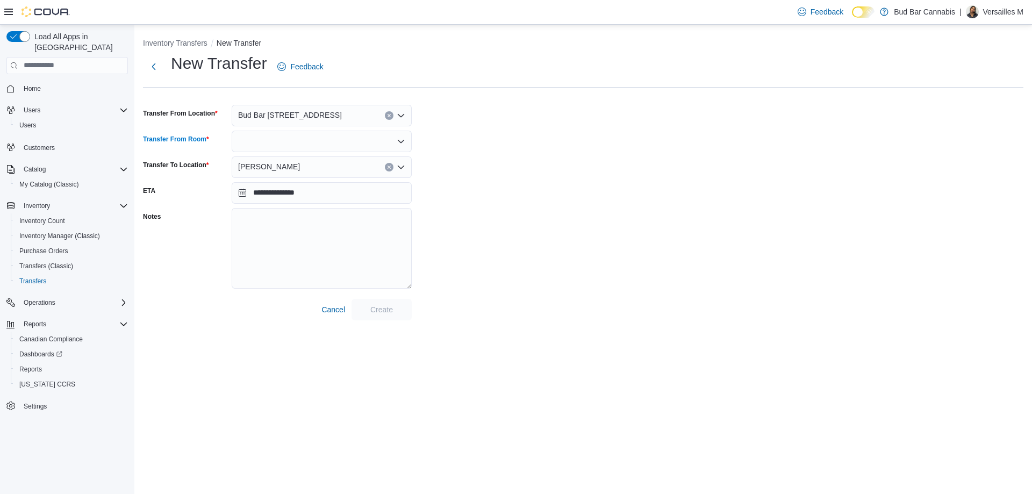
click at [341, 145] on div at bounding box center [322, 141] width 180 height 21
click at [330, 156] on span "Sales Room" at bounding box center [328, 159] width 154 height 11
click at [371, 307] on span "Create" at bounding box center [381, 309] width 23 height 11
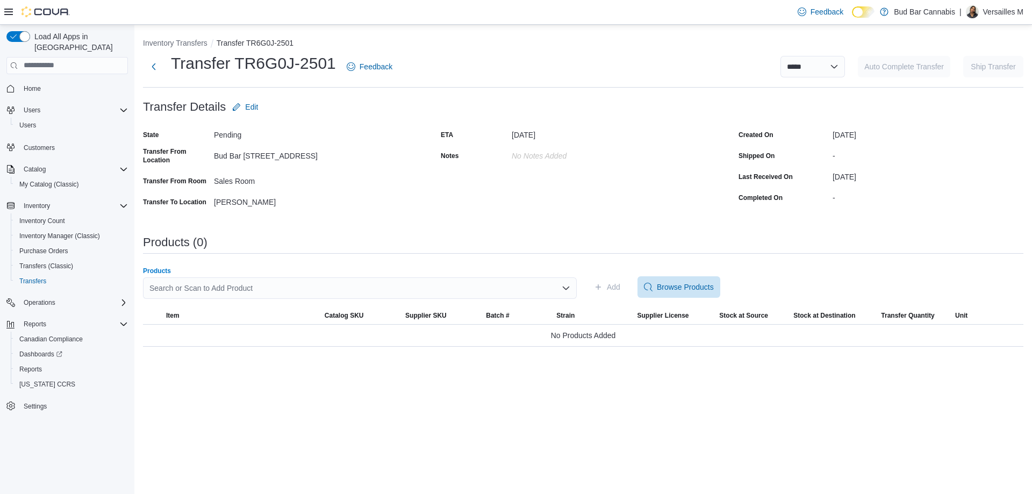
click at [341, 289] on div "Search or Scan to Add Product" at bounding box center [360, 287] width 434 height 21
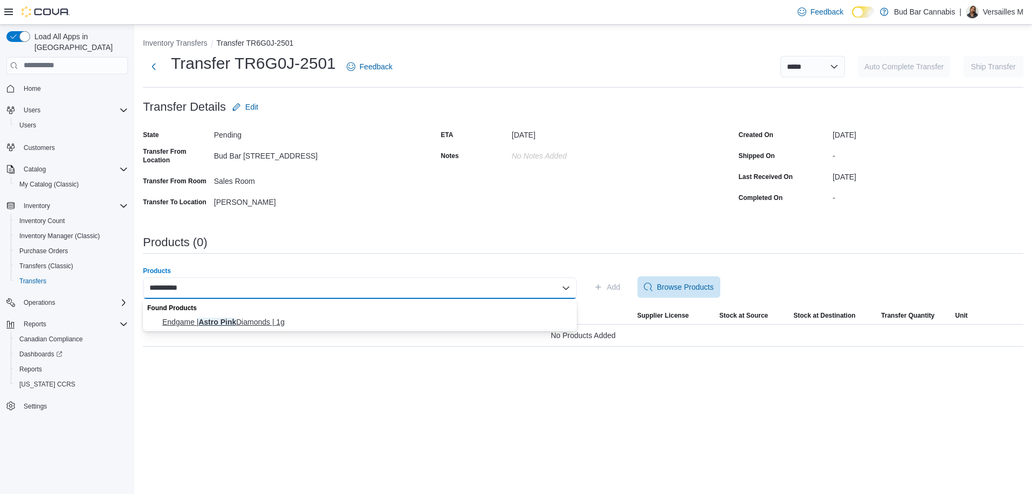
type input "**********"
click at [266, 325] on span "Endgame | Astro Pink Diamonds | 1g" at bounding box center [366, 321] width 408 height 11
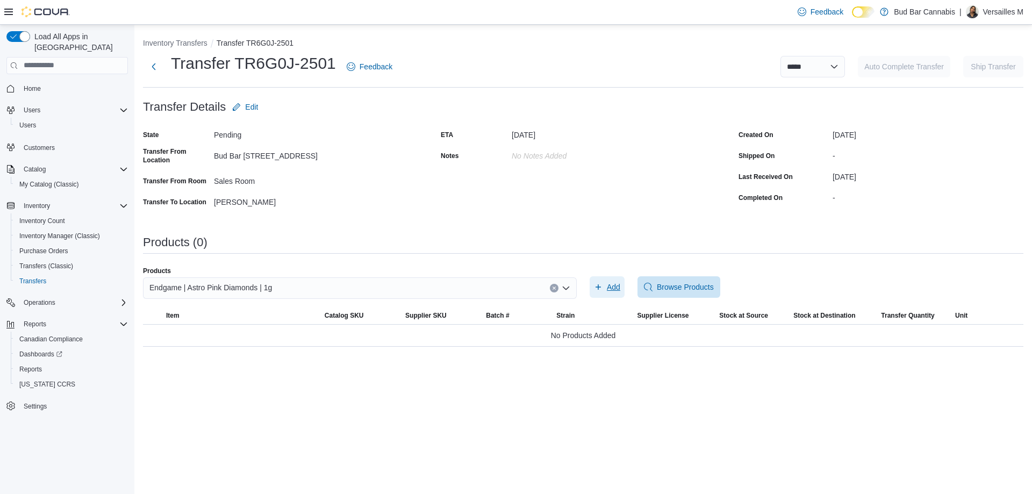
click at [610, 286] on span "Add" at bounding box center [613, 287] width 13 height 11
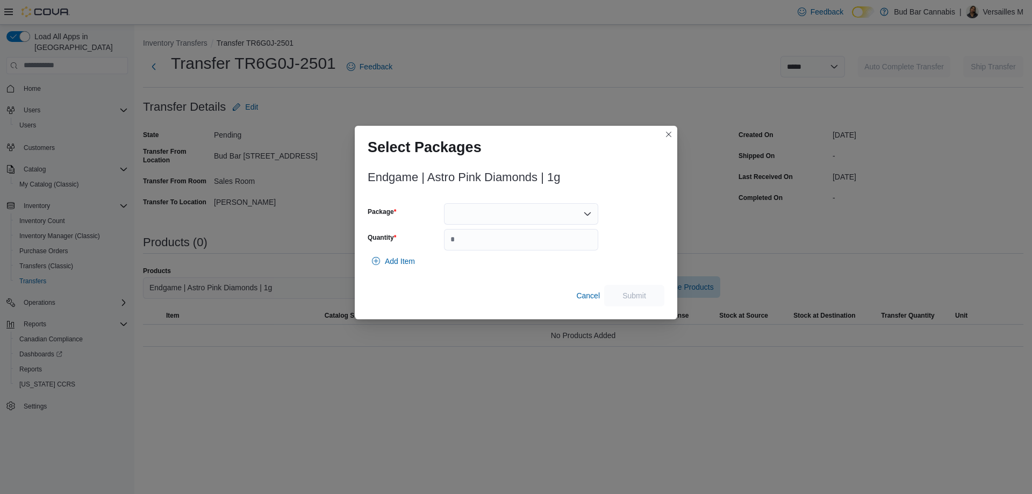
click at [480, 211] on div at bounding box center [521, 213] width 154 height 21
click at [470, 240] on div "Packages In Stock" at bounding box center [521, 233] width 154 height 16
click at [470, 248] on span "P250312DM01" at bounding box center [527, 247] width 128 height 11
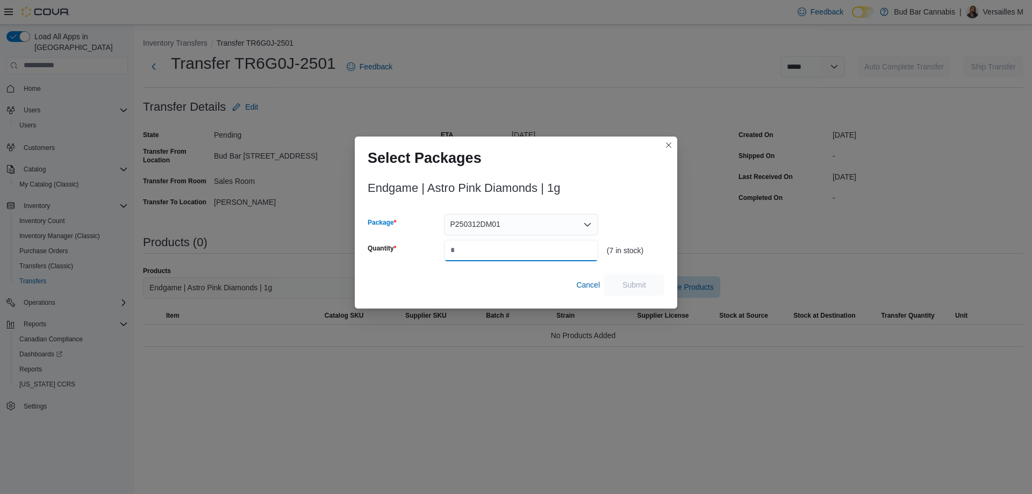
click at [467, 244] on input "Quantity" at bounding box center [521, 250] width 154 height 21
type input "*"
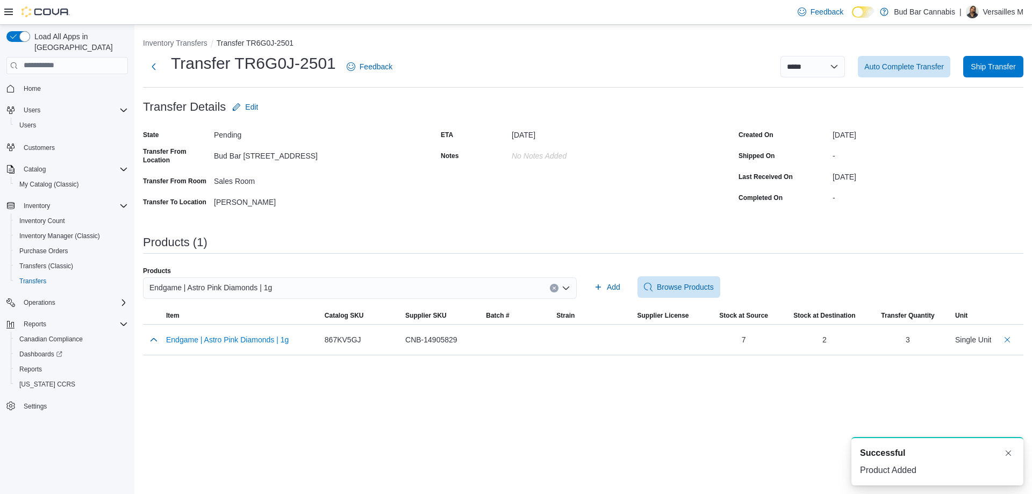
click at [544, 282] on div "Endgame | Astro Pink Diamonds | 1g" at bounding box center [360, 287] width 434 height 21
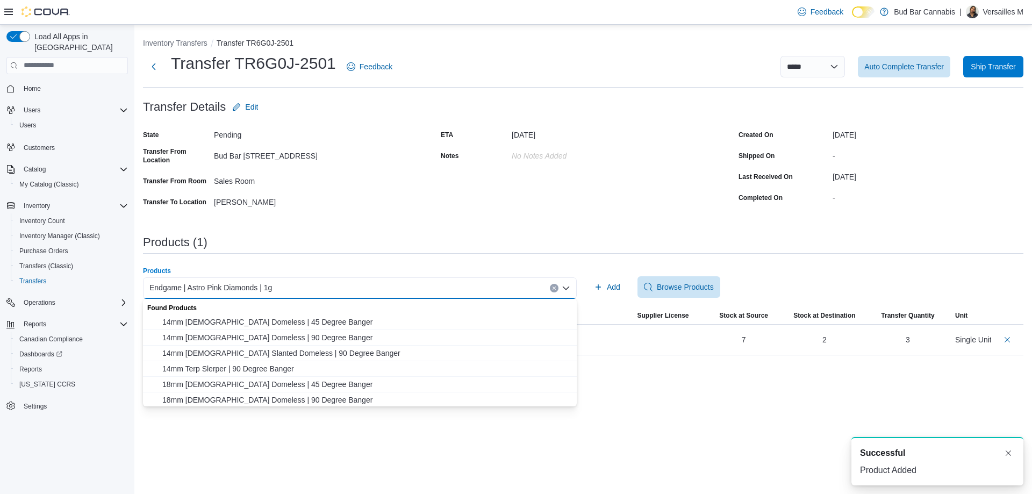
click at [551, 286] on button "Clear input" at bounding box center [554, 288] width 9 height 9
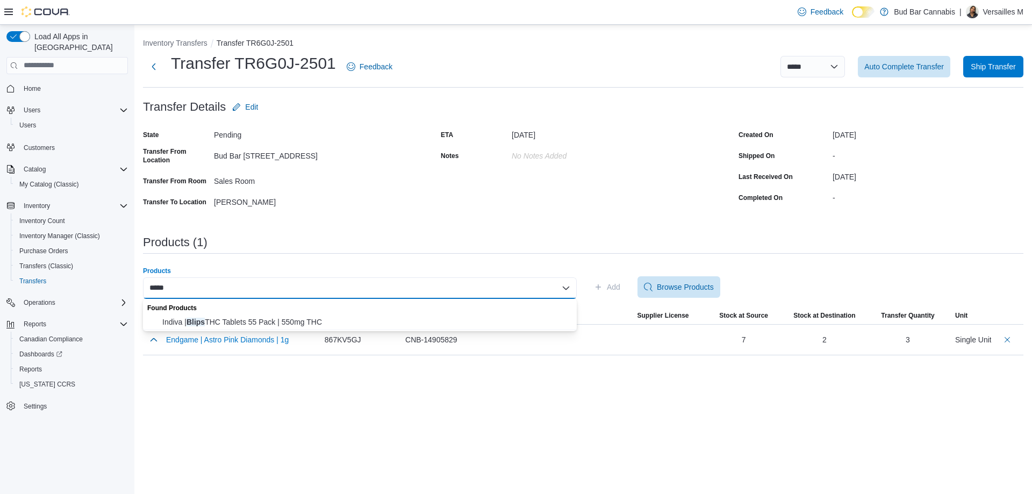
type input "*****"
click at [485, 311] on div "Found Products" at bounding box center [360, 307] width 434 height 16
click at [481, 317] on span "Indiva | Blips THC Tablets 55 Pack | 550mg THC" at bounding box center [366, 321] width 408 height 11
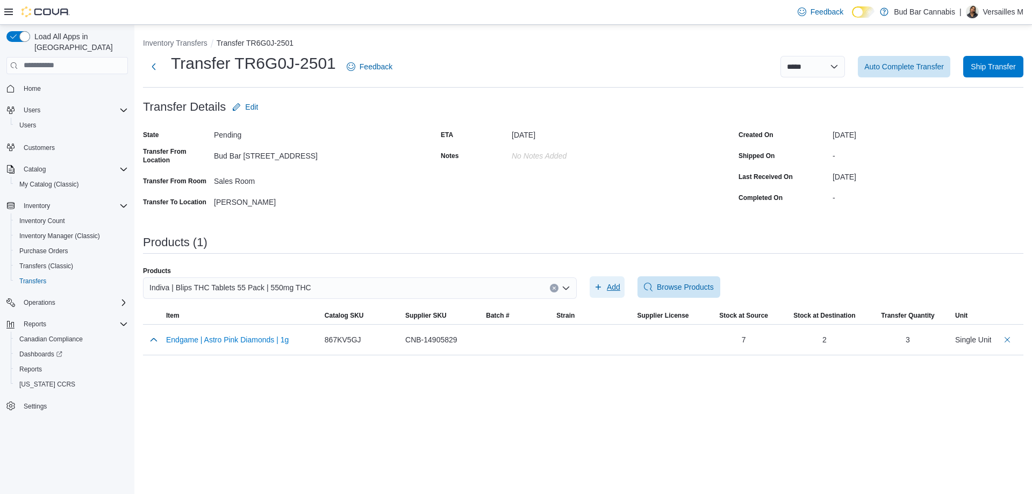
click at [594, 287] on button "Add" at bounding box center [606, 286] width 35 height 21
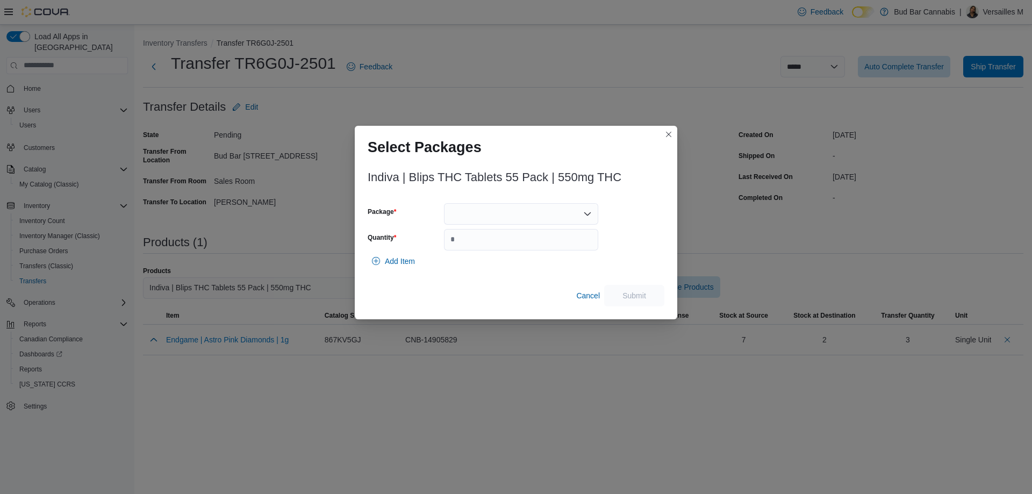
click at [474, 219] on div at bounding box center [521, 213] width 154 height 21
click at [478, 247] on span "OTB225" at bounding box center [527, 247] width 128 height 11
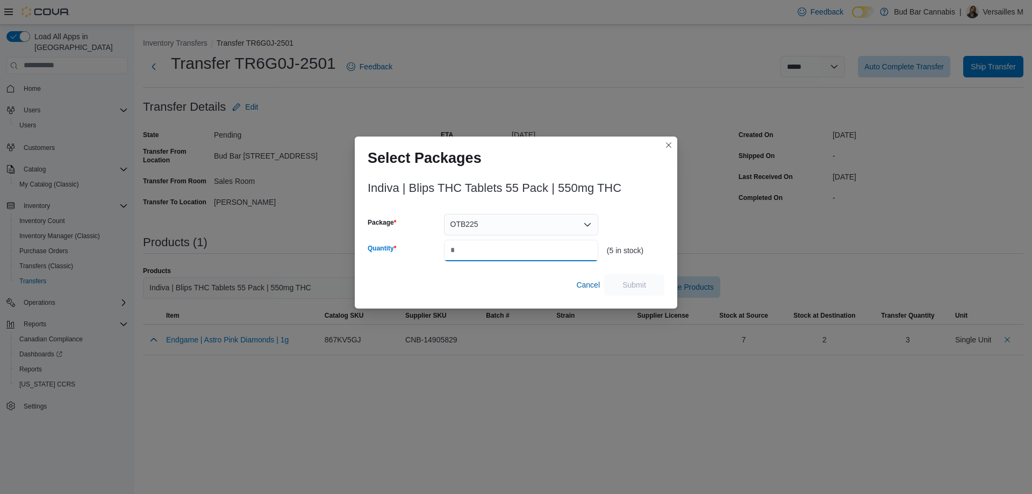
click at [478, 247] on input "Quantity" at bounding box center [521, 250] width 154 height 21
type input "*"
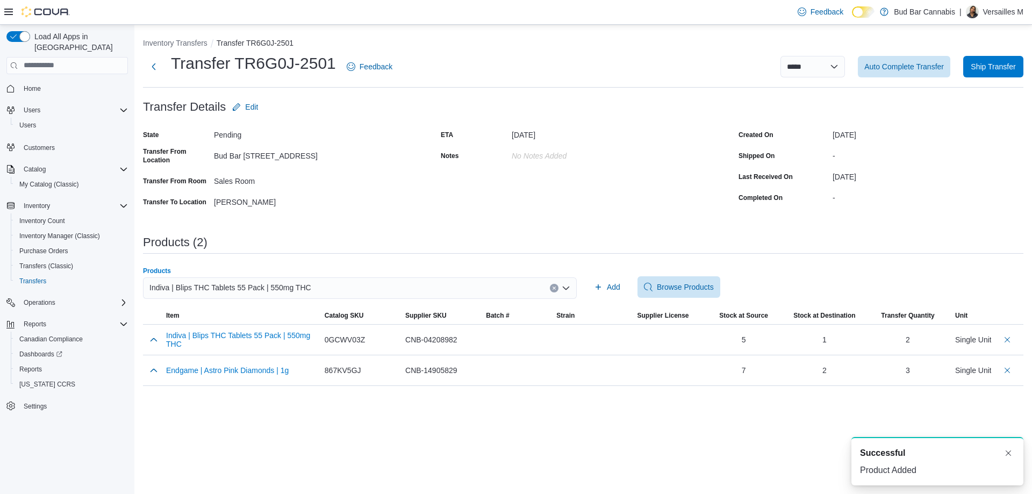
click at [558, 282] on div "Indiva | Blips THC Tablets 55 Pack | 550mg THC" at bounding box center [360, 287] width 434 height 21
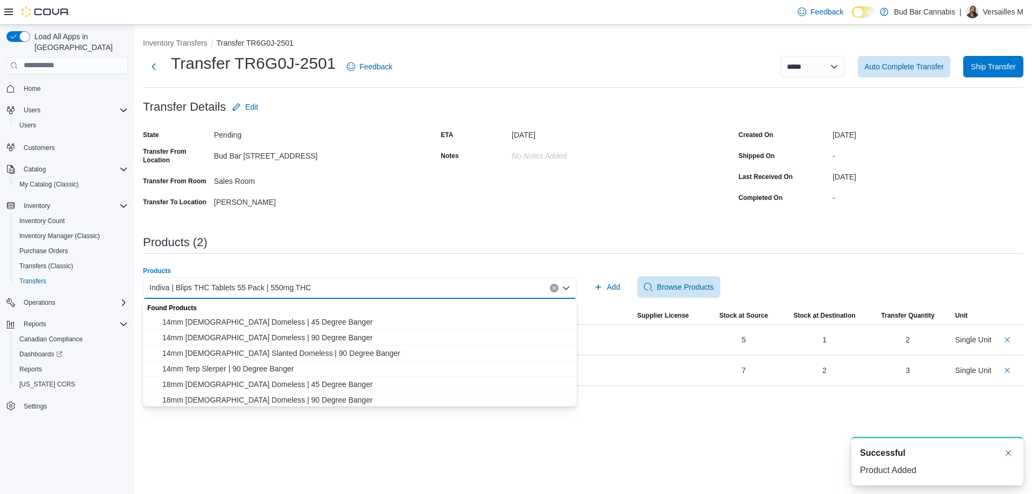
click at [554, 286] on icon "Clear input" at bounding box center [554, 288] width 4 height 4
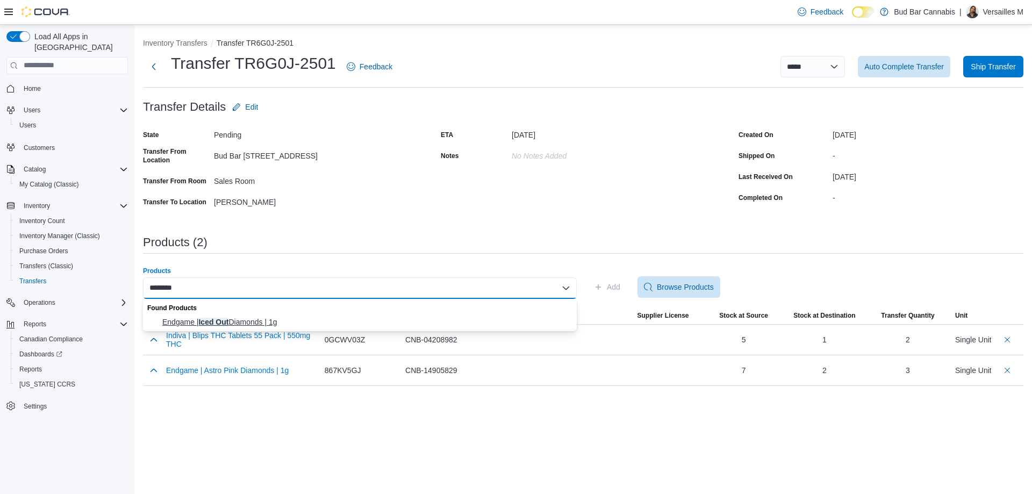
type input "********"
click at [542, 326] on span "Endgame | Iced Out Diamonds | 1g" at bounding box center [366, 321] width 408 height 11
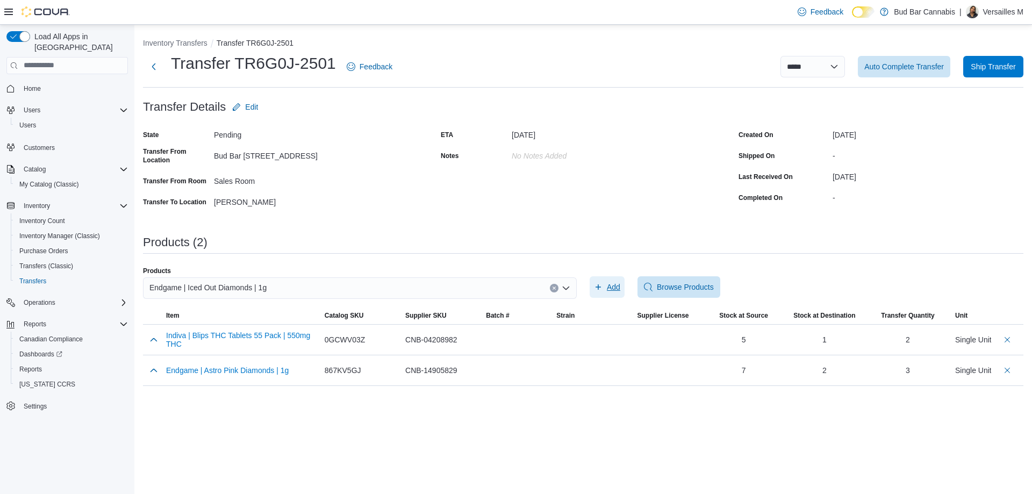
click at [604, 284] on span "Add" at bounding box center [607, 286] width 26 height 21
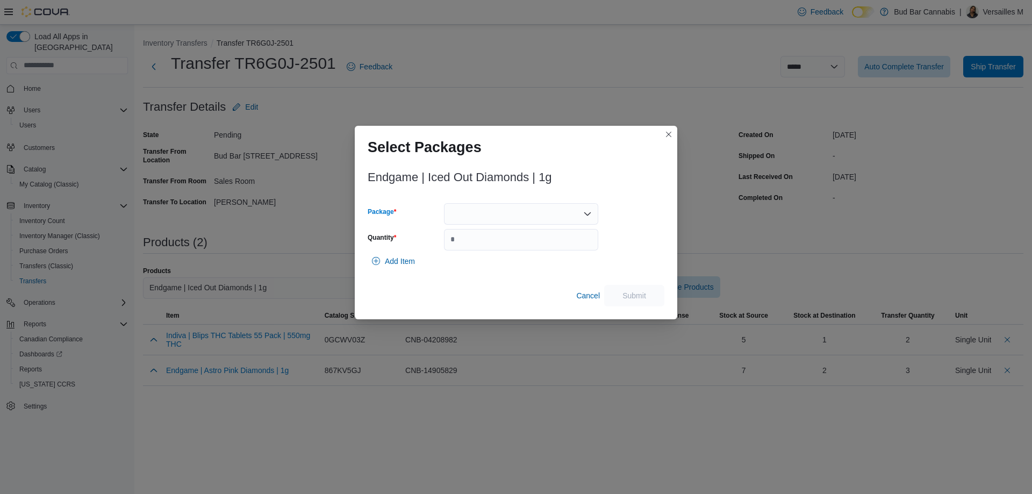
click at [485, 212] on div at bounding box center [521, 213] width 154 height 21
click at [487, 250] on span "P250327DM01" at bounding box center [527, 247] width 128 height 11
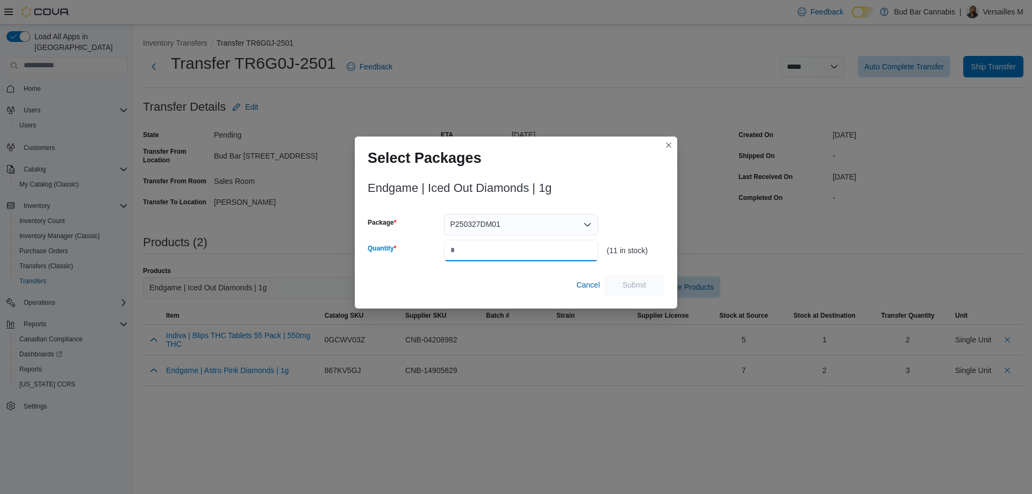
click at [487, 250] on input "Quantity" at bounding box center [521, 250] width 154 height 21
type input "*"
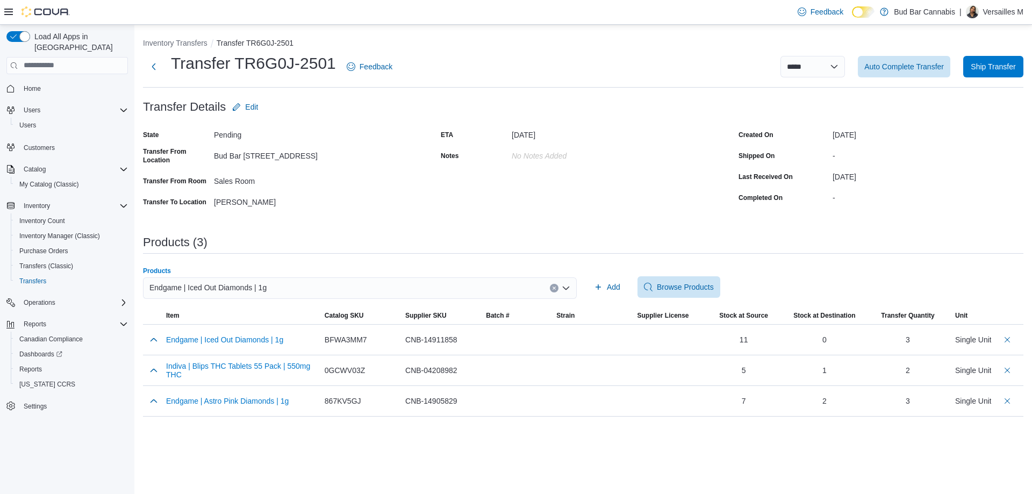
click at [554, 290] on button "Clear input" at bounding box center [554, 288] width 9 height 9
click at [518, 276] on div "Products Search or Scan to Add Product" at bounding box center [360, 287] width 434 height 41
click at [519, 280] on div "Search or Scan to Add Product" at bounding box center [360, 287] width 434 height 21
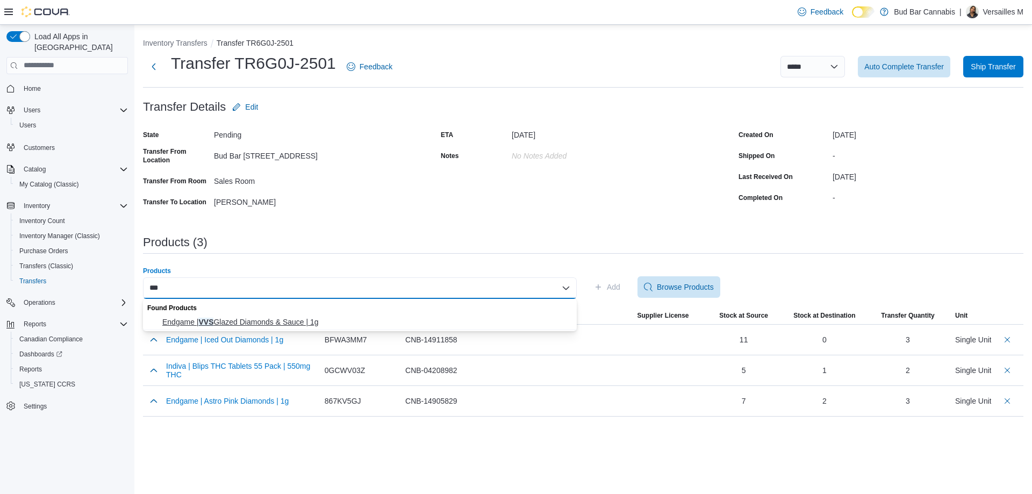
type input "***"
click at [509, 323] on span "Endgame | VVS Glazed Diamonds & Sauce | 1g" at bounding box center [366, 321] width 408 height 11
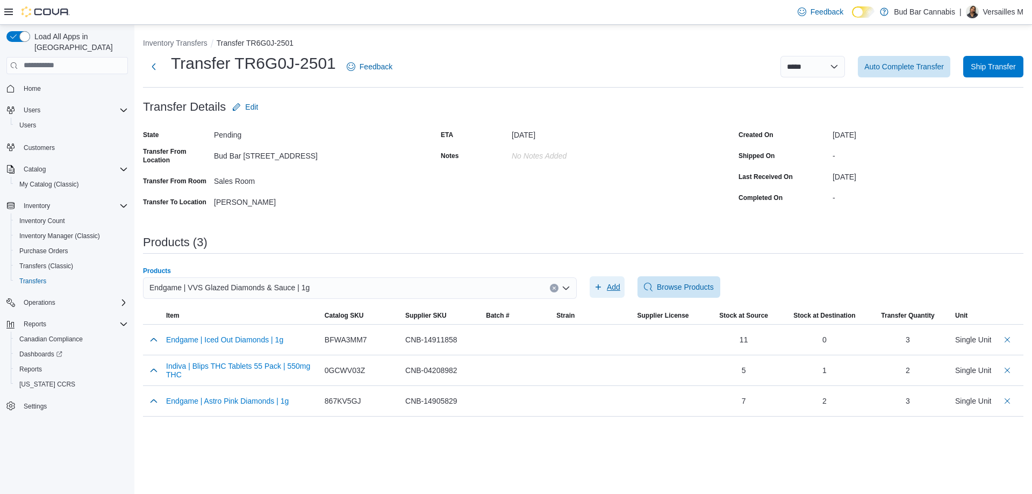
click at [600, 285] on icon "button" at bounding box center [598, 287] width 9 height 9
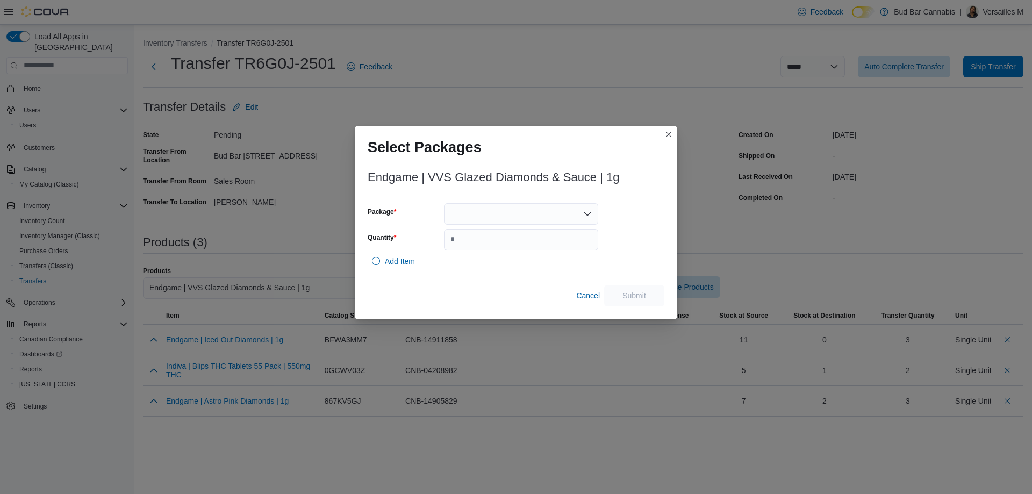
click at [450, 211] on div at bounding box center [521, 213] width 154 height 21
drag, startPoint x: 480, startPoint y: 259, endPoint x: 479, endPoint y: 249, distance: 9.7
click at [479, 250] on div "Endgame | VVS Glazed Diamonds & Sauce | 1g Package Quantity Add Item Cancel Sub…" at bounding box center [516, 235] width 297 height 142
click at [479, 218] on div at bounding box center [521, 213] width 154 height 21
click at [481, 249] on span "P250327DS01" at bounding box center [527, 247] width 128 height 11
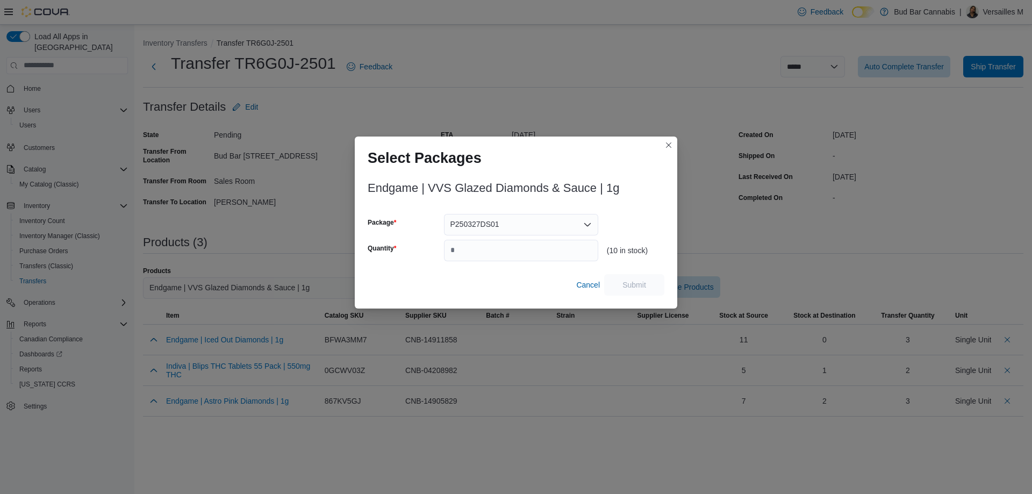
click at [483, 241] on div "Package P250327DS01 Quantity" at bounding box center [483, 237] width 231 height 47
click at [483, 250] on input "Quantity" at bounding box center [521, 250] width 154 height 21
type input "*"
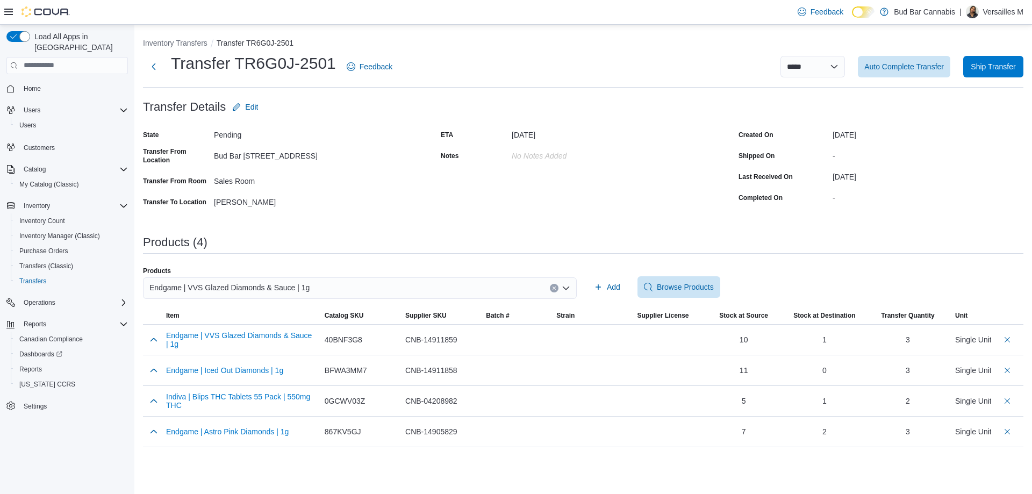
click at [557, 286] on button "Clear input" at bounding box center [554, 288] width 9 height 9
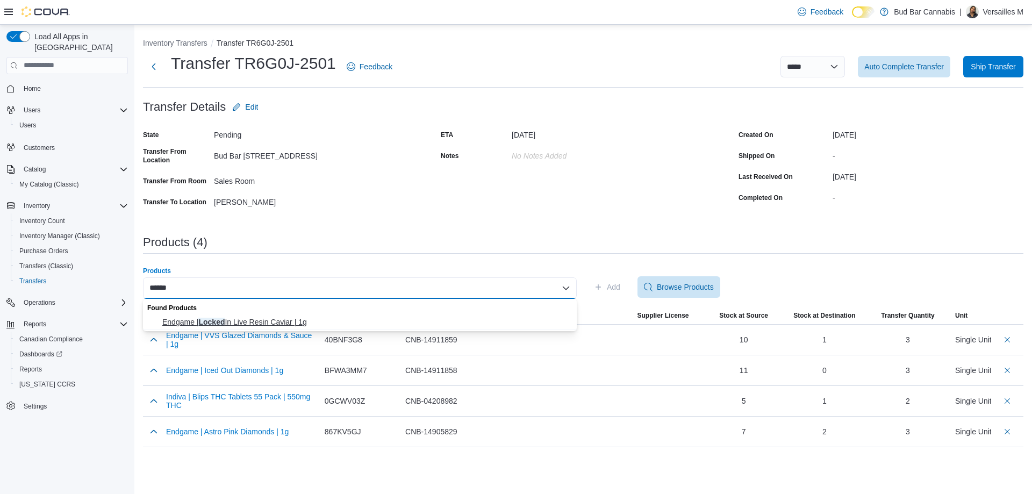
type input "******"
click at [209, 320] on span "Endgame | Locked In Live Resin Caviar | 1g" at bounding box center [366, 321] width 408 height 11
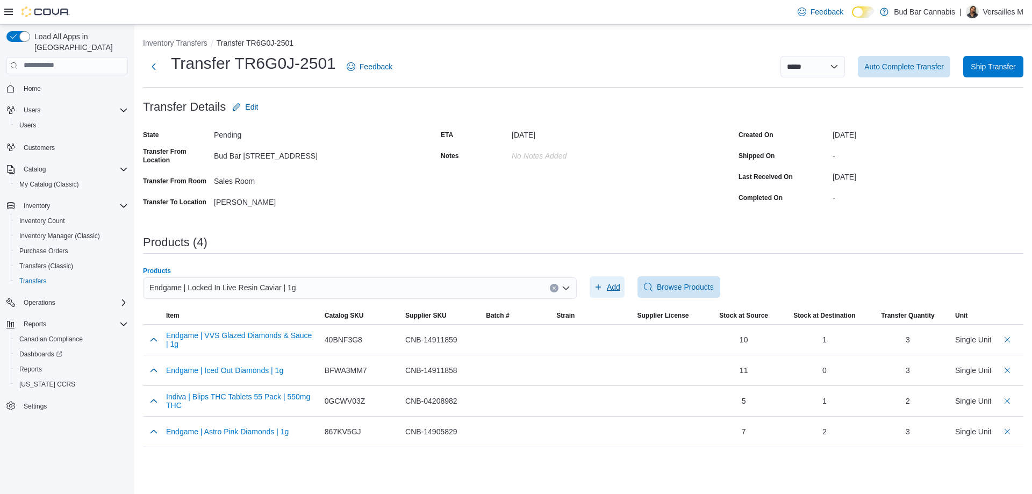
click at [600, 290] on icon "button" at bounding box center [598, 287] width 9 height 9
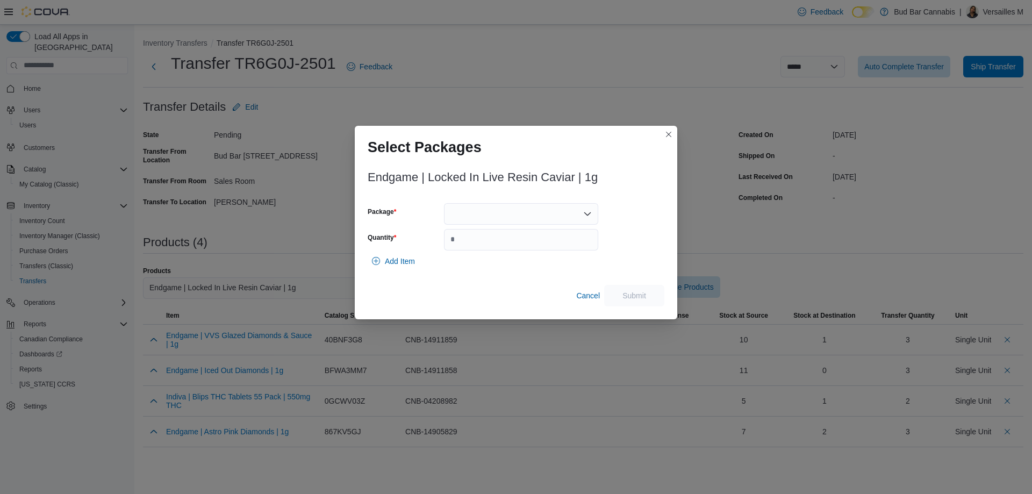
click at [550, 222] on div at bounding box center [521, 213] width 154 height 21
click at [538, 247] on span "P250722LR01" at bounding box center [527, 247] width 128 height 11
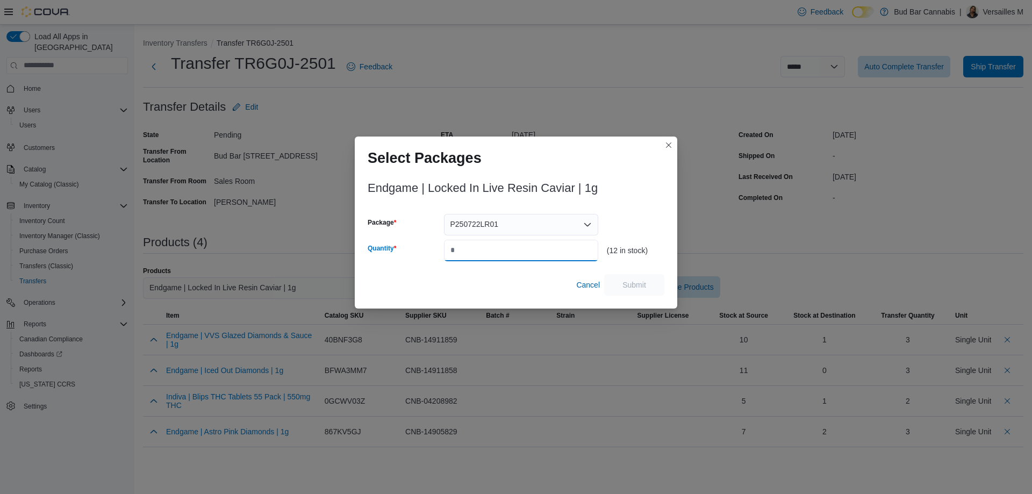
click at [538, 247] on input "Quantity" at bounding box center [521, 250] width 154 height 21
type input "*"
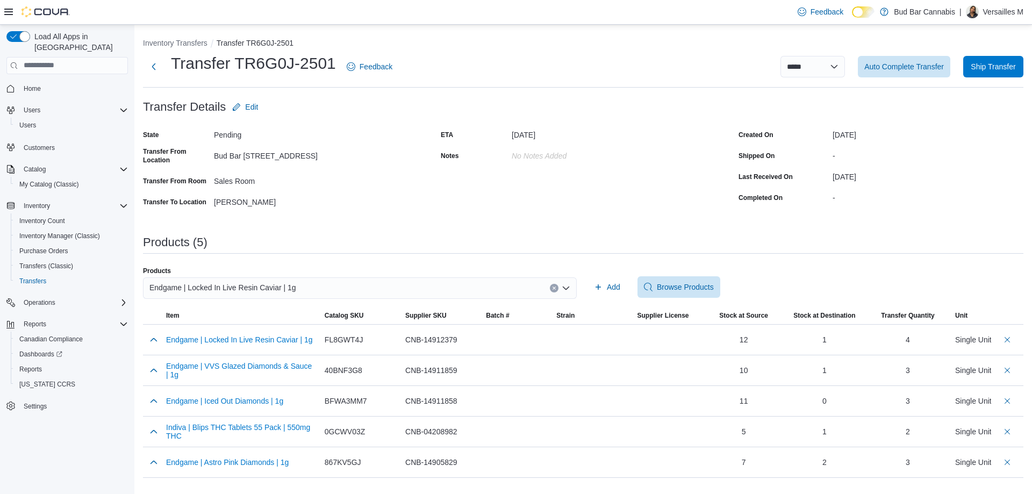
click at [555, 281] on div "Endgame | Locked In Live Resin Caviar | 1g" at bounding box center [360, 287] width 434 height 21
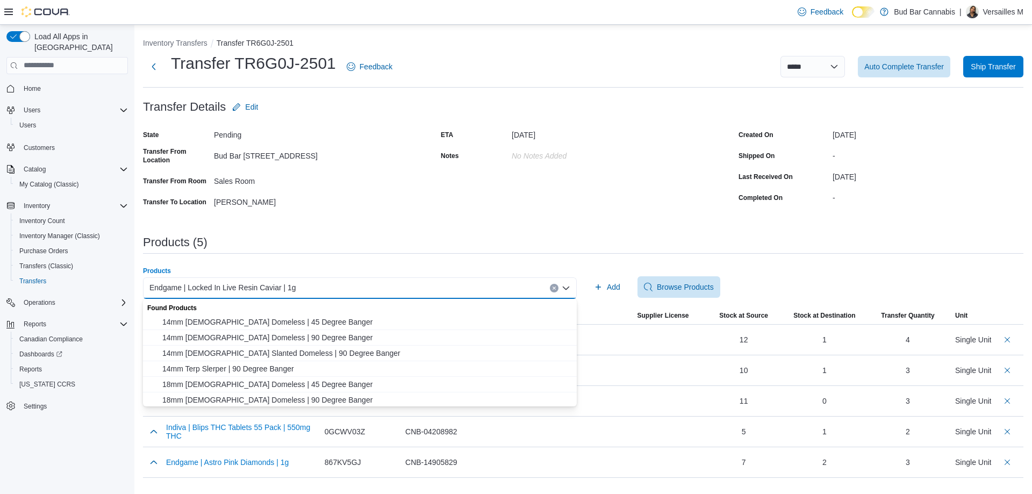
click at [551, 289] on button "Clear input" at bounding box center [554, 288] width 9 height 9
click at [496, 292] on div "Search or Scan to Add Product" at bounding box center [360, 287] width 434 height 21
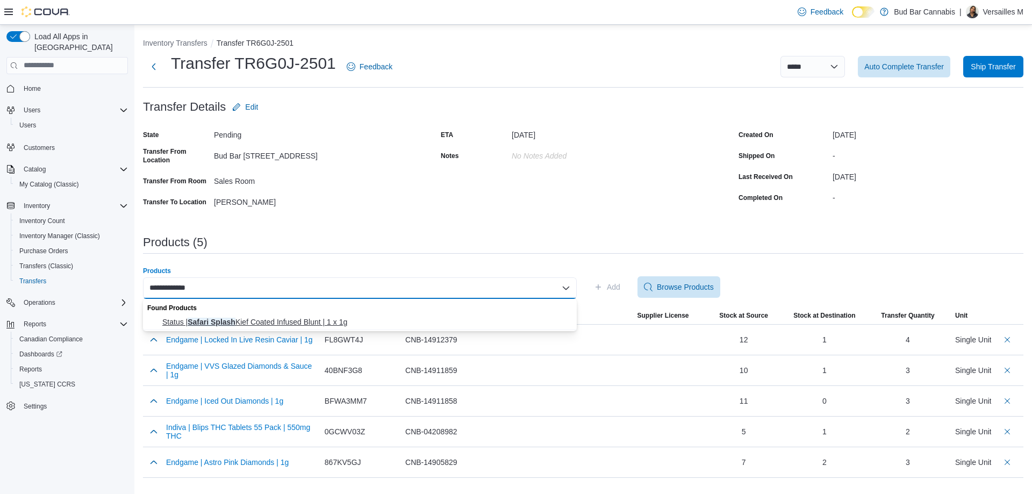
type input "**********"
click at [487, 319] on span "Status | Safari Splash Kief Coated Infused Blunt | 1 x 1g" at bounding box center [366, 321] width 408 height 11
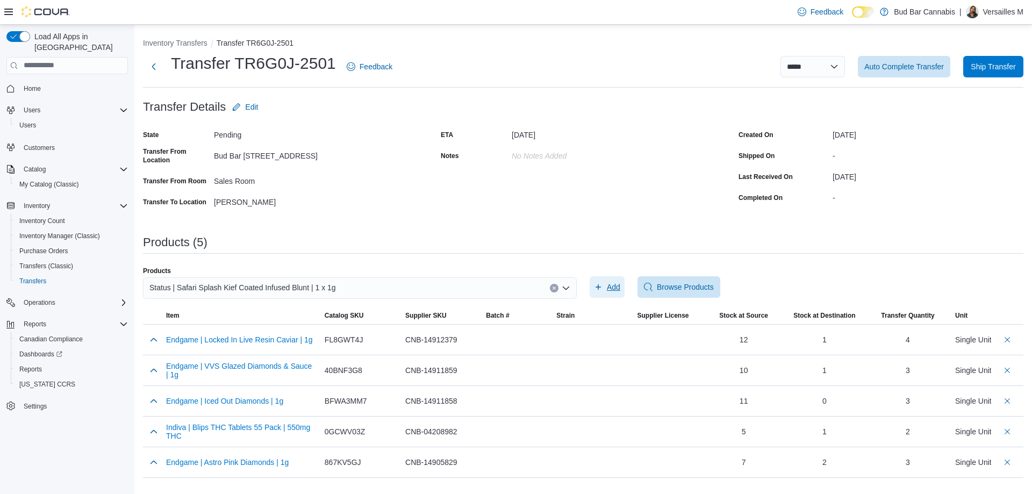
click at [602, 285] on icon "button" at bounding box center [598, 287] width 9 height 9
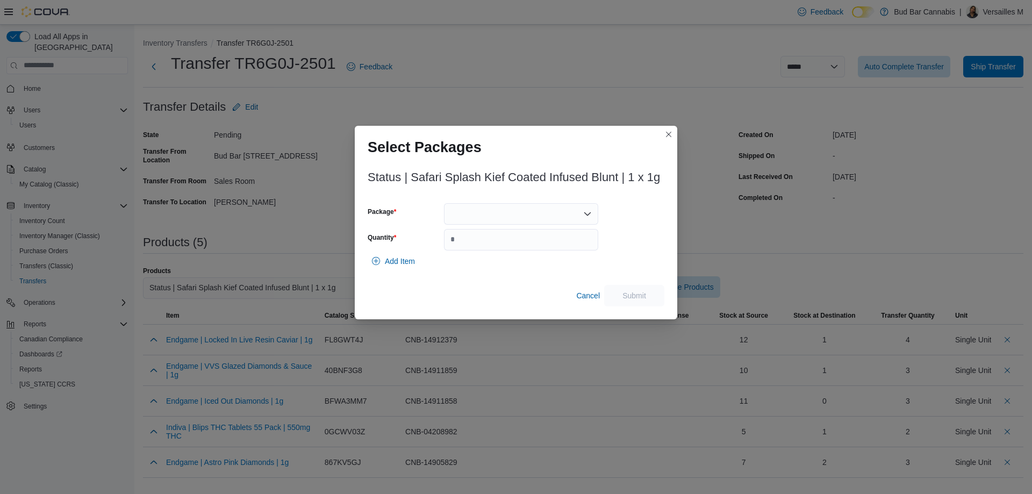
click at [560, 226] on div "Package Quantity" at bounding box center [483, 226] width 231 height 47
click at [563, 213] on div at bounding box center [521, 213] width 154 height 21
click at [552, 249] on span "ANC-2851" at bounding box center [527, 247] width 128 height 11
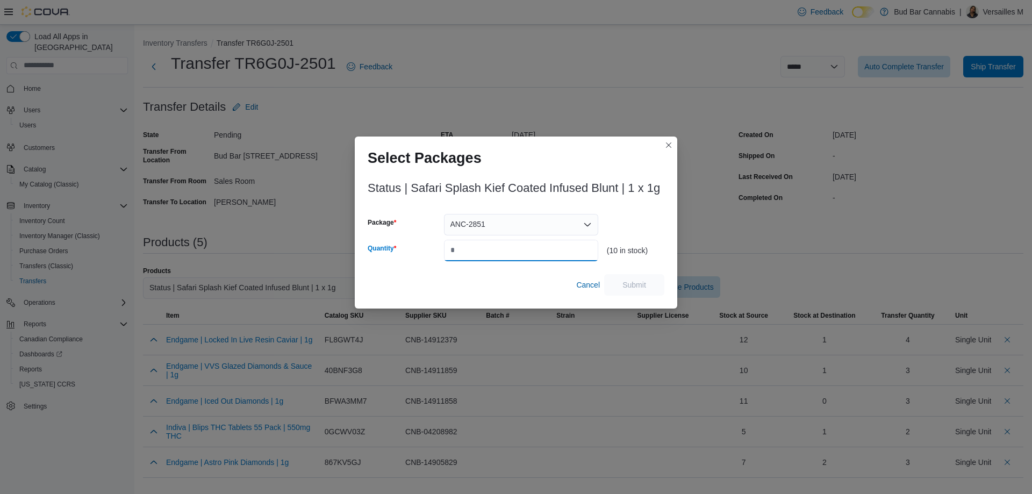
click at [552, 249] on input "Quantity" at bounding box center [521, 250] width 154 height 21
type input "*"
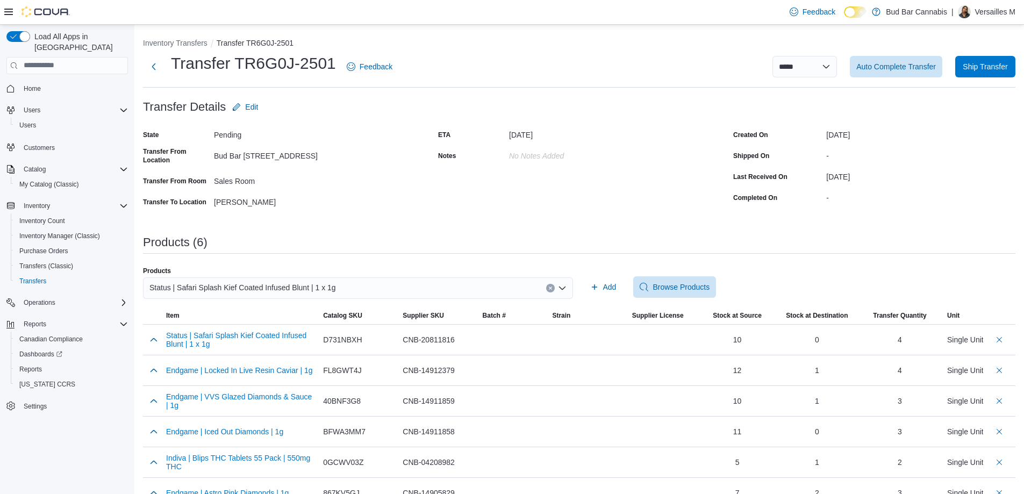
click at [555, 284] on button "Clear input" at bounding box center [550, 288] width 9 height 9
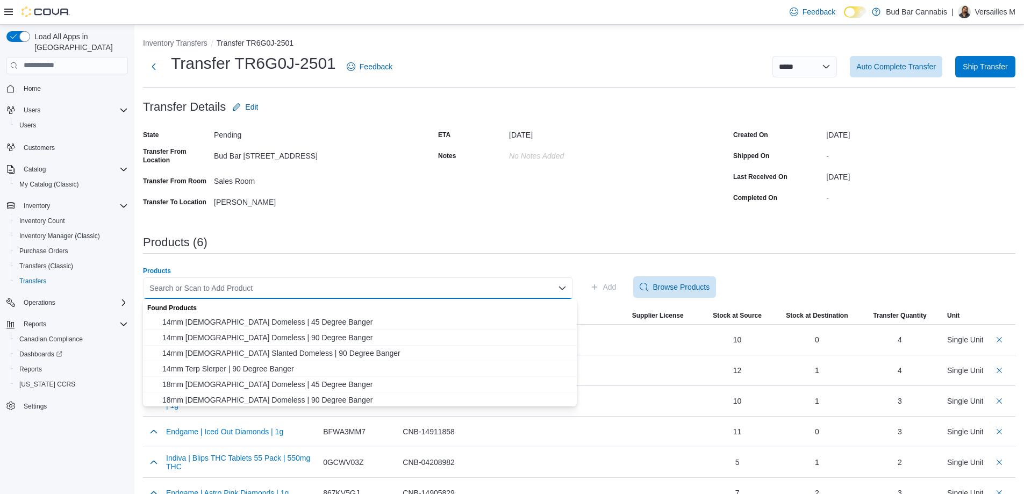
click at [530, 279] on div "Search or Scan to Add Product" at bounding box center [358, 287] width 430 height 21
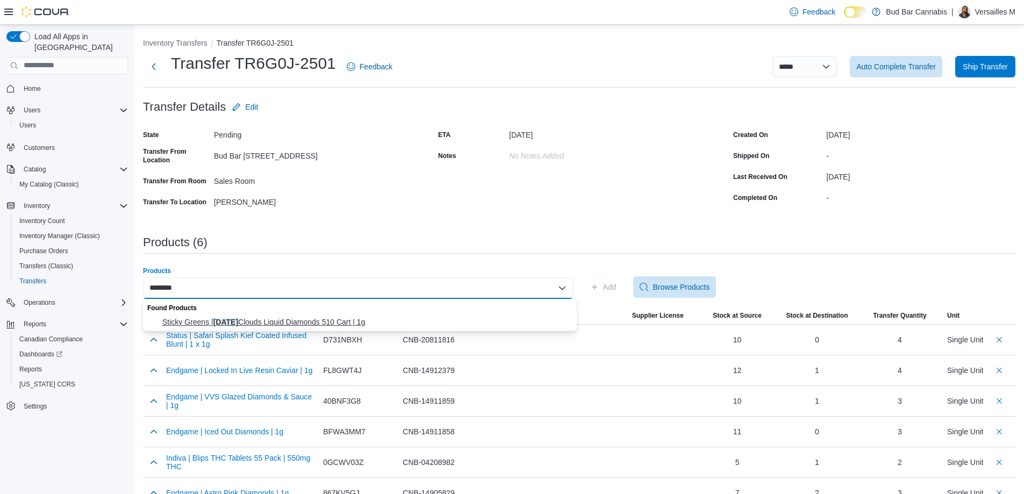
type input "********"
click at [437, 323] on span "Sticky Greens | [DATE] Clouds Liquid Diamonds 510 Cart | 1g" at bounding box center [366, 321] width 408 height 11
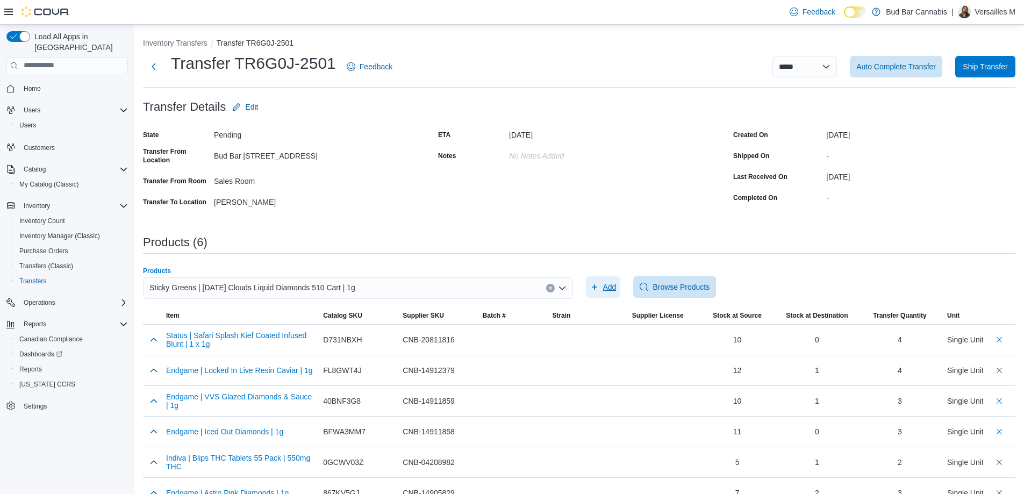
click at [595, 286] on icon "button" at bounding box center [594, 287] width 9 height 9
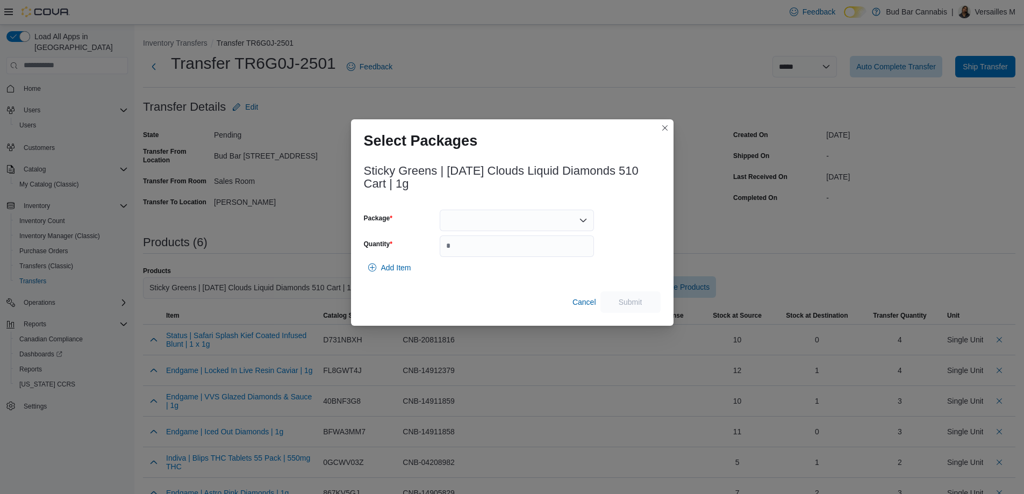
click at [460, 222] on div at bounding box center [517, 220] width 154 height 21
click at [479, 261] on button "ME250007705" at bounding box center [517, 255] width 154 height 16
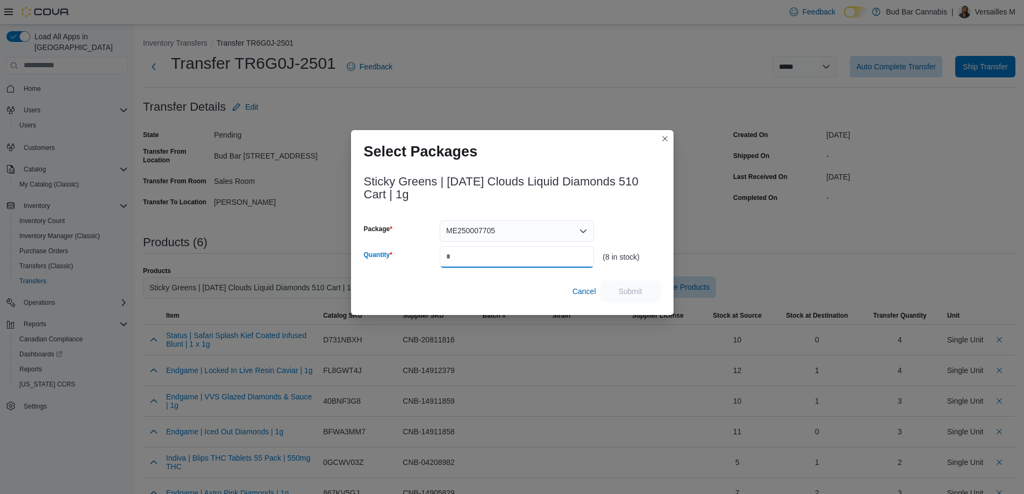
click at [479, 261] on input "Quantity" at bounding box center [517, 256] width 154 height 21
type input "*"
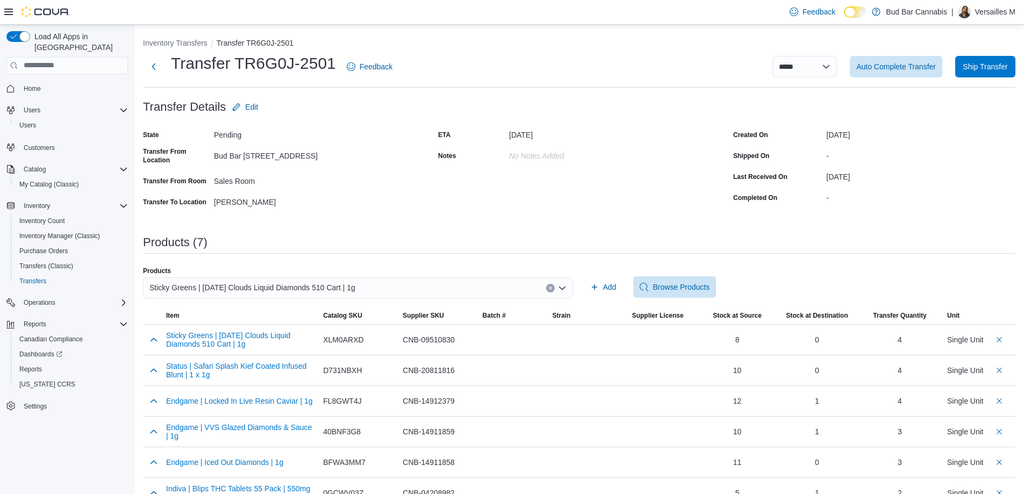
click at [520, 286] on div "Sticky Greens | [DATE] Clouds Liquid Diamonds 510 Cart | 1g" at bounding box center [358, 287] width 430 height 21
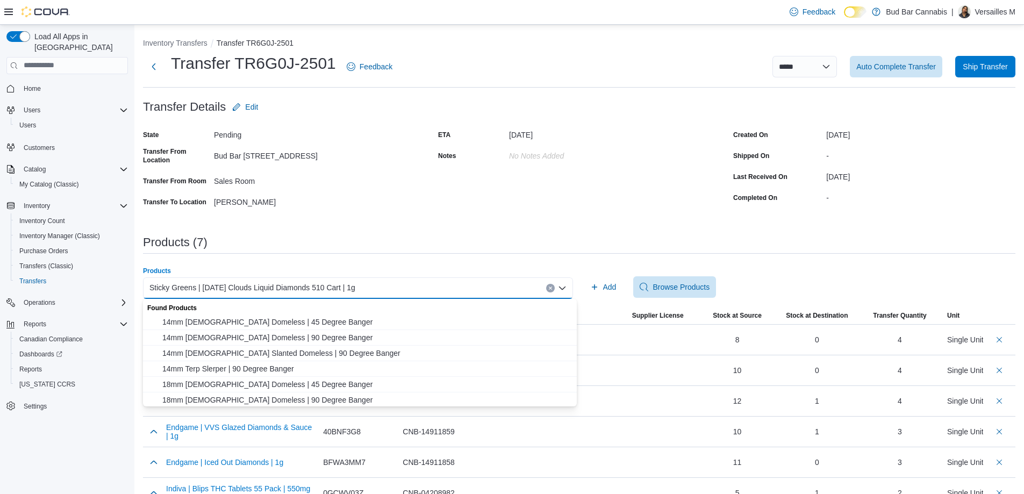
click at [552, 286] on icon "Clear input" at bounding box center [550, 288] width 4 height 4
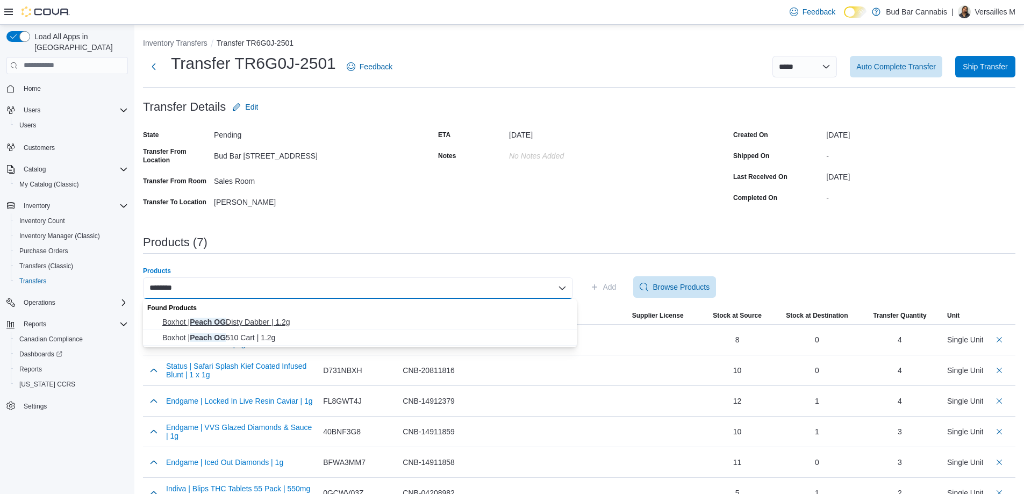
type input "********"
click at [351, 322] on span "Boxhot | Peach OG Disty Dabber | 1.2g" at bounding box center [366, 321] width 408 height 11
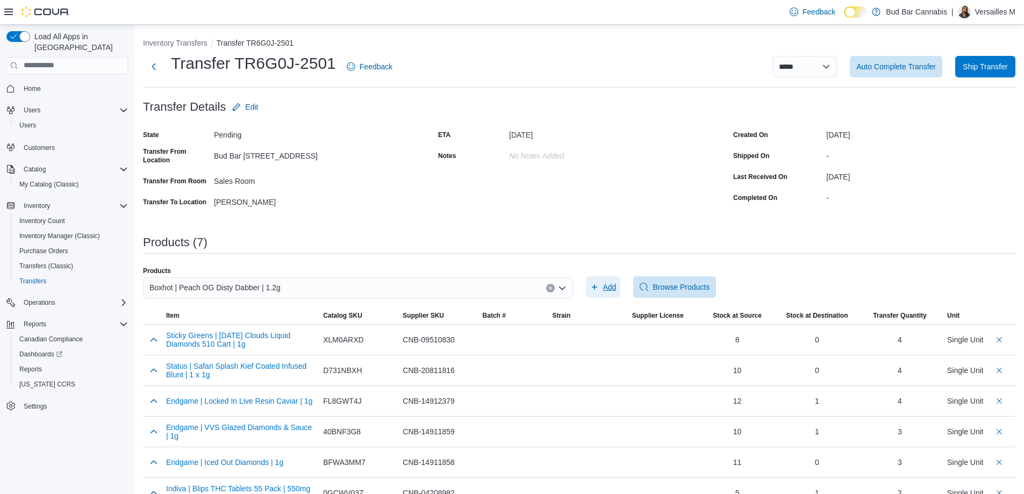
click at [611, 286] on span "Add" at bounding box center [609, 287] width 13 height 11
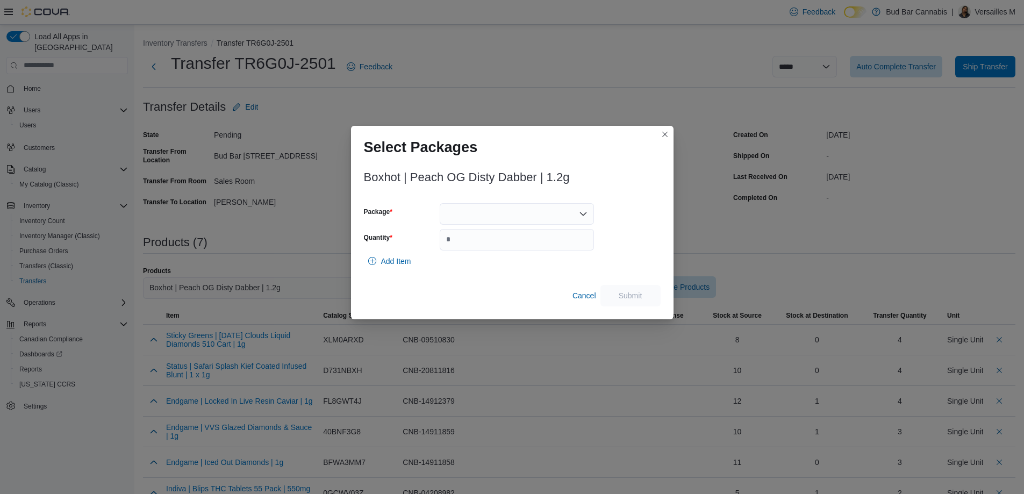
click at [501, 218] on div at bounding box center [517, 213] width 154 height 21
click at [505, 239] on div "Packages In Stock" at bounding box center [517, 233] width 154 height 16
click at [505, 241] on button "ME250008057" at bounding box center [517, 248] width 154 height 16
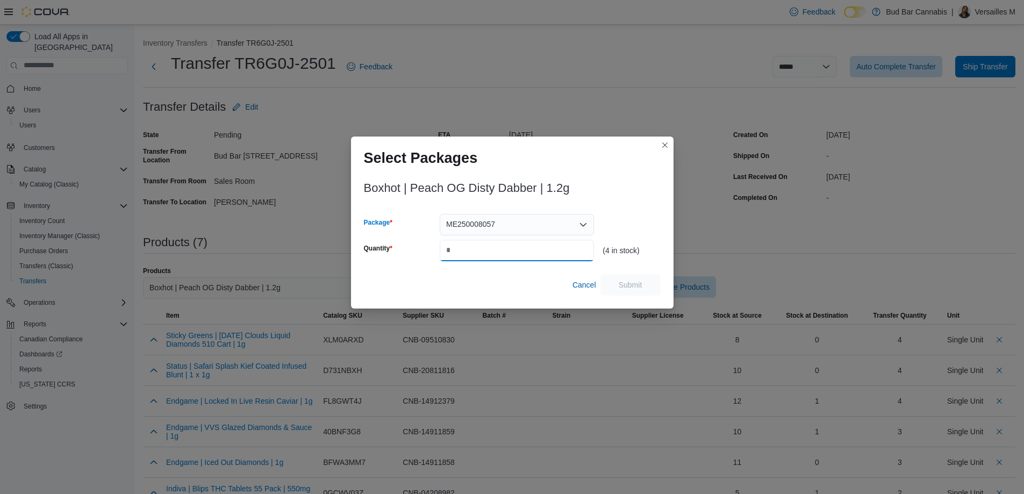
click at [480, 246] on input "Quantity" at bounding box center [517, 250] width 154 height 21
type input "*"
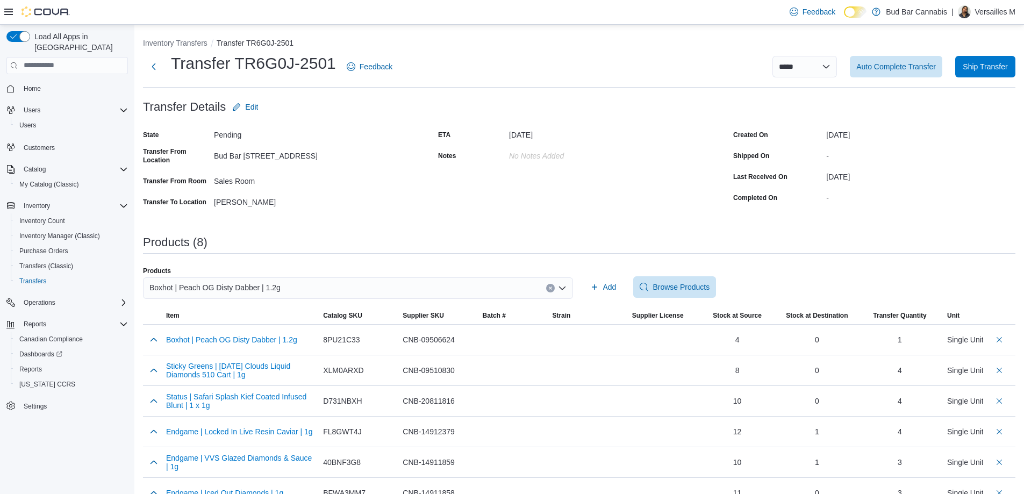
click at [551, 288] on icon "Clear input" at bounding box center [550, 287] width 3 height 3
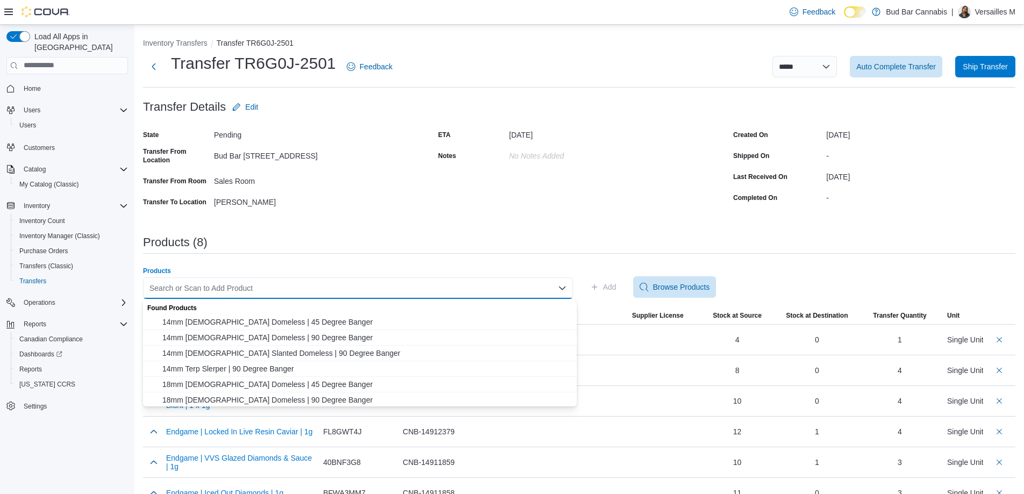
click at [553, 289] on div "Search or Scan to Add Product Combo box. Selected. Combo box input. Search or S…" at bounding box center [358, 287] width 430 height 21
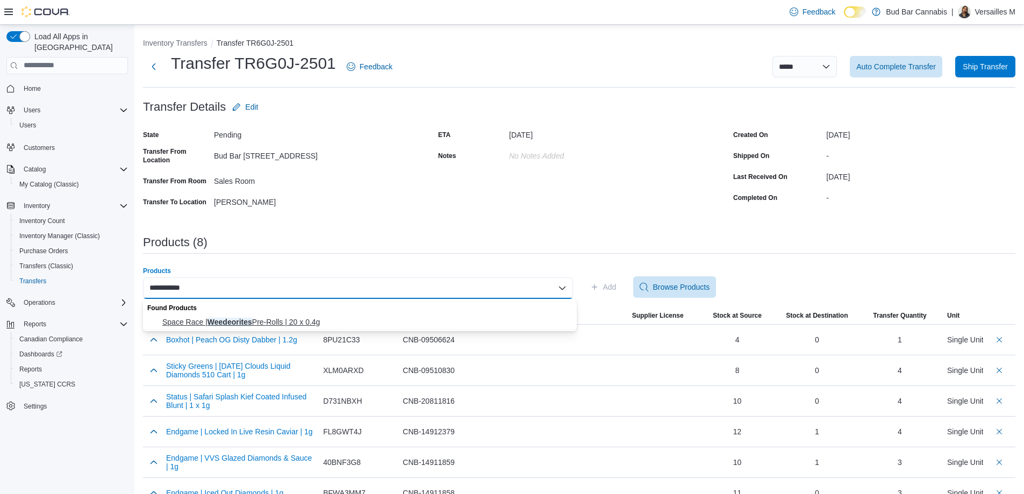
type input "**********"
click at [473, 316] on button "Space Race | Weedeorites Pre-Rolls | 20 x 0.4g" at bounding box center [360, 322] width 434 height 16
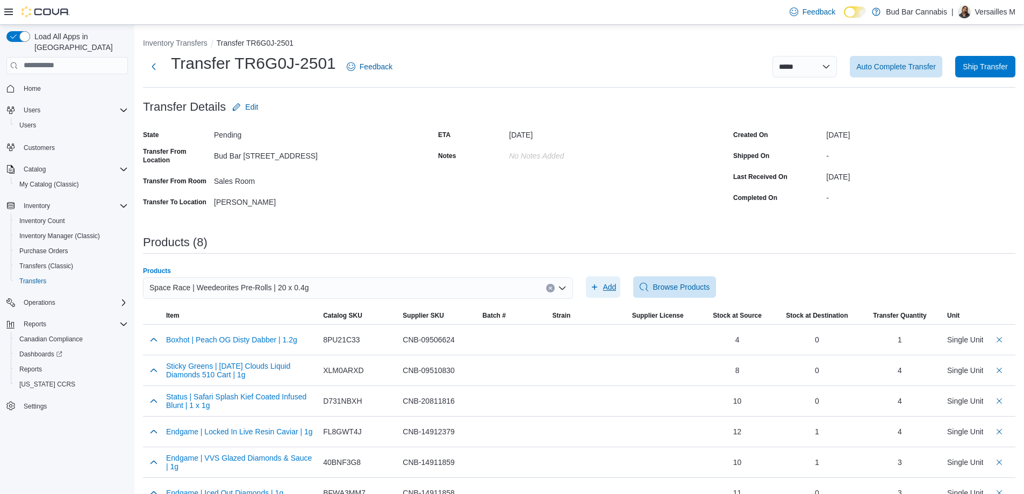
click at [595, 285] on icon "button" at bounding box center [594, 287] width 9 height 9
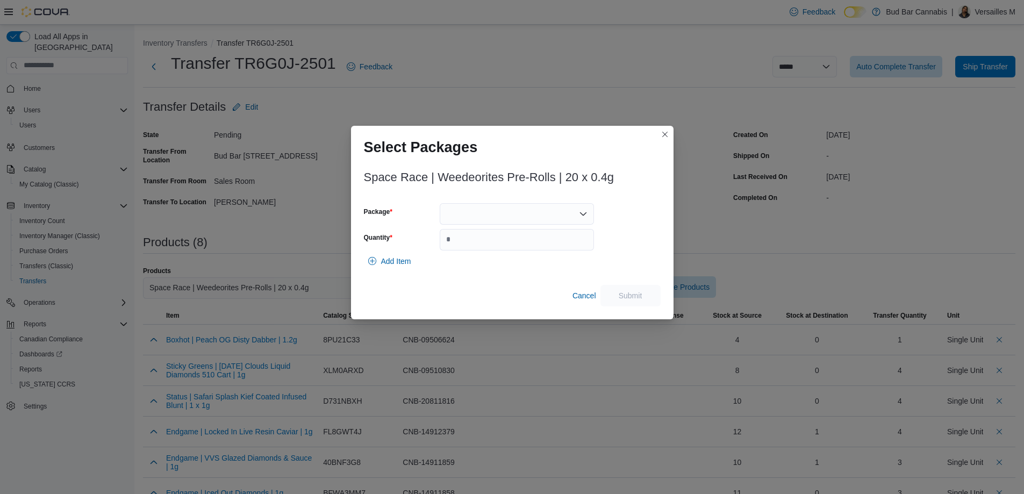
click at [539, 204] on div at bounding box center [517, 213] width 154 height 21
drag, startPoint x: 549, startPoint y: 240, endPoint x: 548, endPoint y: 247, distance: 6.5
click at [549, 242] on button "SRC2503138" at bounding box center [517, 248] width 154 height 16
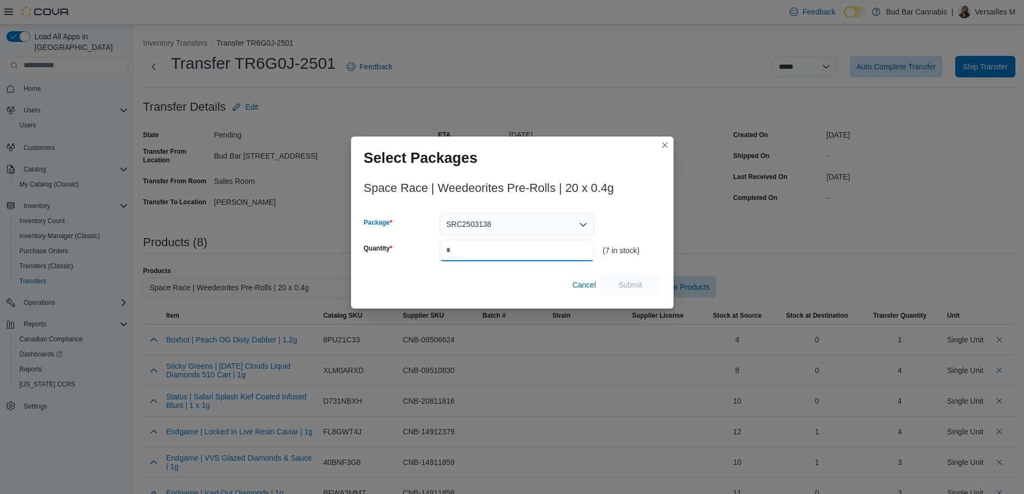
type input "*"
click at [548, 247] on input "*" at bounding box center [517, 250] width 154 height 21
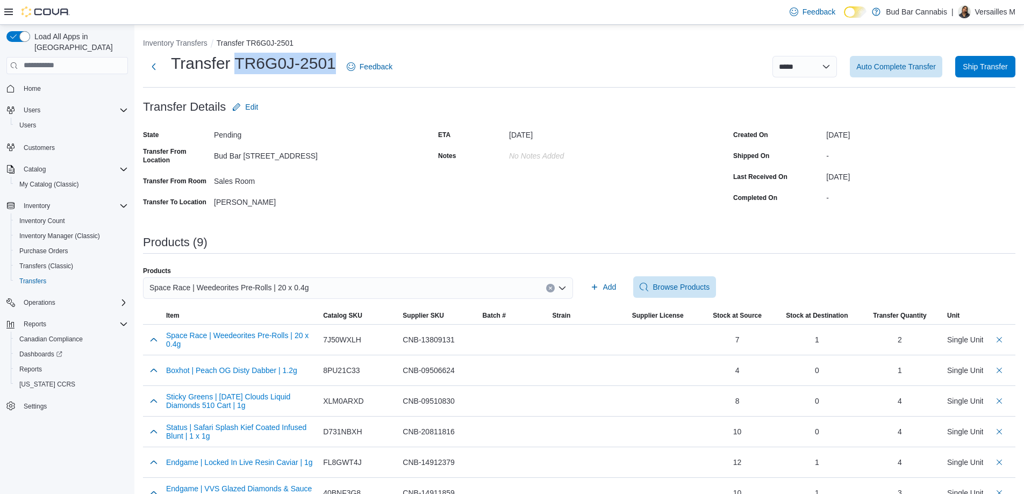
drag, startPoint x: 237, startPoint y: 62, endPoint x: 335, endPoint y: 68, distance: 98.5
click at [335, 68] on h1 "Transfer TR6G0J-2501" at bounding box center [253, 63] width 165 height 21
copy h1 "TR6G0J-2501"
click at [977, 67] on span "Ship Transfer" at bounding box center [984, 66] width 45 height 11
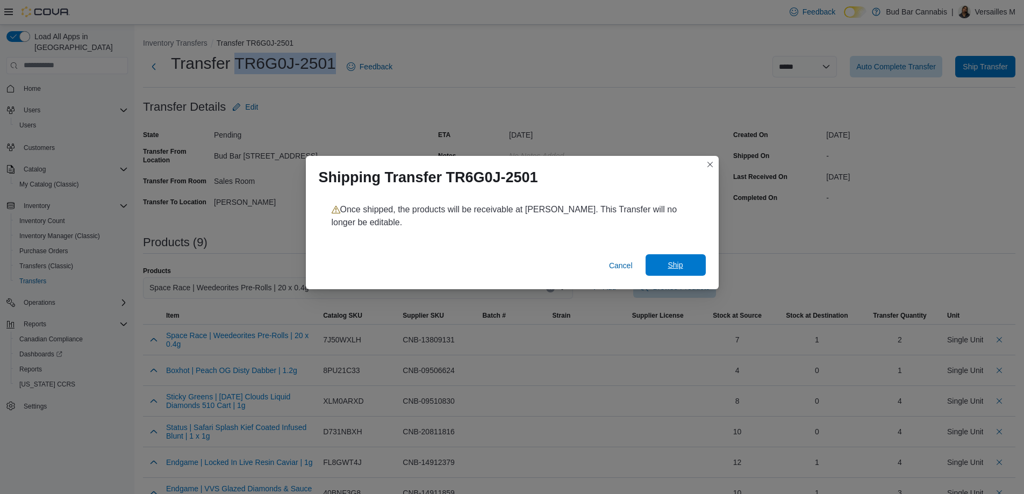
click at [671, 261] on span "Ship" at bounding box center [674, 265] width 15 height 11
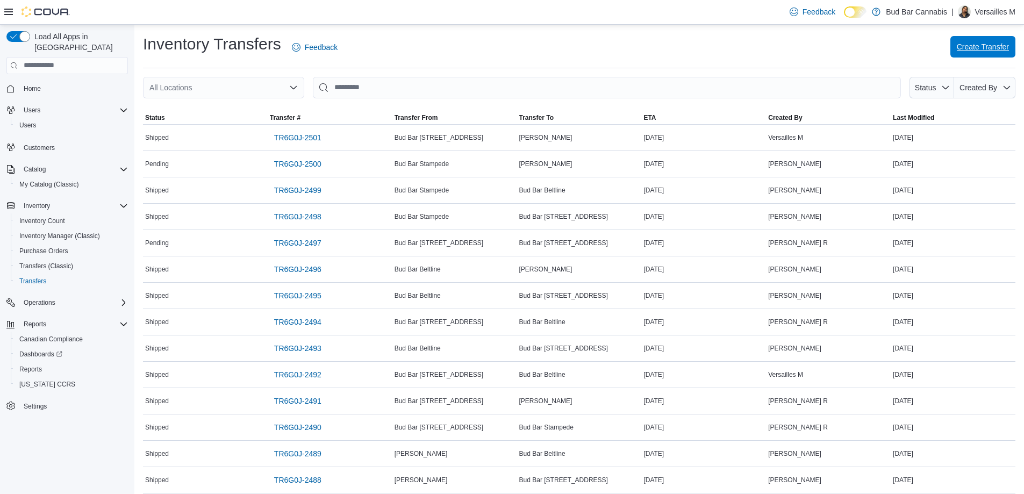
click at [989, 45] on span "Create Transfer" at bounding box center [982, 46] width 52 height 11
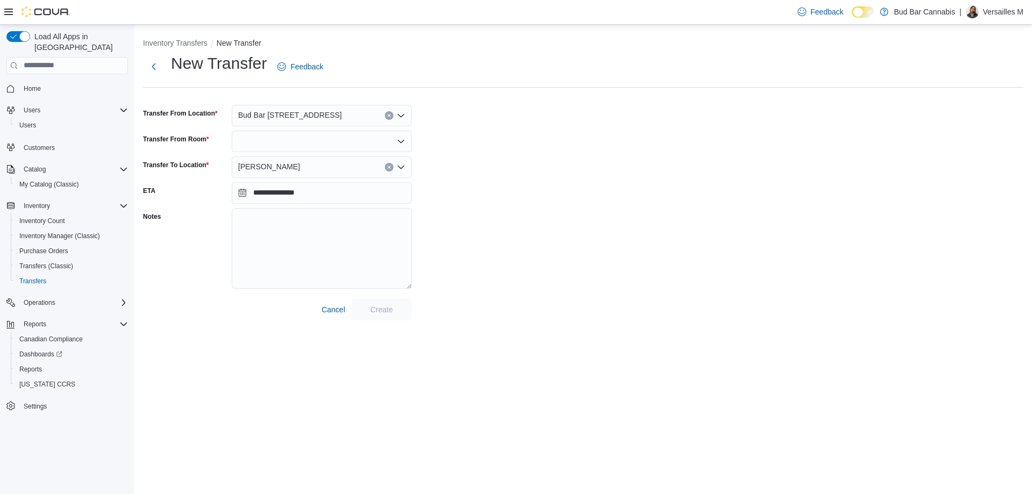
click at [390, 165] on icon "Clear input" at bounding box center [389, 167] width 4 height 4
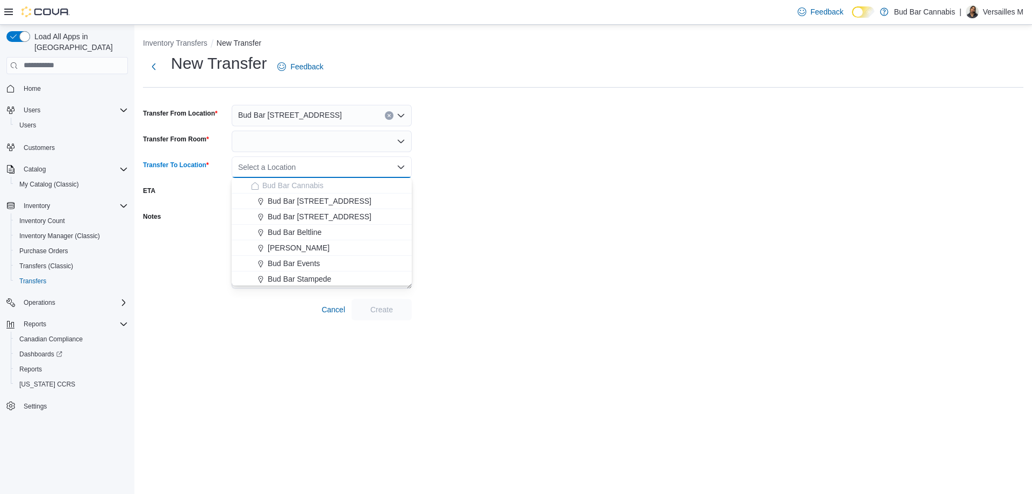
click at [380, 167] on div "Select a Location" at bounding box center [322, 166] width 180 height 21
click at [330, 283] on span "Bud Bar Stampede" at bounding box center [299, 279] width 63 height 11
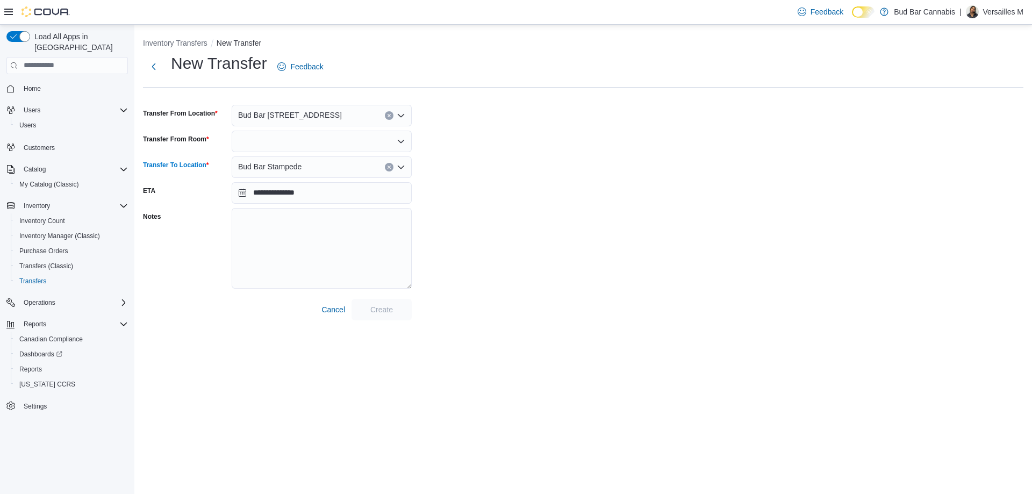
click at [349, 144] on div at bounding box center [322, 141] width 180 height 21
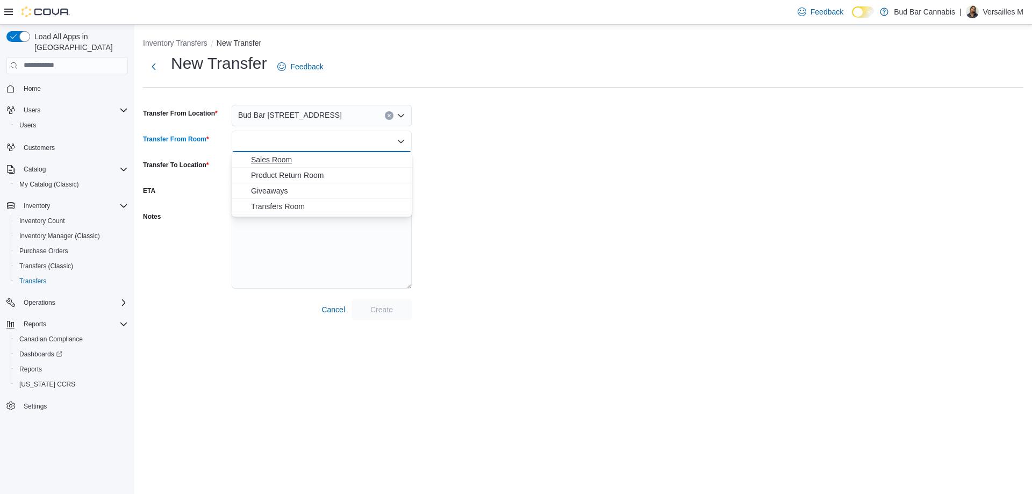
click at [340, 162] on span "Sales Room" at bounding box center [328, 159] width 154 height 11
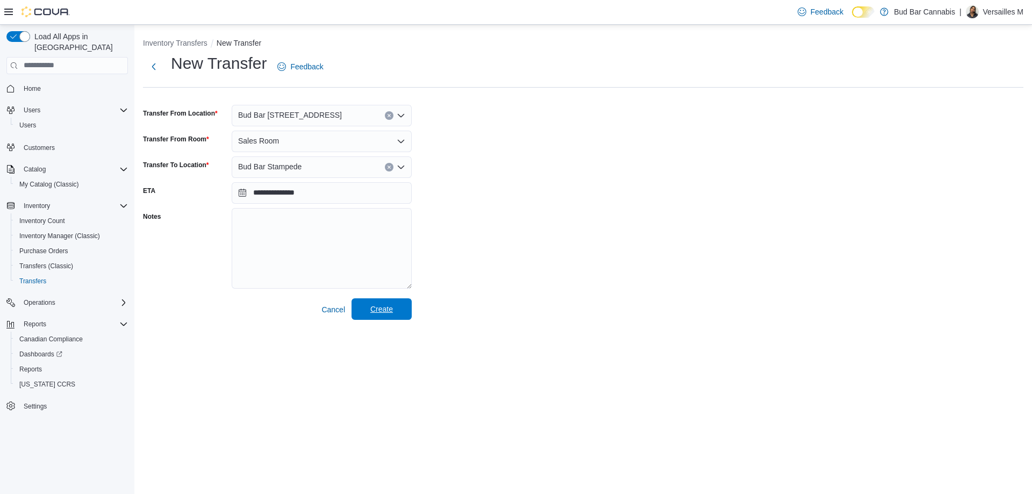
click at [402, 317] on span "Create" at bounding box center [381, 308] width 47 height 21
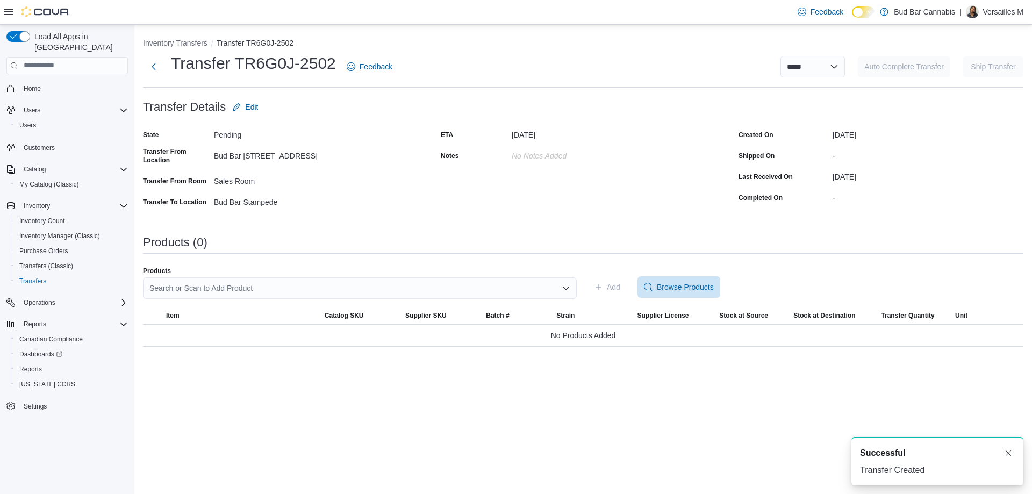
click at [415, 293] on div "Search or Scan to Add Product" at bounding box center [360, 287] width 434 height 21
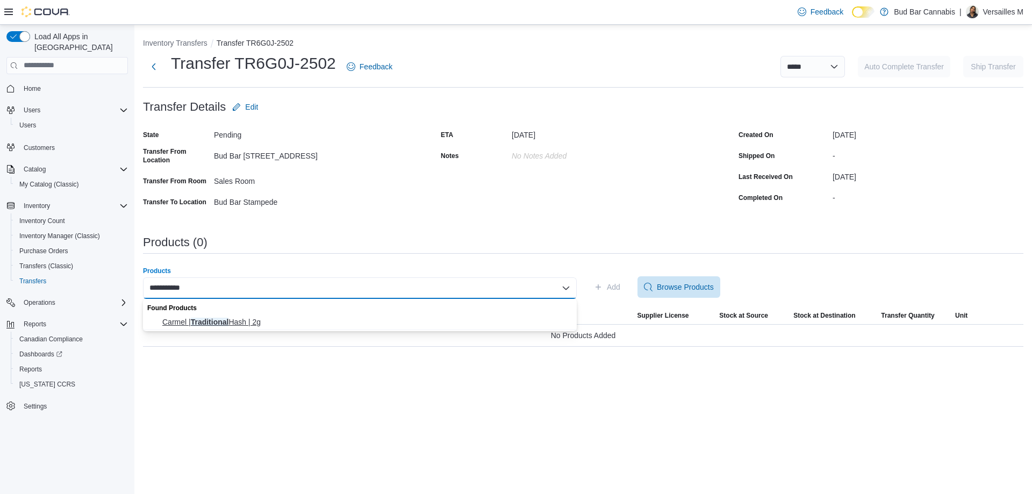
type input "**********"
click at [465, 318] on span "Carmel | Traditional [DEMOGRAPHIC_DATA] | 2g" at bounding box center [366, 321] width 408 height 11
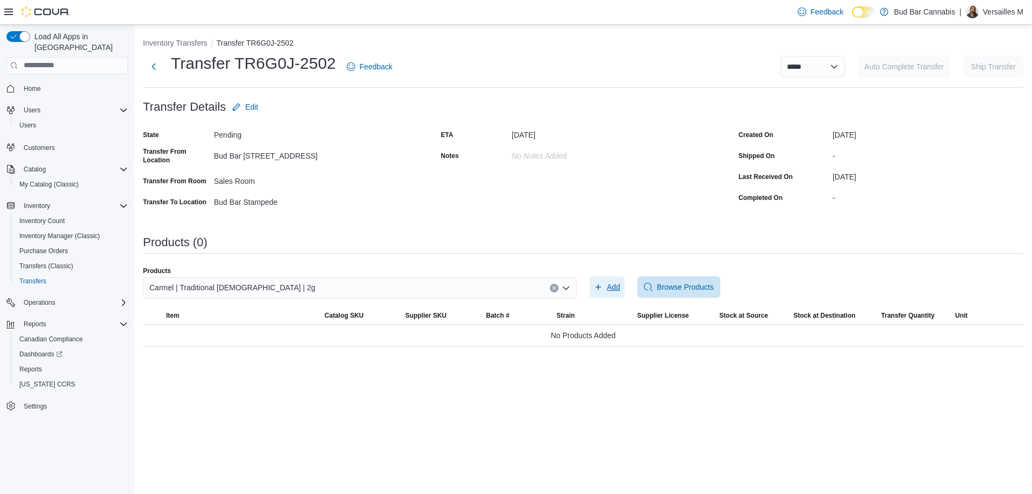
click at [618, 296] on span "Add" at bounding box center [607, 286] width 26 height 21
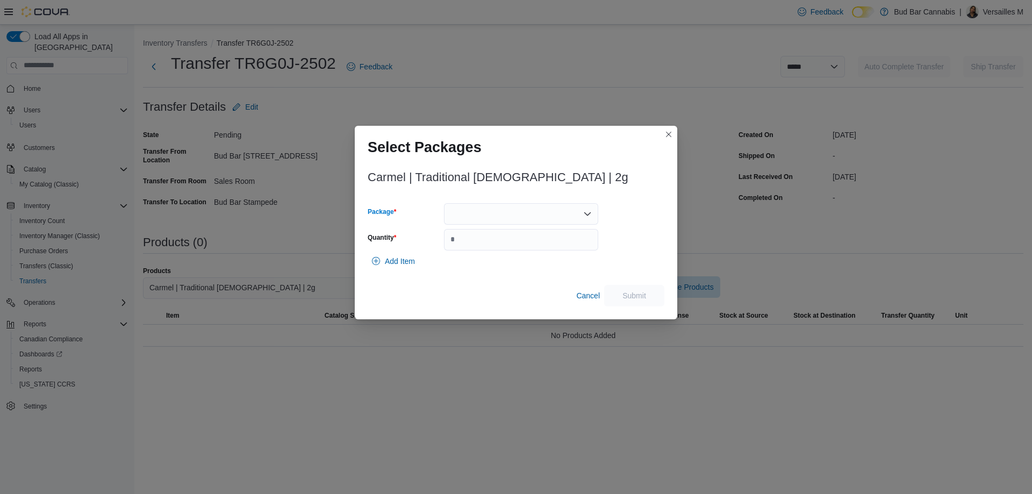
click at [520, 217] on div at bounding box center [521, 213] width 154 height 21
click at [513, 243] on span "TB24H1" at bounding box center [527, 247] width 128 height 11
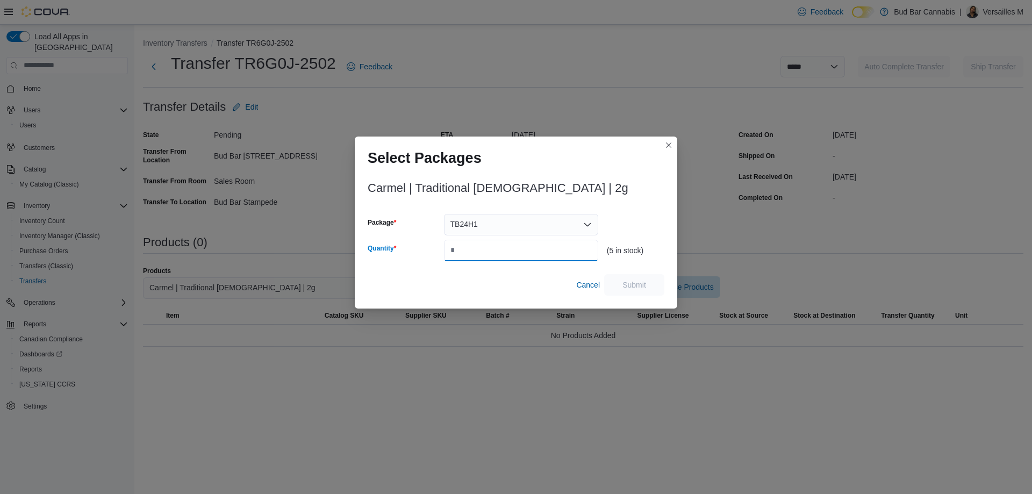
click at [513, 243] on input "Quantity" at bounding box center [521, 250] width 154 height 21
type input "*"
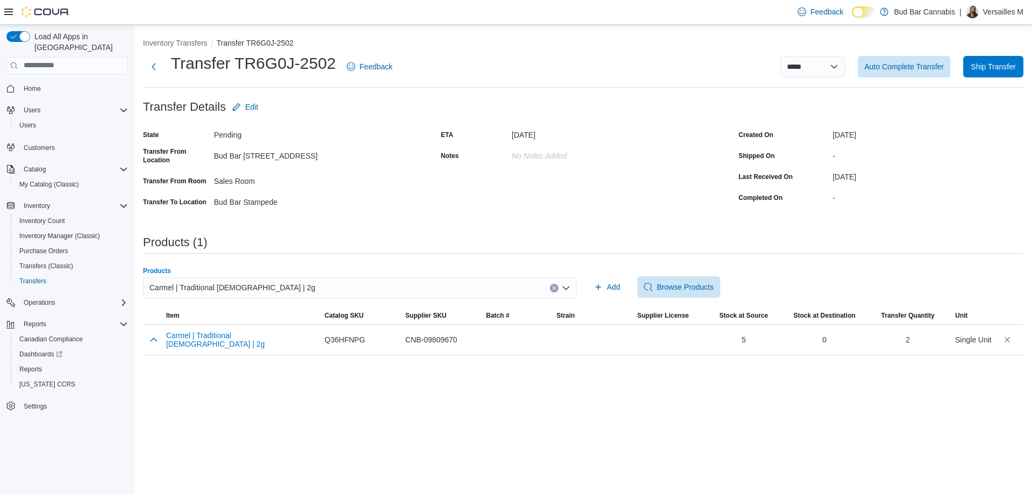
click at [555, 291] on button "Clear input" at bounding box center [554, 288] width 9 height 9
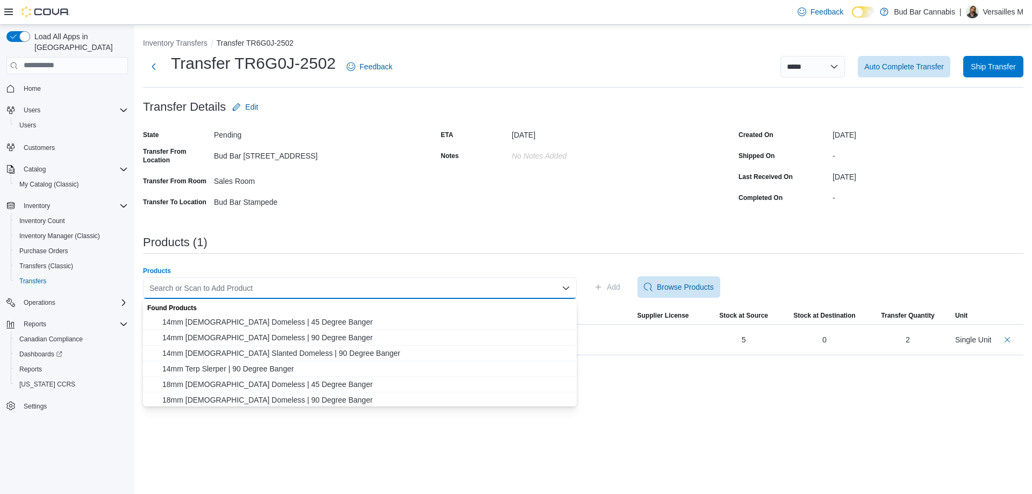
click at [519, 290] on div "Search or Scan to Add Product Combo box. Selected. Combo box input. Search or S…" at bounding box center [360, 287] width 434 height 21
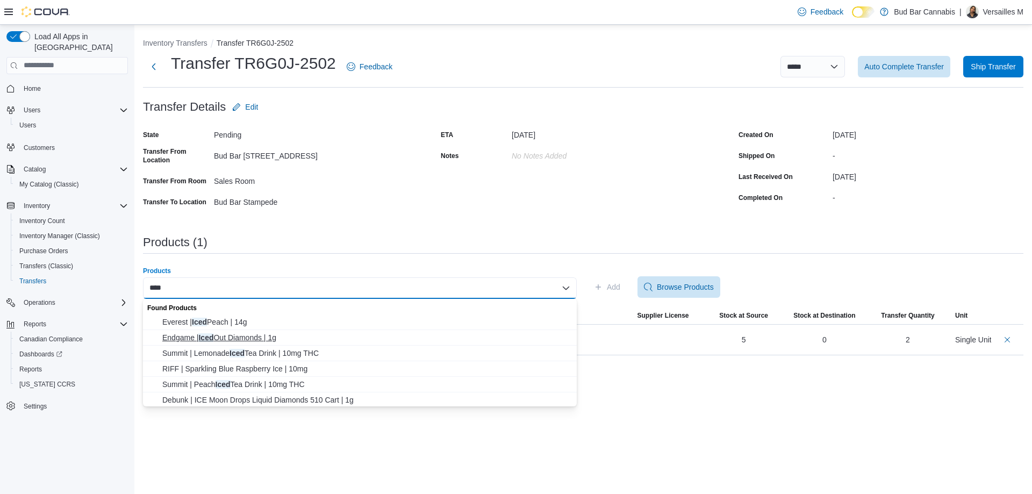
type input "****"
click at [233, 343] on button "Endgame | Iced Out Diamonds | 1g" at bounding box center [360, 338] width 434 height 16
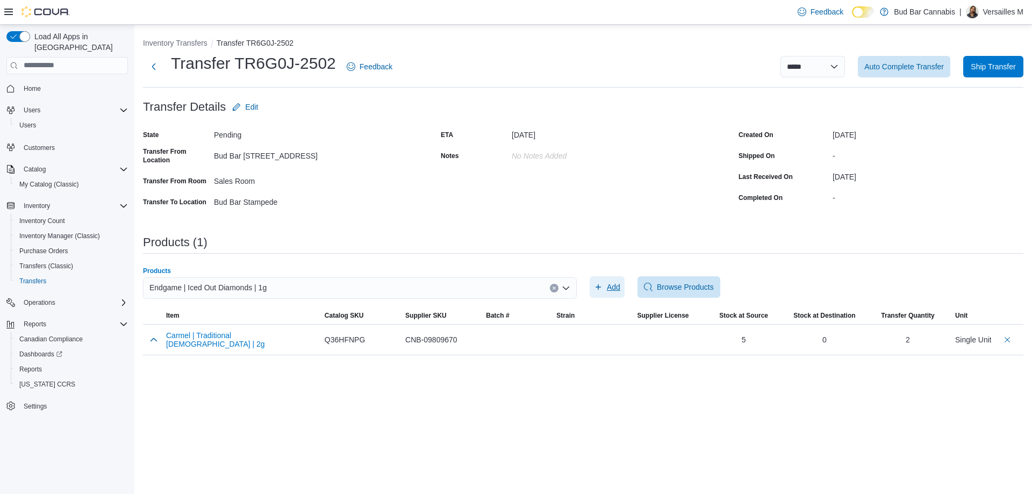
click at [599, 286] on icon "button" at bounding box center [598, 287] width 9 height 9
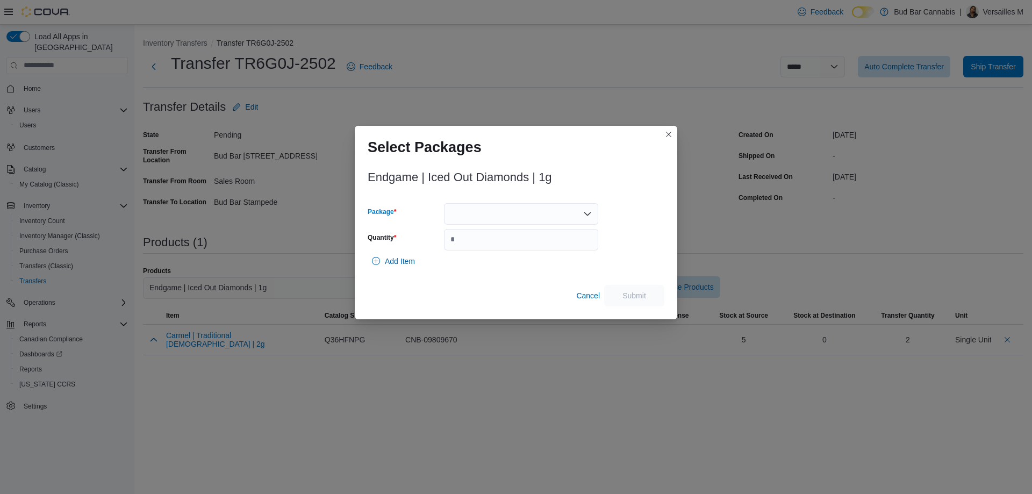
click at [459, 223] on div at bounding box center [521, 213] width 154 height 21
click at [464, 244] on span "P250327DM01" at bounding box center [527, 247] width 128 height 11
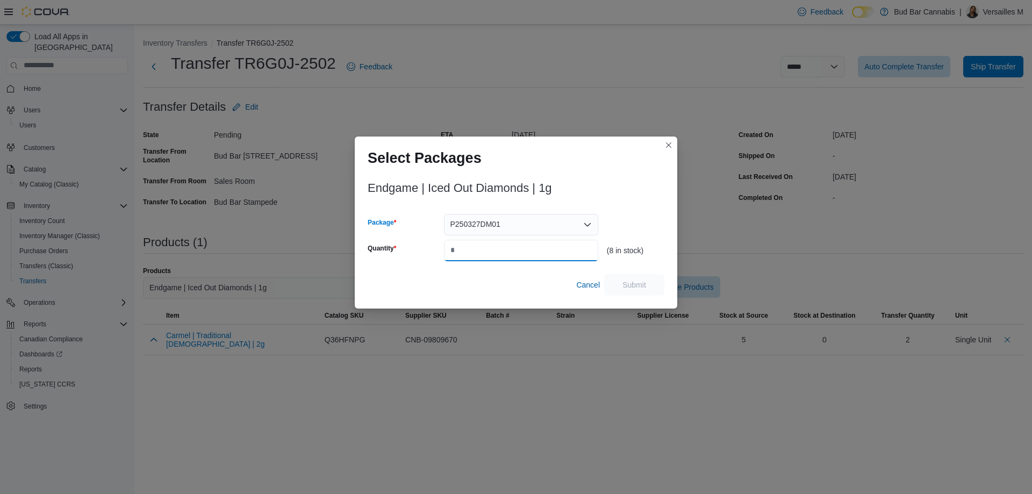
click at [464, 244] on input "Quantity" at bounding box center [521, 250] width 154 height 21
type input "*"
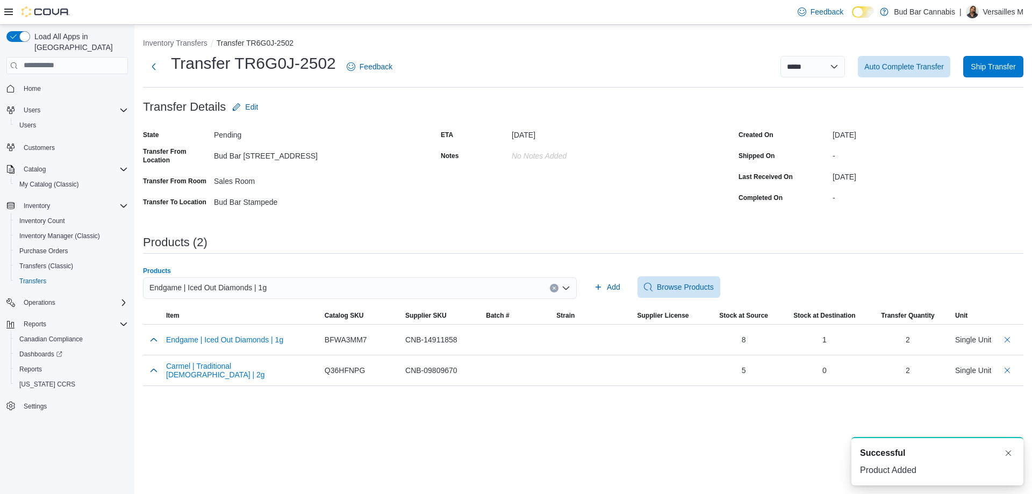
click at [554, 285] on button "Clear input" at bounding box center [554, 288] width 9 height 9
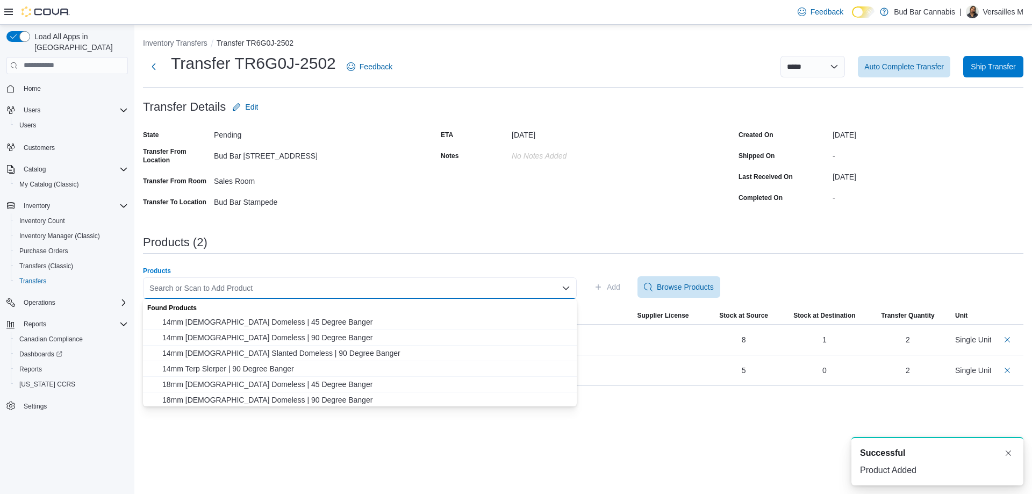
click at [511, 276] on div "Products Search or Scan to Add Product Combo box. Selected. Combo box input. Se…" at bounding box center [360, 287] width 434 height 41
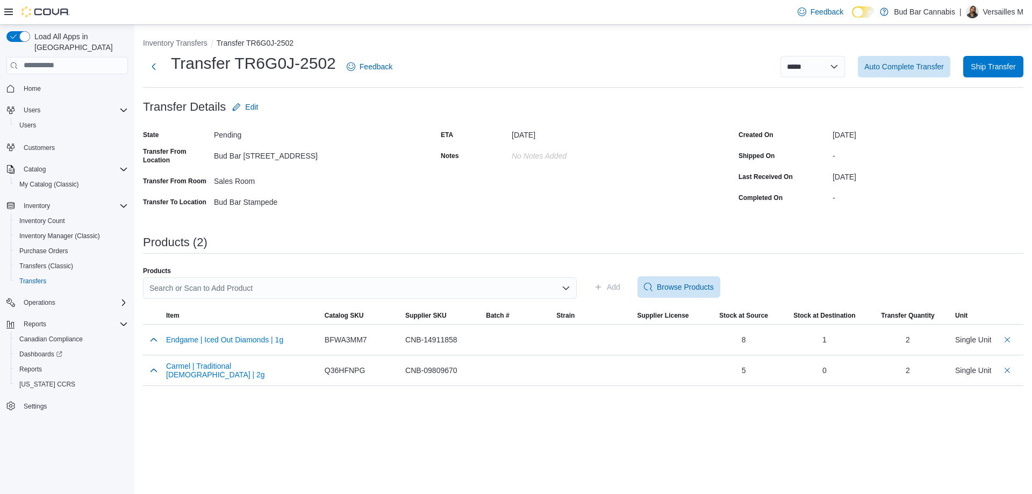
click at [479, 287] on div "Search or Scan to Add Product" at bounding box center [360, 287] width 434 height 21
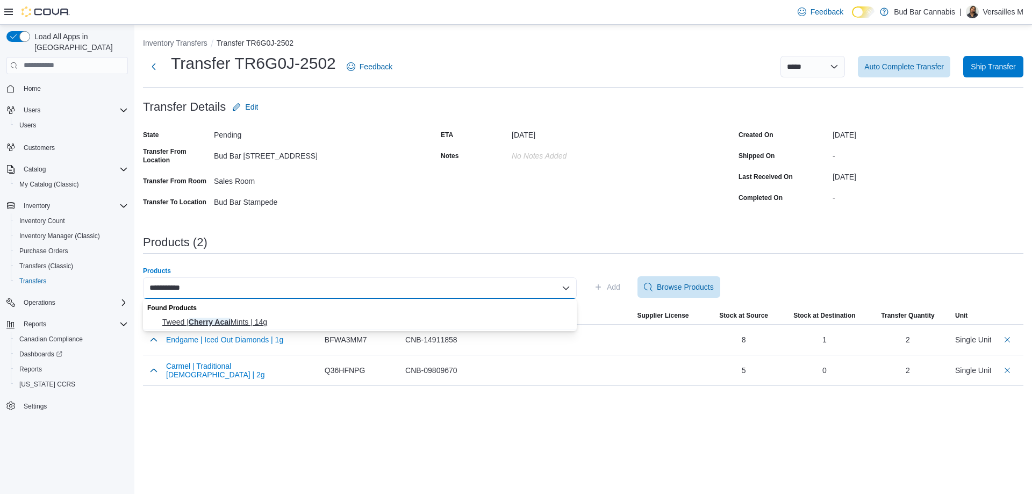
type input "**********"
click at [451, 319] on span "Tweed | Cherry Acai Mints | 14g" at bounding box center [366, 321] width 408 height 11
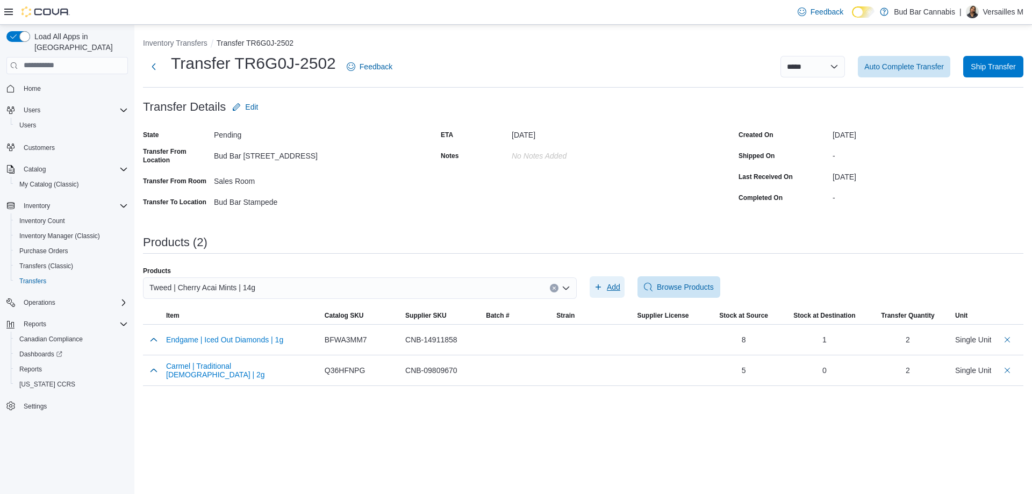
click at [600, 280] on span "Add" at bounding box center [607, 286] width 26 height 21
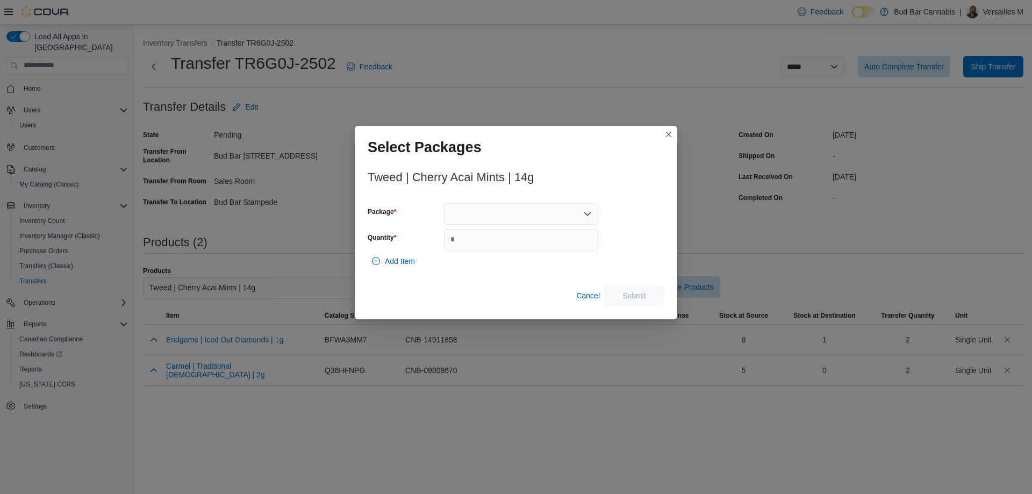
click at [467, 216] on div at bounding box center [521, 213] width 154 height 21
click at [476, 253] on button "2500000281" at bounding box center [521, 248] width 154 height 16
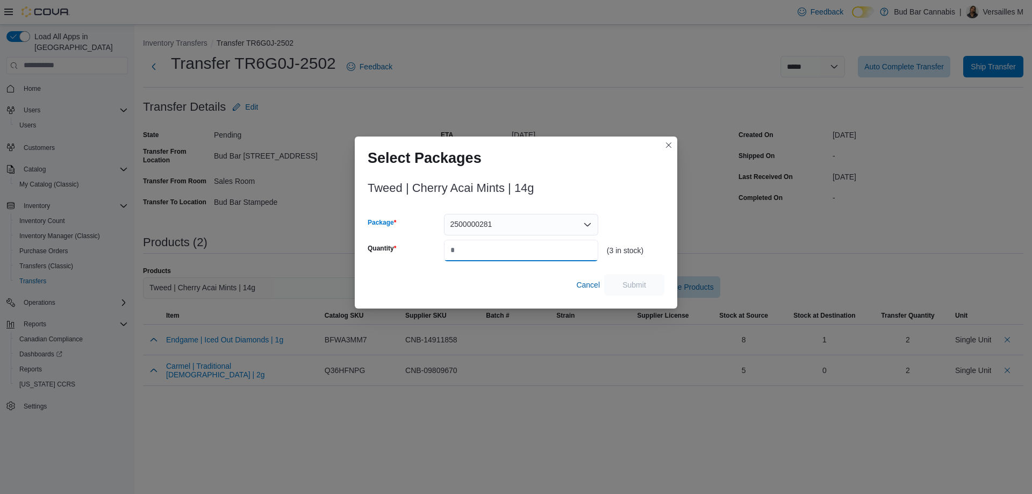
click at [476, 252] on input "Quantity" at bounding box center [521, 250] width 154 height 21
type input "*"
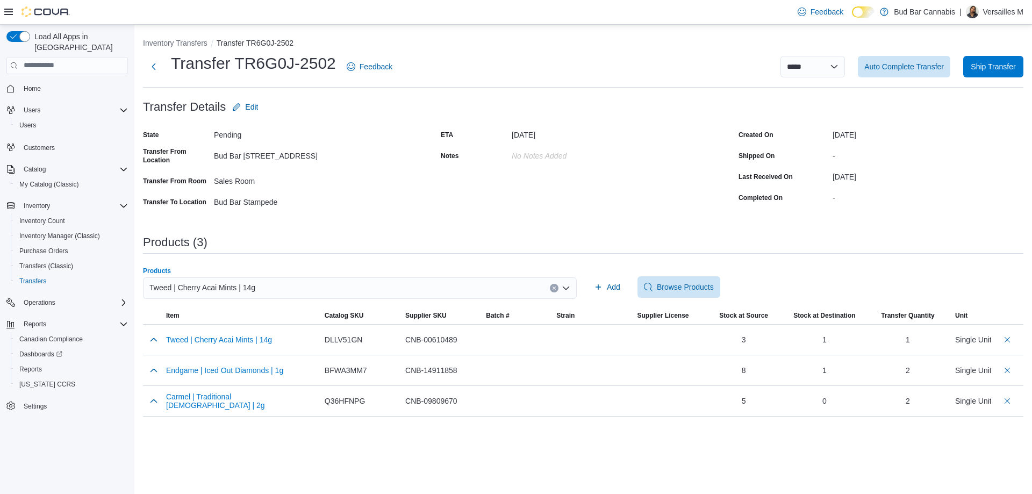
drag, startPoint x: 548, startPoint y: 293, endPoint x: 549, endPoint y: 287, distance: 6.0
click at [548, 292] on div "Tweed | Cherry Acai Mints | 14g" at bounding box center [360, 287] width 434 height 21
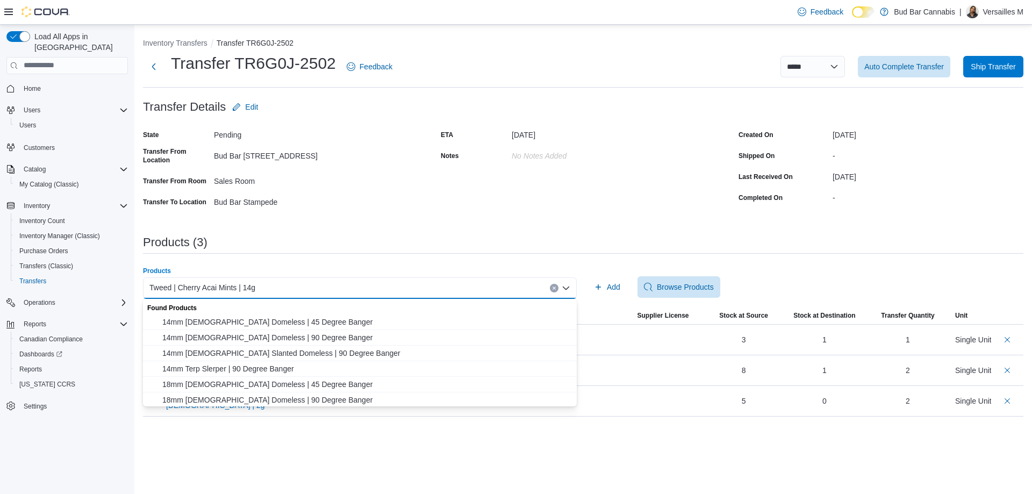
click at [549, 287] on div "Tweed | Cherry Acai Mints | 14g Combo box. Selected. Tweed | Cherry Acai Mints …" at bounding box center [360, 287] width 434 height 21
click at [552, 282] on div "Tweed | Cherry Acai Mints | 14g" at bounding box center [360, 287] width 434 height 21
click at [554, 287] on icon "Clear input" at bounding box center [554, 288] width 4 height 4
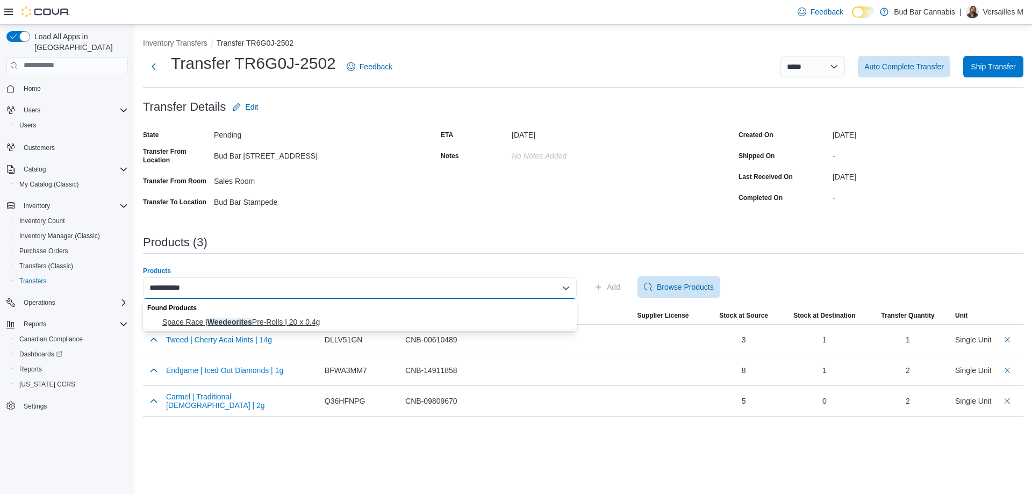
type input "**********"
click at [483, 321] on span "Space Race | Weedeorites Pre-Rolls | 20 x 0.4g" at bounding box center [366, 321] width 408 height 11
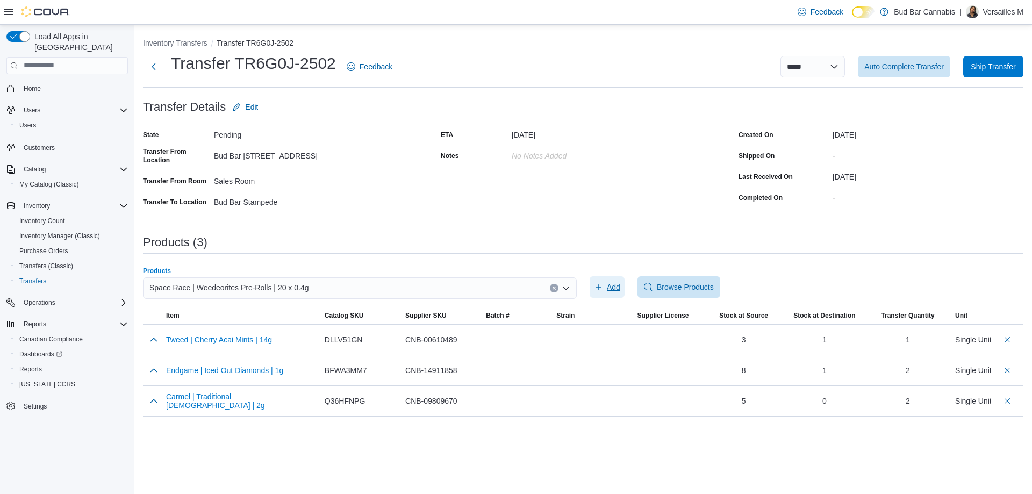
click at [614, 286] on span "Add" at bounding box center [613, 287] width 13 height 11
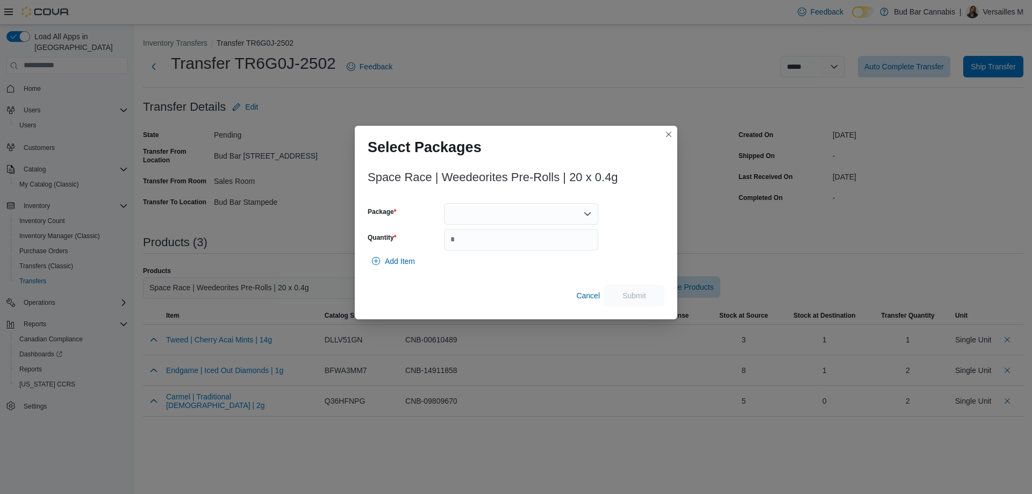
click at [459, 212] on div at bounding box center [521, 213] width 154 height 21
click at [455, 251] on icon "Choose from the following options" at bounding box center [454, 247] width 9 height 9
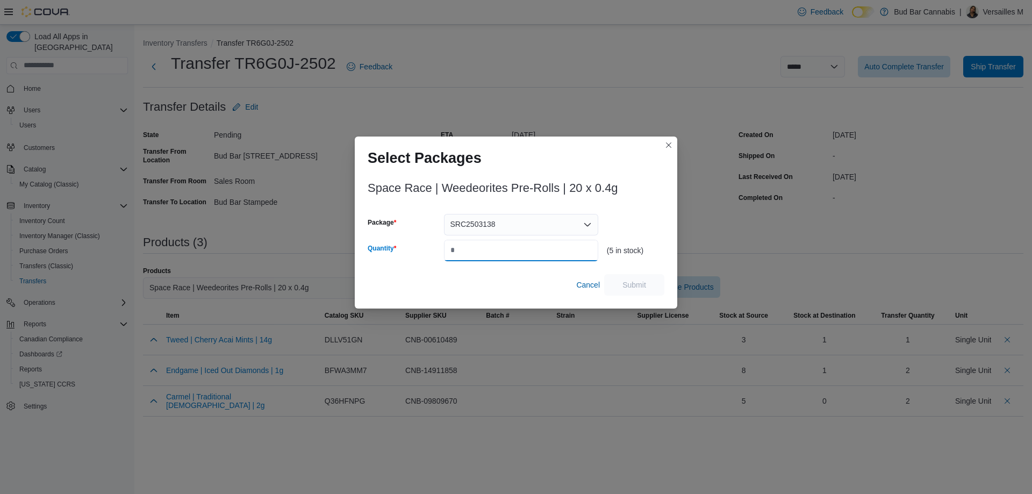
click at [457, 251] on input "Quantity" at bounding box center [521, 250] width 154 height 21
type input "*"
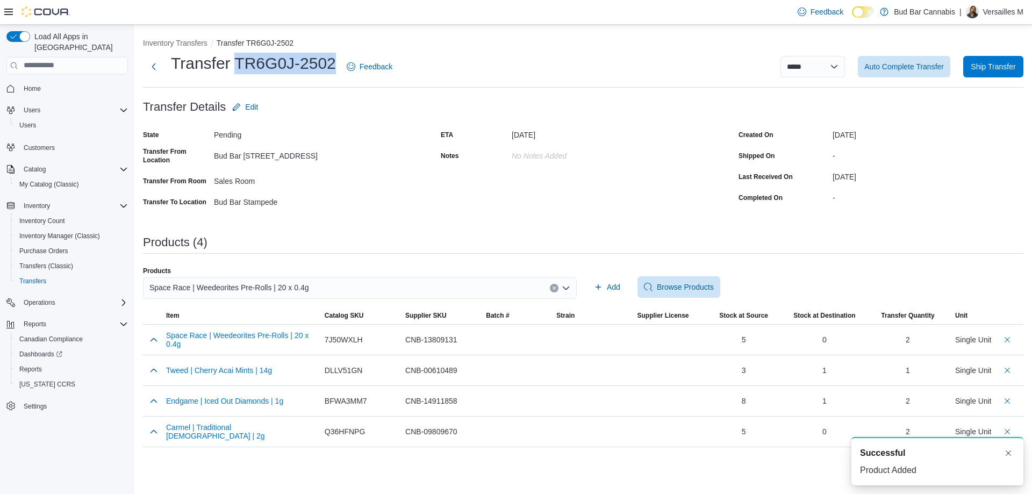
drag, startPoint x: 238, startPoint y: 66, endPoint x: 332, endPoint y: 70, distance: 94.7
click at [332, 70] on h1 "Transfer TR6G0J-2502" at bounding box center [253, 63] width 165 height 21
copy h1 "TR6G0J-2502"
click at [1007, 64] on span "Ship Transfer" at bounding box center [992, 66] width 45 height 11
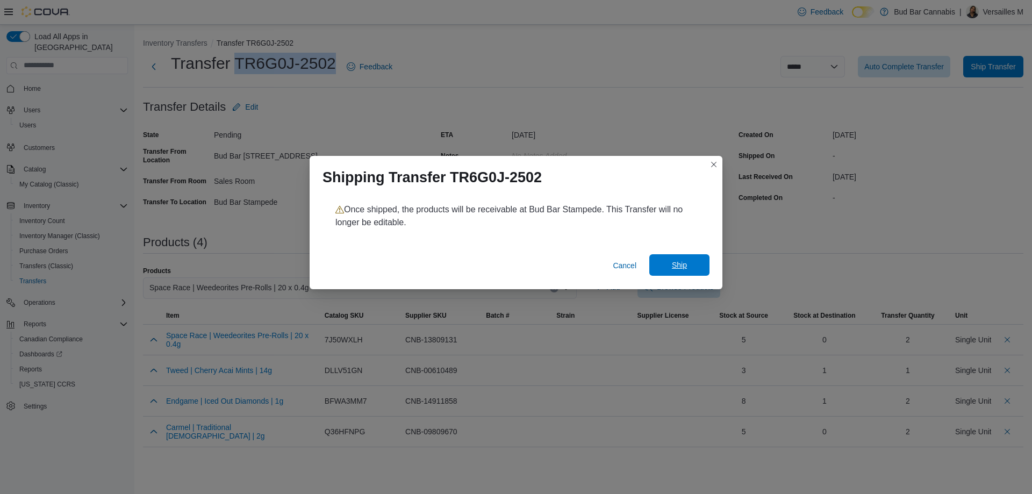
click at [695, 272] on span "Ship" at bounding box center [679, 264] width 47 height 21
